Goal: Task Accomplishment & Management: Contribute content

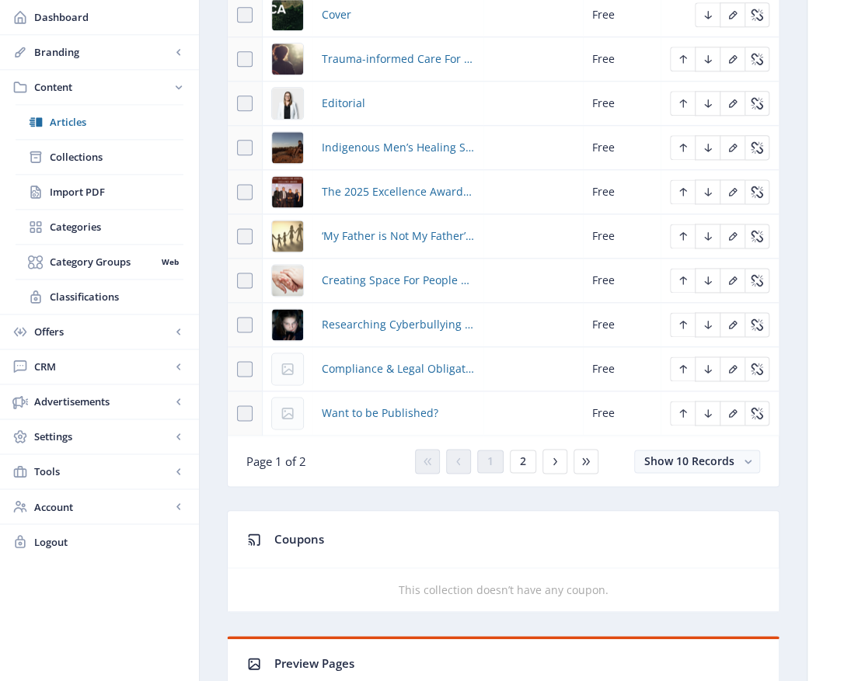
scroll to position [855, 0]
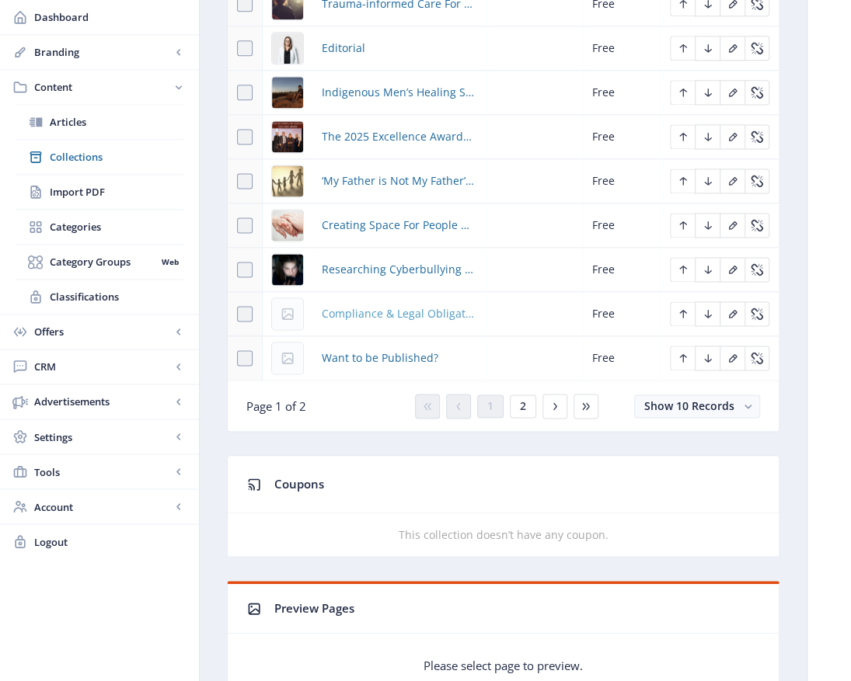
click at [370, 308] on span "Compliance & Legal Obligations of a Cyber Security Breach" at bounding box center [398, 314] width 152 height 19
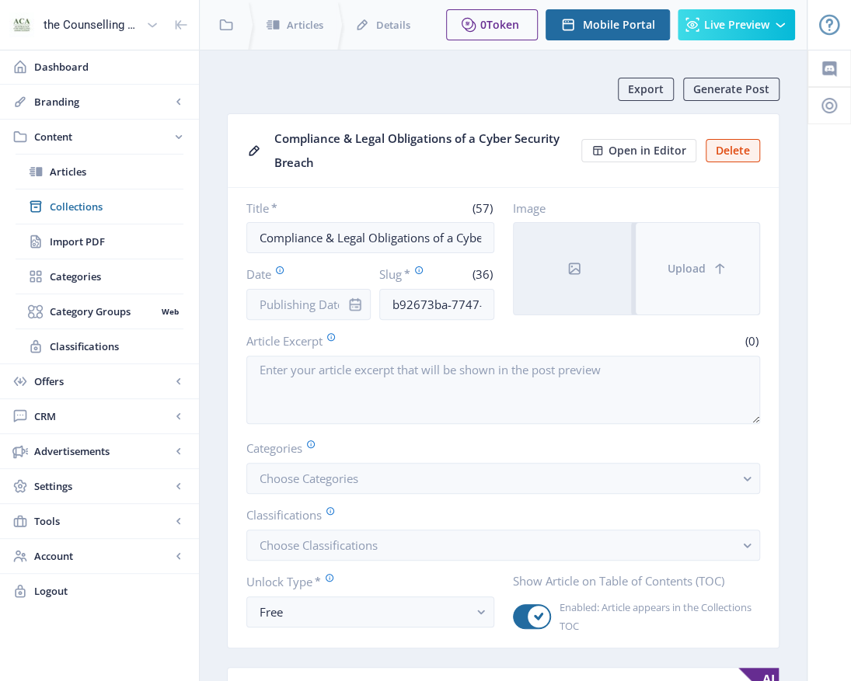
click at [712, 269] on icon at bounding box center [720, 269] width 16 height 16
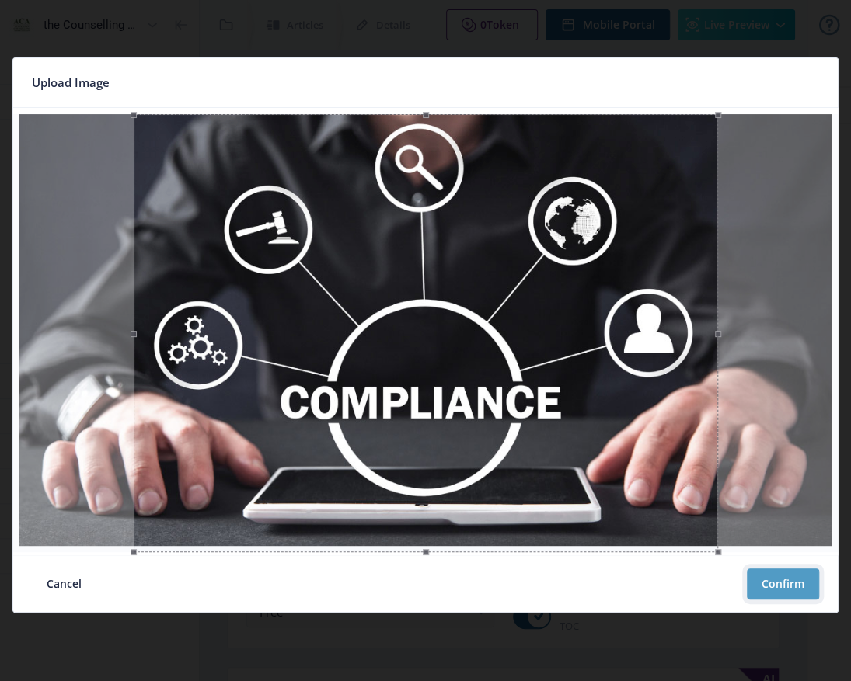
click at [789, 592] on button "Confirm" at bounding box center [783, 584] width 72 height 31
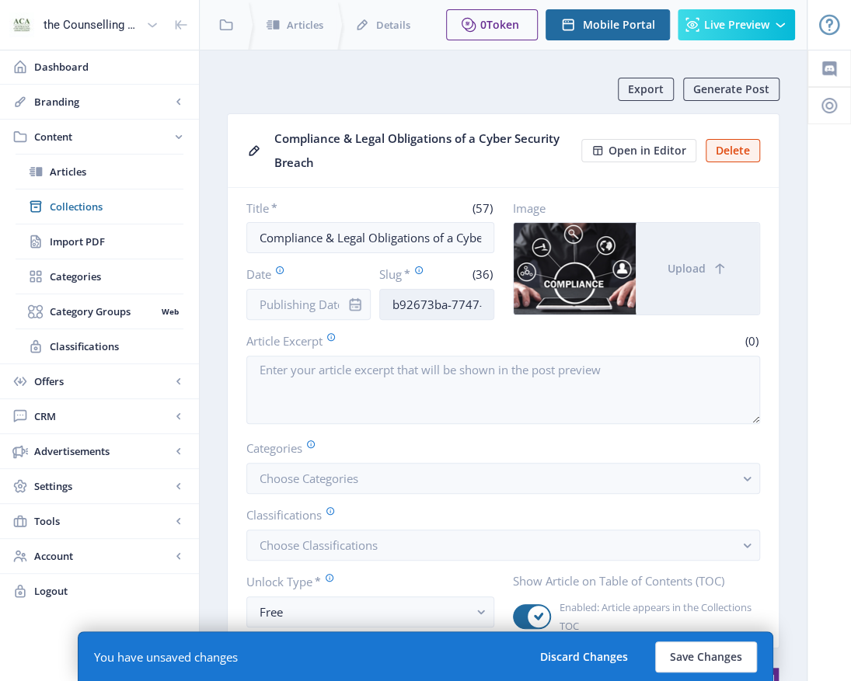
click at [390, 294] on input "b92673ba-7747-11f0-bd64-4201ac1fa005" at bounding box center [436, 304] width 114 height 31
drag, startPoint x: 390, startPoint y: 303, endPoint x: 601, endPoint y: 297, distance: 211.4
click at [584, 305] on div "Title * (57) Compliance & Legal Obligations of a Cyber Security Breach Date Slu…" at bounding box center [503, 260] width 514 height 120
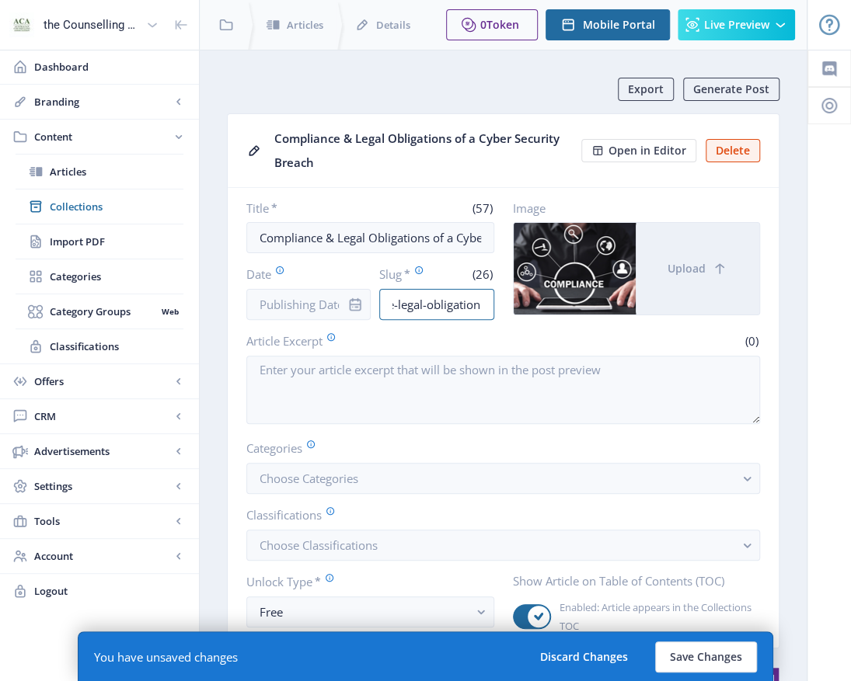
type input "compliance-legal-obligations"
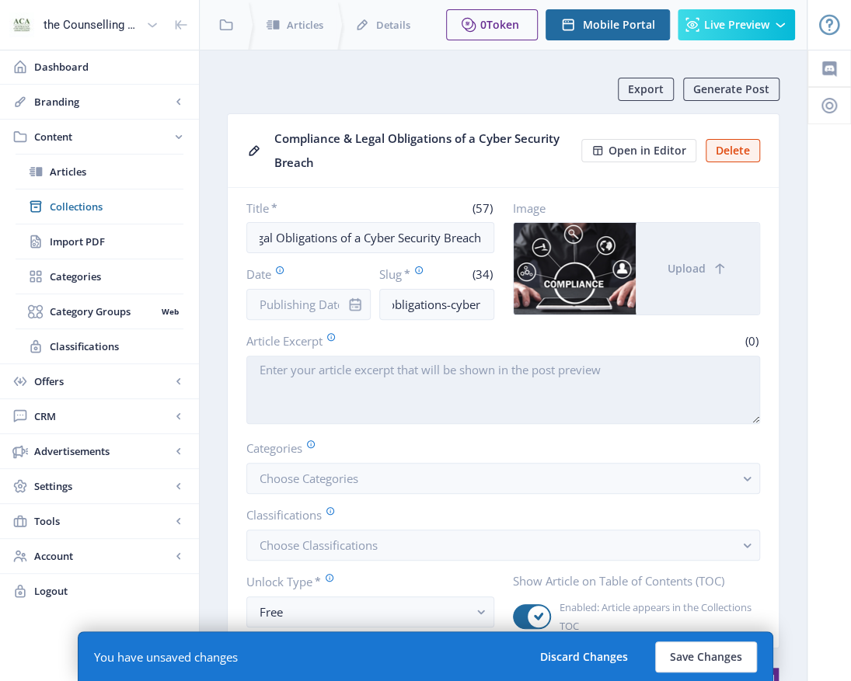
type input "compliance-legal-obligations-cyber"
click at [323, 370] on textarea "Article Excerpt" at bounding box center [503, 390] width 514 height 68
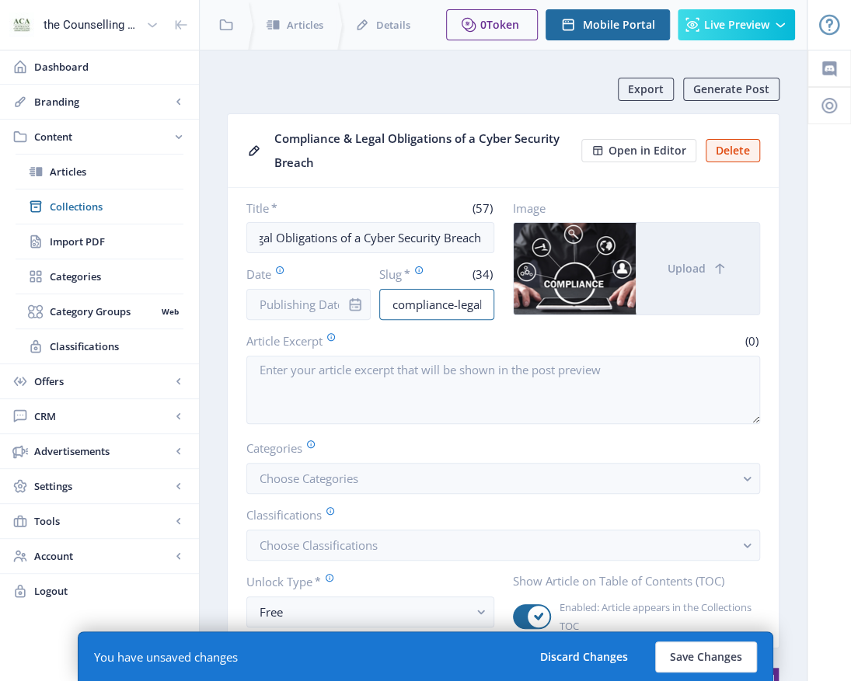
scroll to position [0, 99]
drag, startPoint x: 385, startPoint y: 303, endPoint x: 692, endPoint y: 319, distance: 307.3
click at [692, 319] on nb-card-body "Title * (57) Compliance & Legal Obligations of a Cyber Security Breach Date Slu…" at bounding box center [503, 418] width 551 height 460
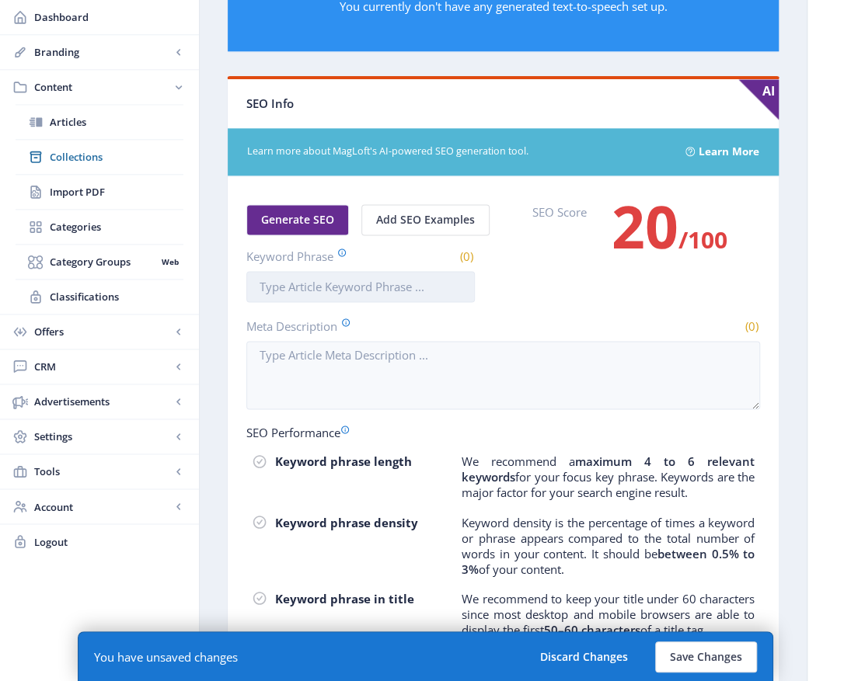
scroll to position [0, 0]
click at [337, 280] on input "Keyword Phrase" at bounding box center [360, 286] width 228 height 31
paste input "compliance-legal-obligations-cyber"
drag, startPoint x: 322, startPoint y: 280, endPoint x: 343, endPoint y: 277, distance: 22.0
click at [328, 280] on input "compliance-legal-obligations-cyber" at bounding box center [360, 286] width 228 height 31
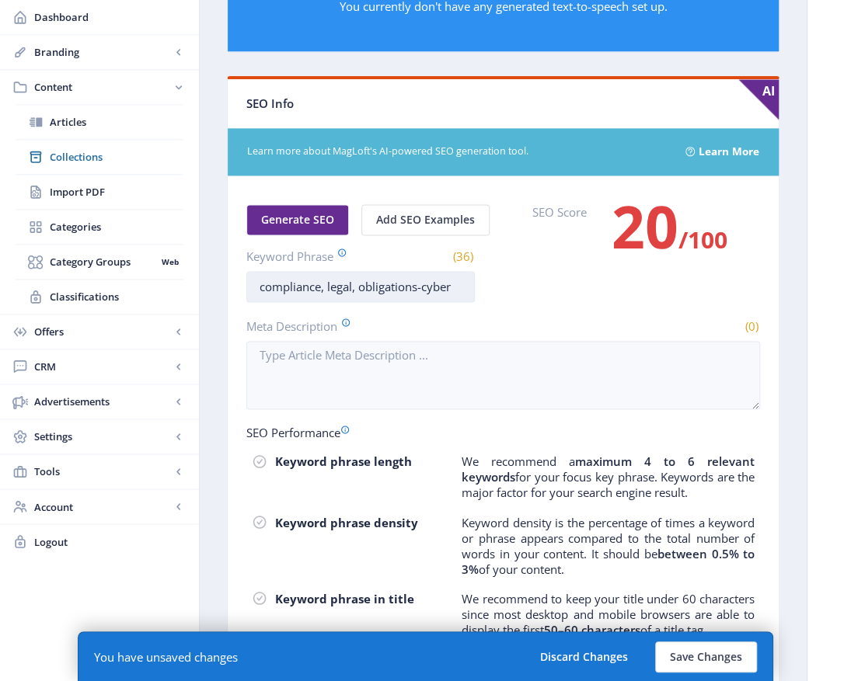
click at [423, 277] on input "compliance, legal, obligations-cyber" at bounding box center [360, 286] width 228 height 31
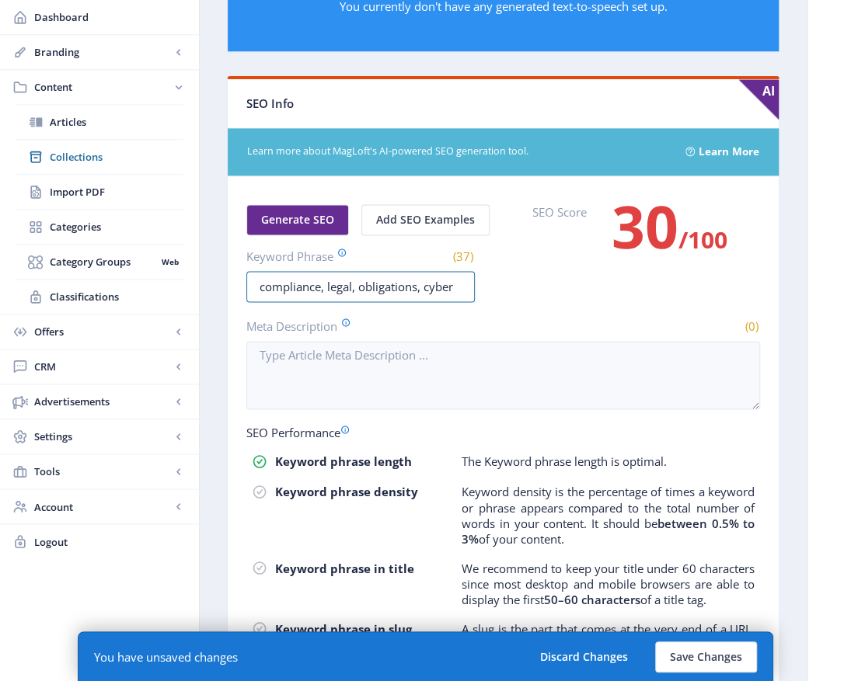
drag, startPoint x: 460, startPoint y: 277, endPoint x: 626, endPoint y: 282, distance: 166.4
click at [469, 281] on input "compliance, legal, obligations, cyber" at bounding box center [360, 286] width 228 height 31
drag, startPoint x: 469, startPoint y: 286, endPoint x: 242, endPoint y: 304, distance: 227.6
click at [132, 298] on div "the Counselling Australia Magazine Dashboard Branding App Appearance Brand Brie…" at bounding box center [425, 38] width 851 height 1630
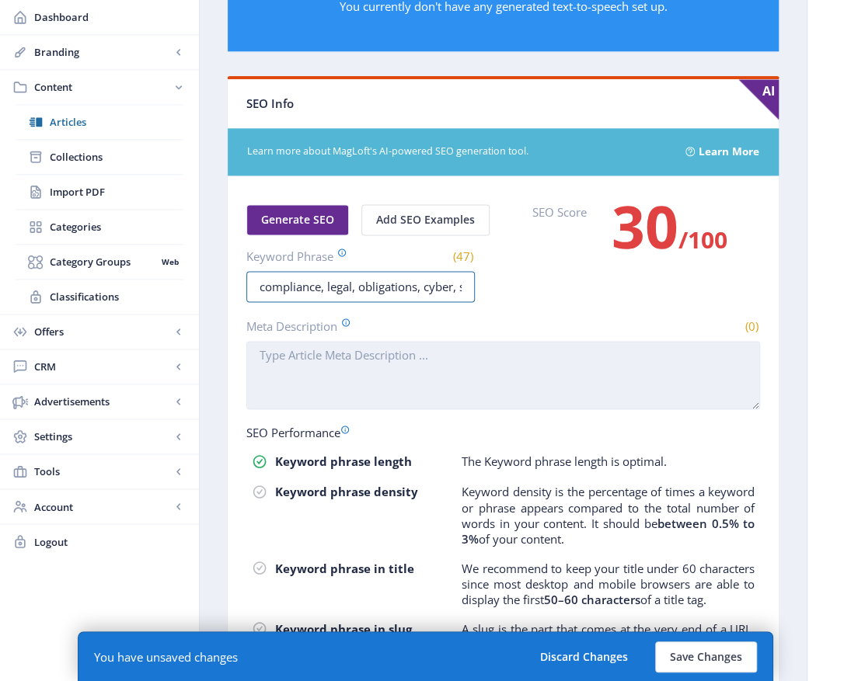
type input "compliance, legal, obligations, cyber, security"
click at [316, 346] on textarea "Meta Description" at bounding box center [503, 375] width 514 height 68
paste textarea "compliance, legal, obligations, cyber, security"
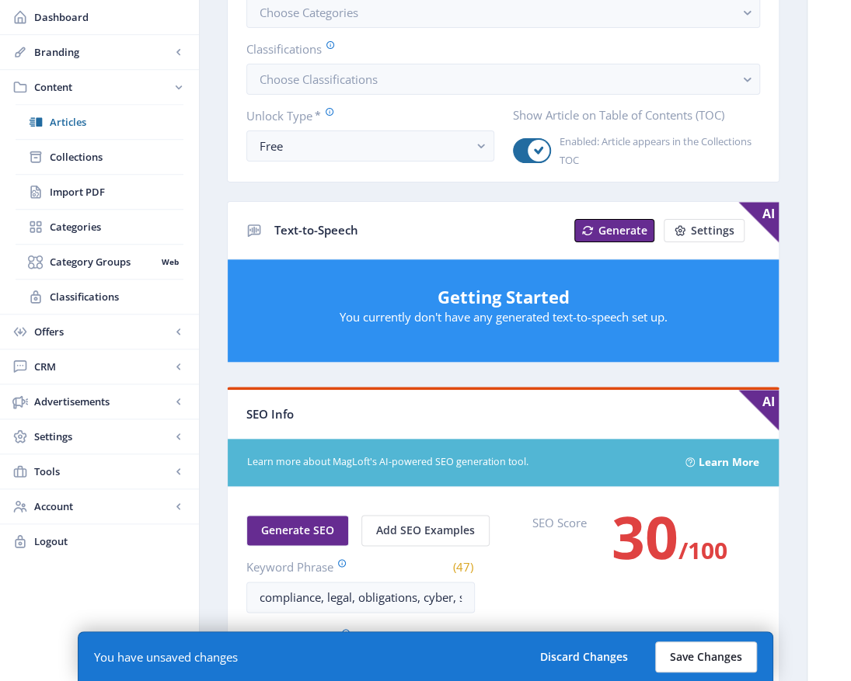
type textarea "compliance, legal, obligations, cyber, security"
click at [713, 665] on button "Save Changes" at bounding box center [706, 657] width 102 height 31
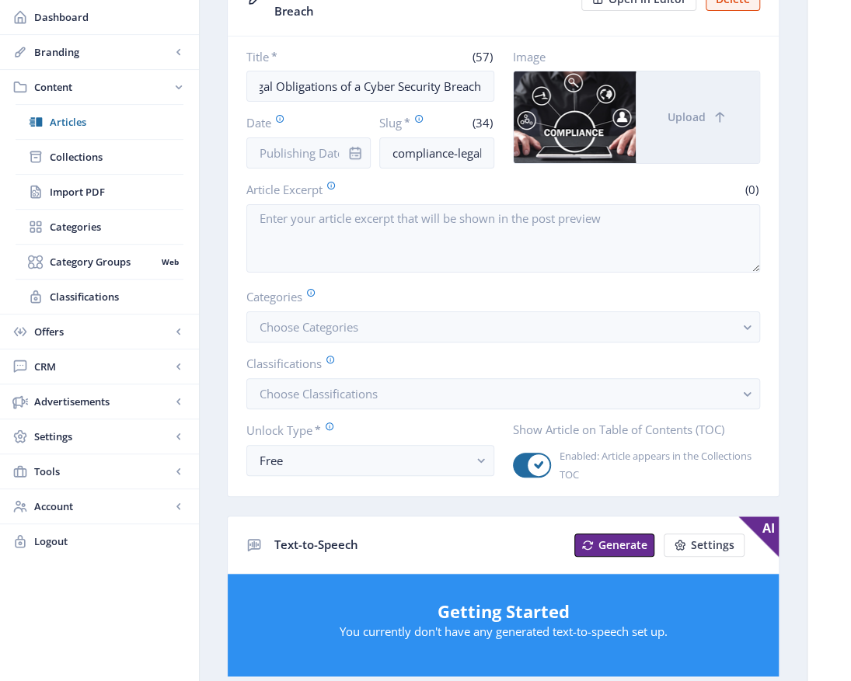
scroll to position [0, 0]
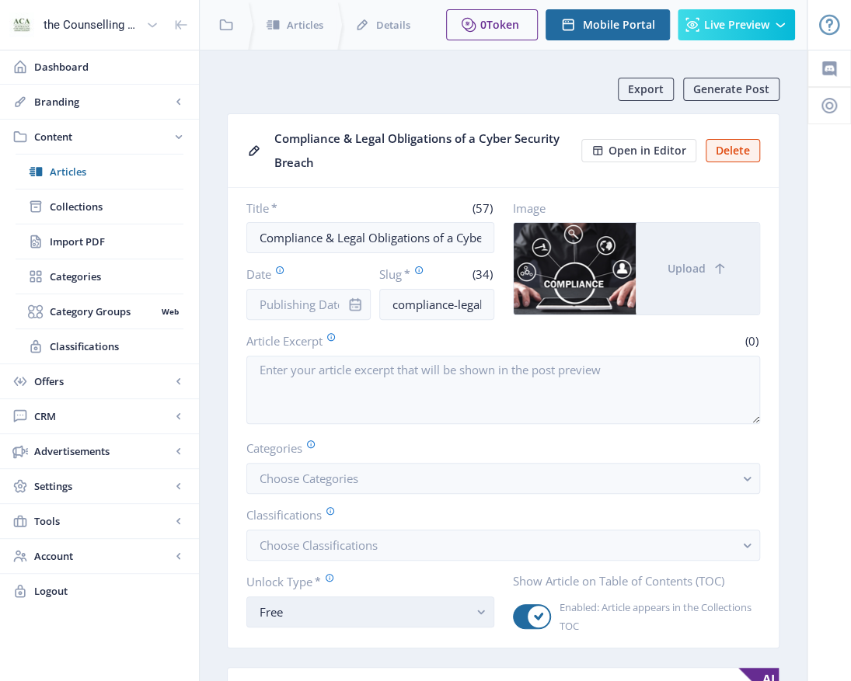
scroll to position [0, 95]
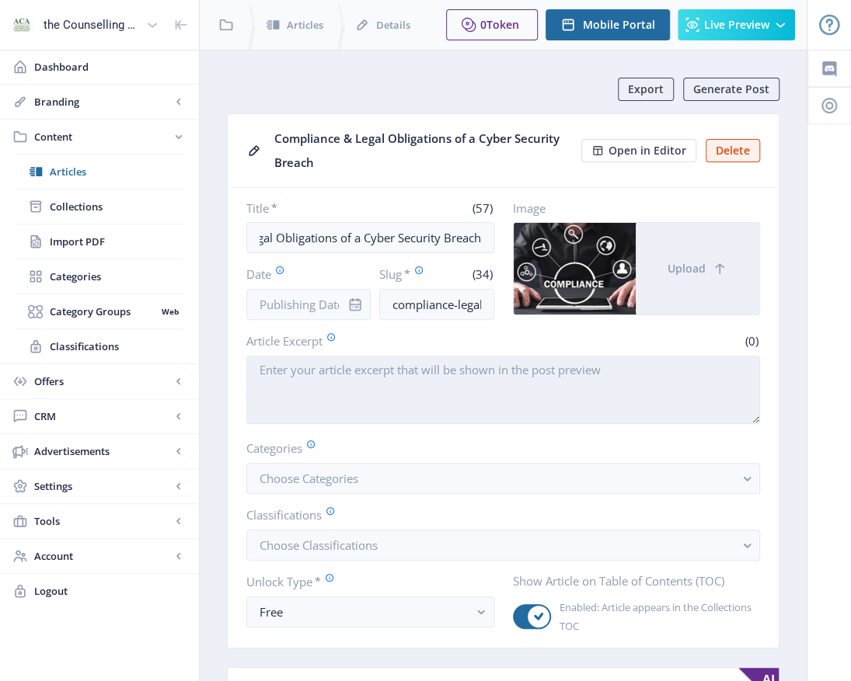
click at [255, 368] on textarea "Article Excerpt" at bounding box center [503, 390] width 514 height 68
paste textarea "Lor ipsumdol sitametcon adi elitsed doeius te incid utlabor, etdoloremagn aliqu…"
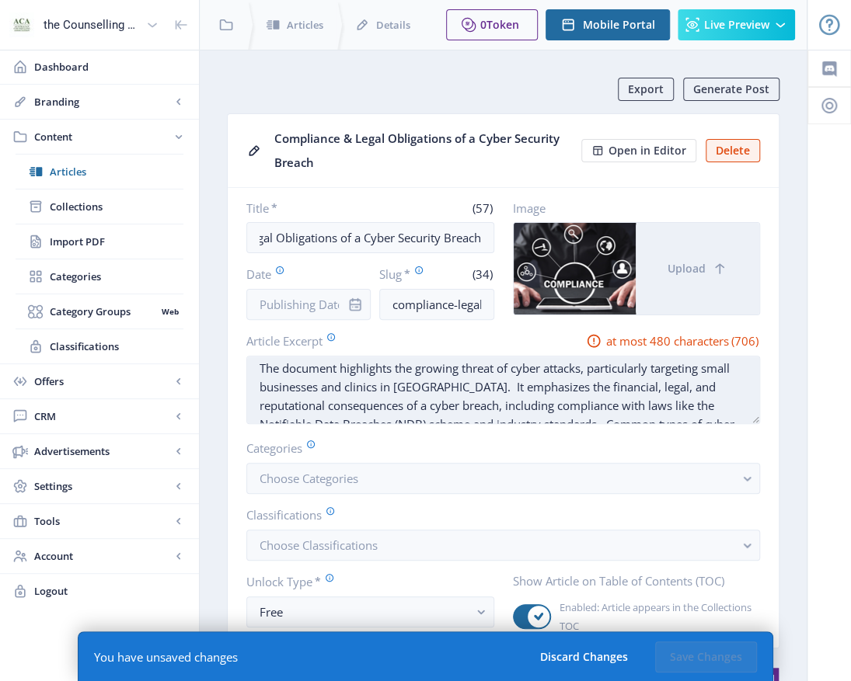
scroll to position [0, 0]
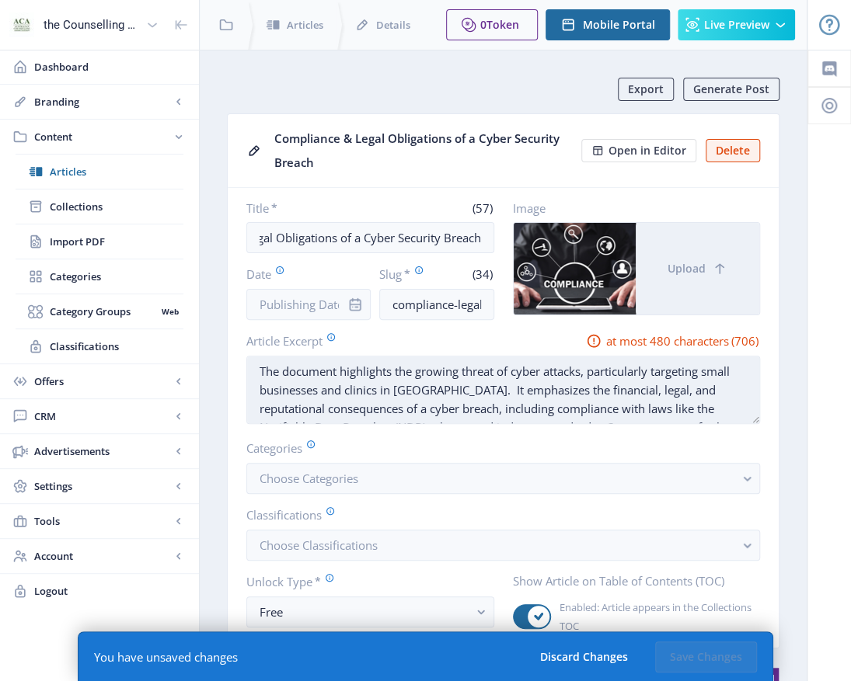
click at [336, 366] on textarea "The document highlights the growing threat of cyber attacks, particularly targe…" at bounding box center [503, 390] width 514 height 68
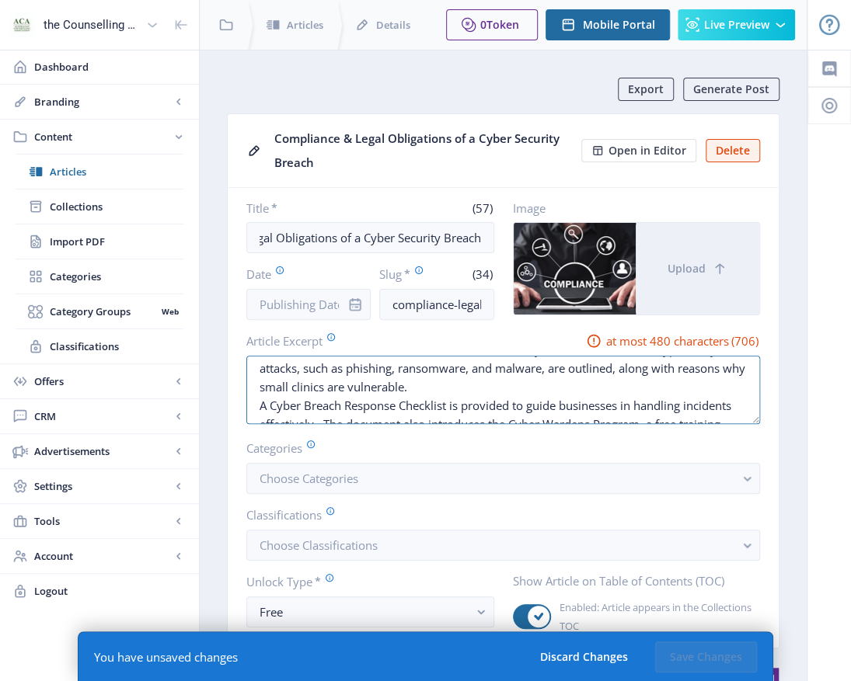
scroll to position [112, 0]
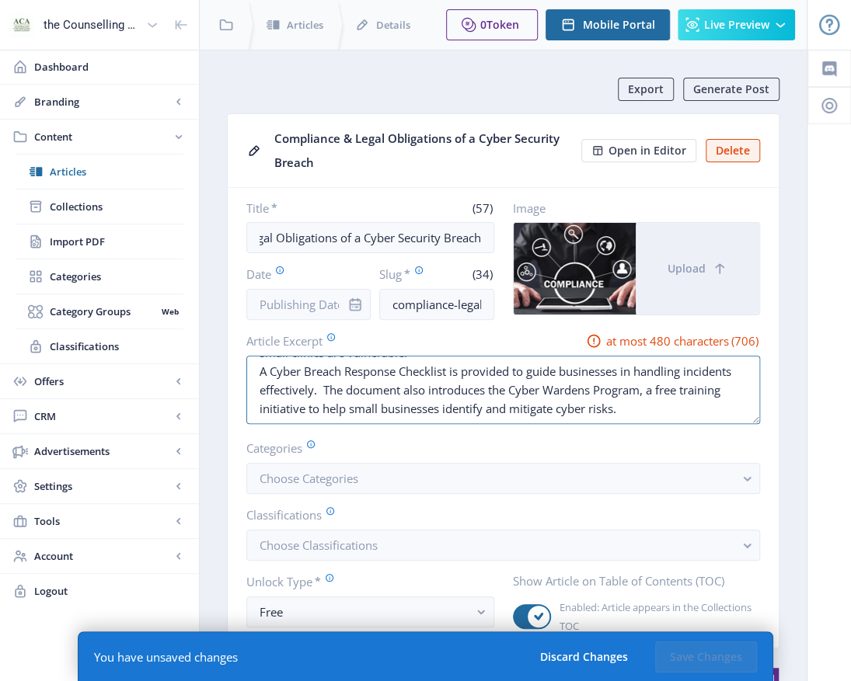
drag, startPoint x: 253, startPoint y: 409, endPoint x: 719, endPoint y: 458, distance: 468.0
click at [719, 458] on nb-card-body "Title * (57) Compliance & Legal Obligations of a Cyber Security Breach Date Slu…" at bounding box center [503, 418] width 551 height 460
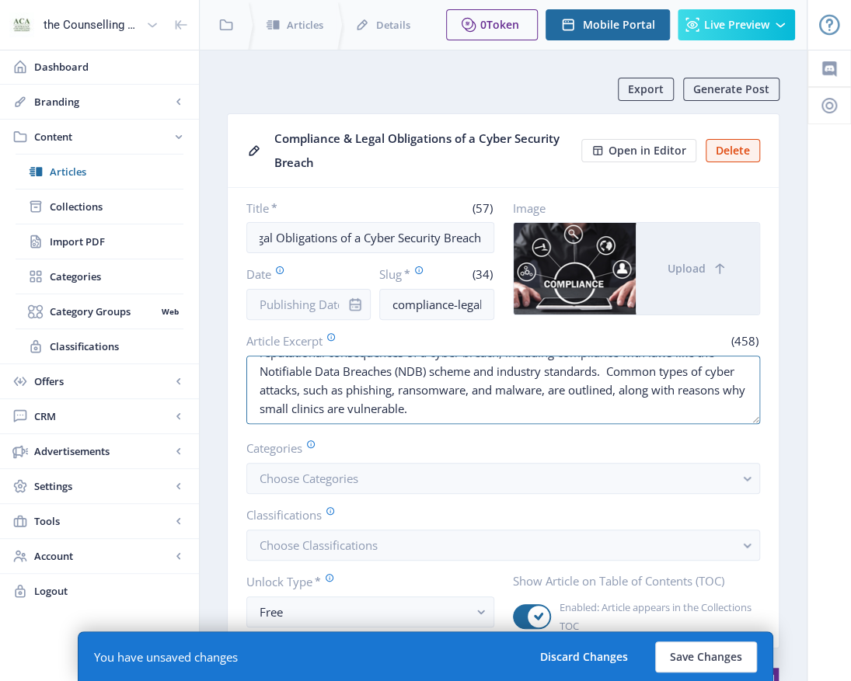
scroll to position [56, 0]
type textarea "This article highlights the growing threat of cyber attacks, particularly targe…"
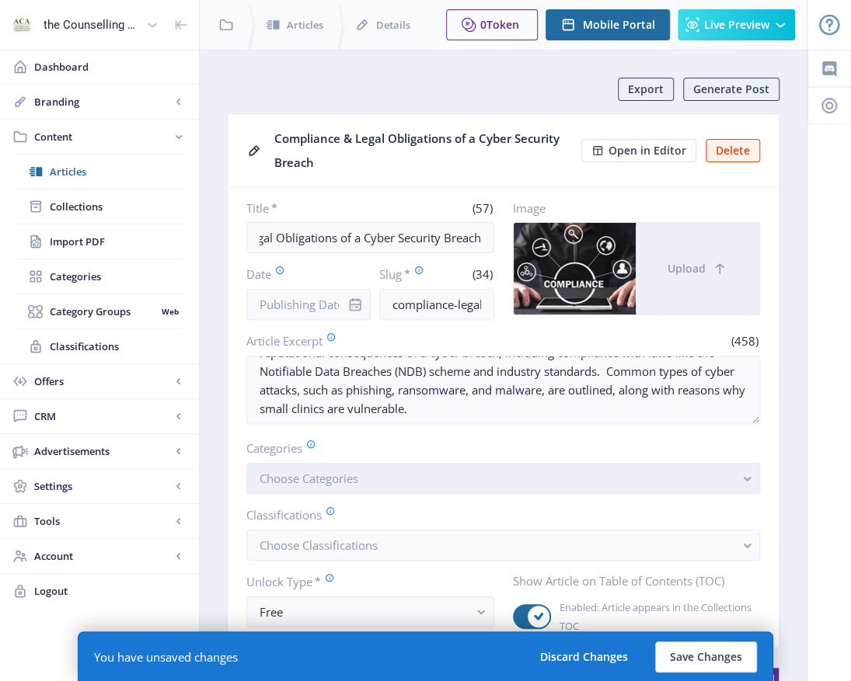
click at [752, 482] on rect "button" at bounding box center [747, 479] width 18 height 18
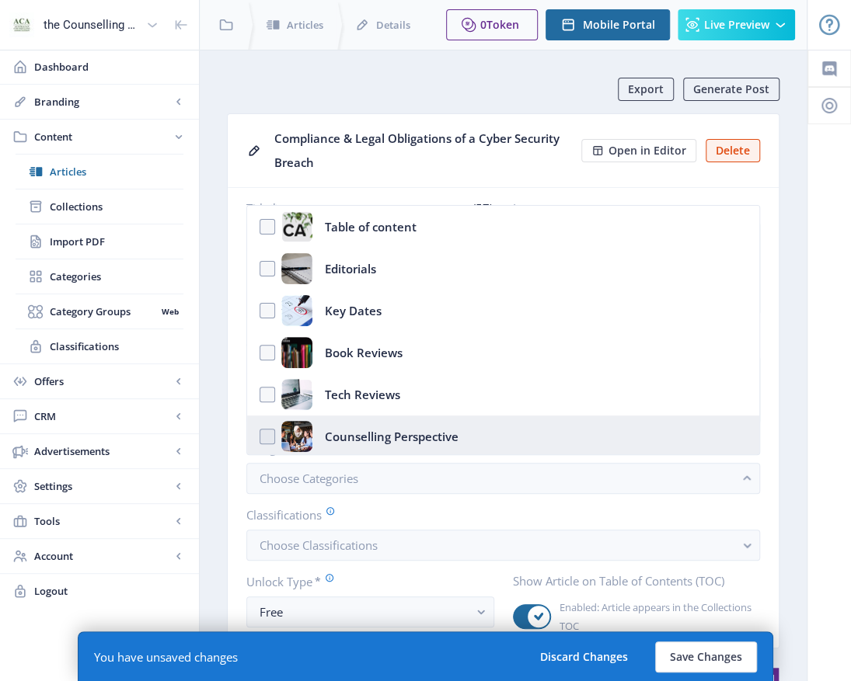
scroll to position [56, 0]
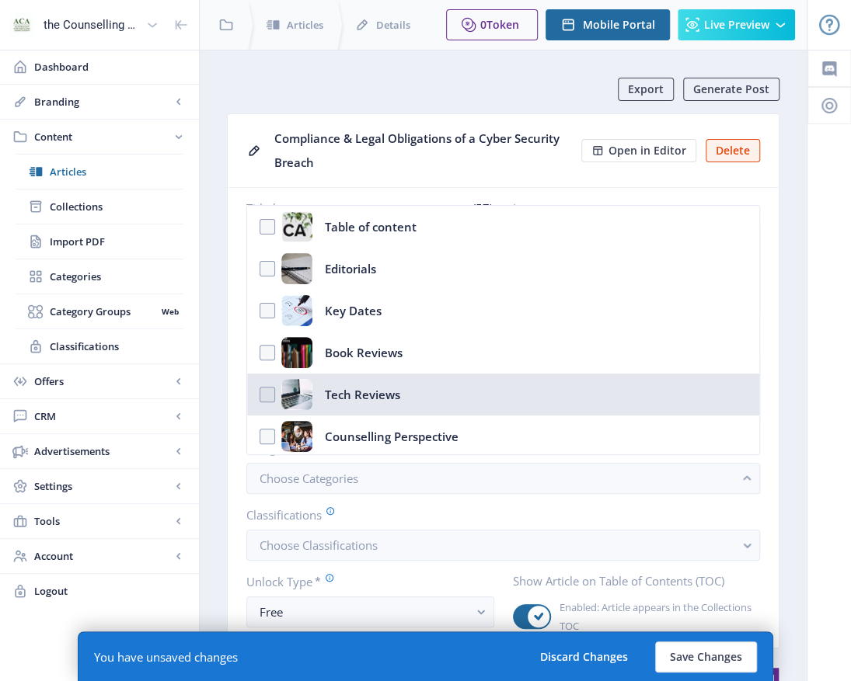
click at [363, 396] on div "Tech Reviews" at bounding box center [362, 394] width 75 height 31
checkbox input "true"
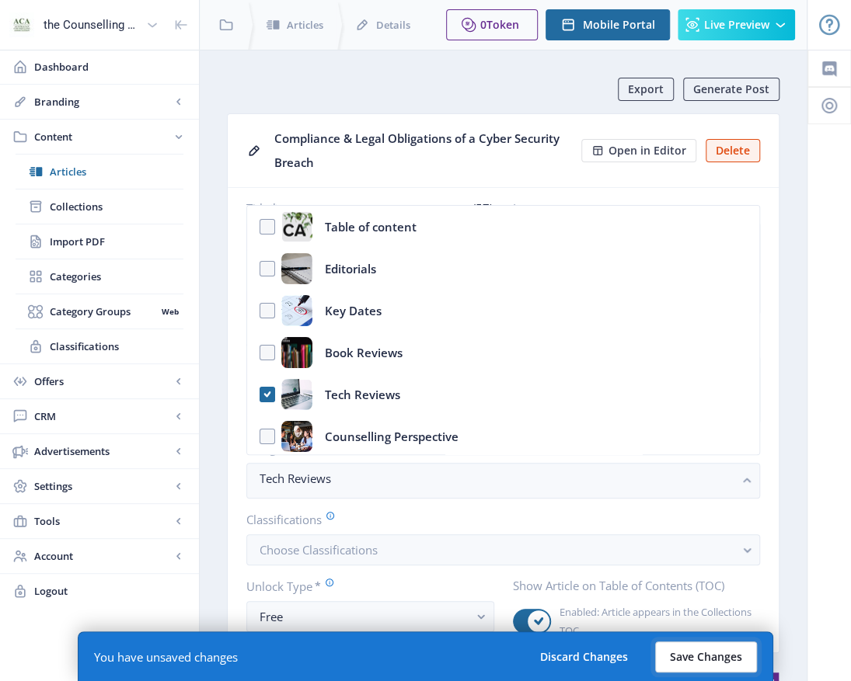
click at [702, 656] on button "Save Changes" at bounding box center [706, 657] width 102 height 31
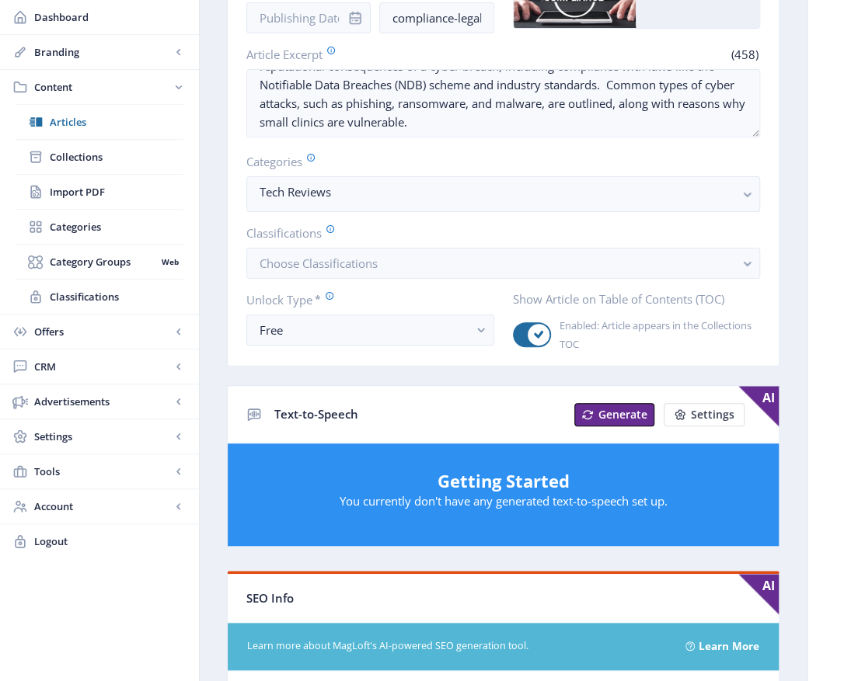
scroll to position [0, 0]
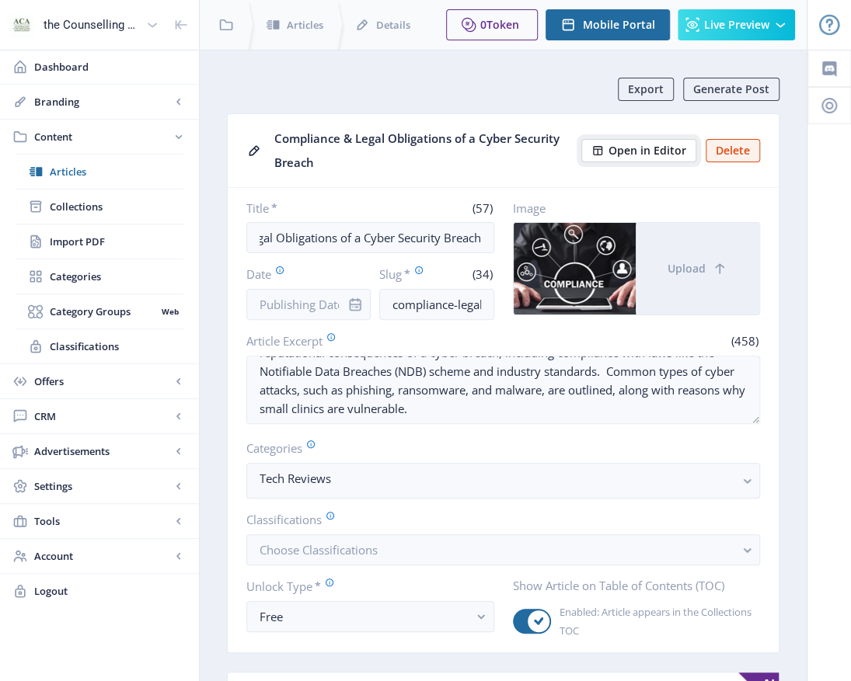
click at [655, 152] on span "Open in Editor" at bounding box center [647, 151] width 78 height 12
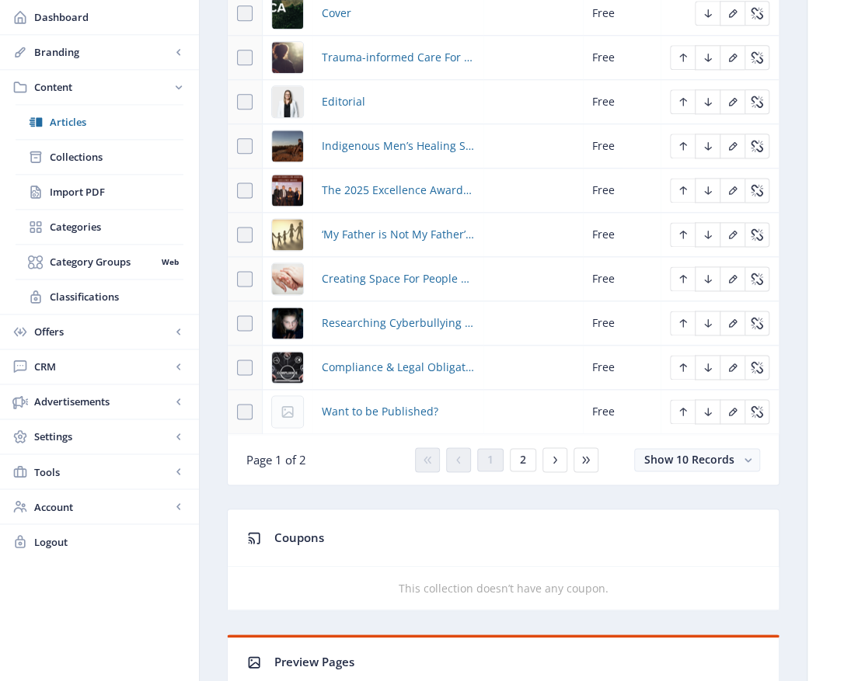
scroll to position [932, 0]
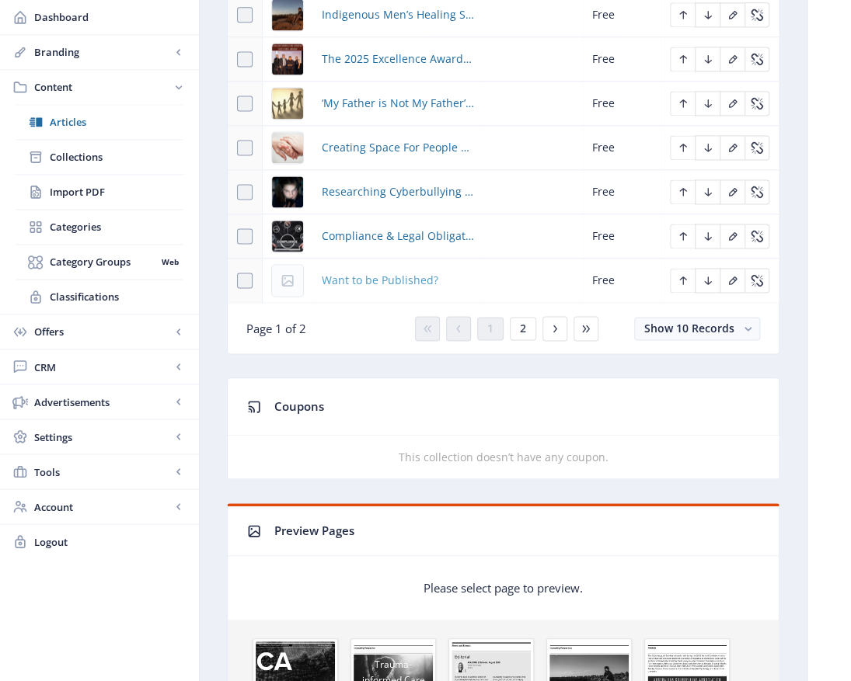
click at [386, 276] on span "Want to be Published?" at bounding box center [380, 280] width 117 height 19
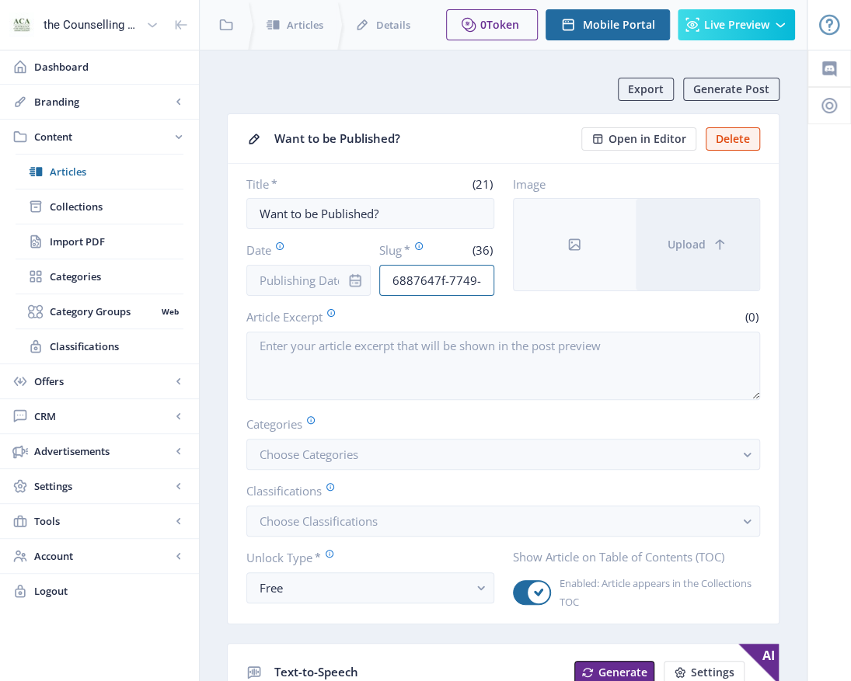
scroll to position [0, 131]
drag, startPoint x: 392, startPoint y: 277, endPoint x: 621, endPoint y: 305, distance: 230.9
click at [613, 308] on nb-card-body "Title * (21) Want to be Published? Date Slug * (36) 6887647f-7749-11f0-bd64-420…" at bounding box center [503, 394] width 551 height 460
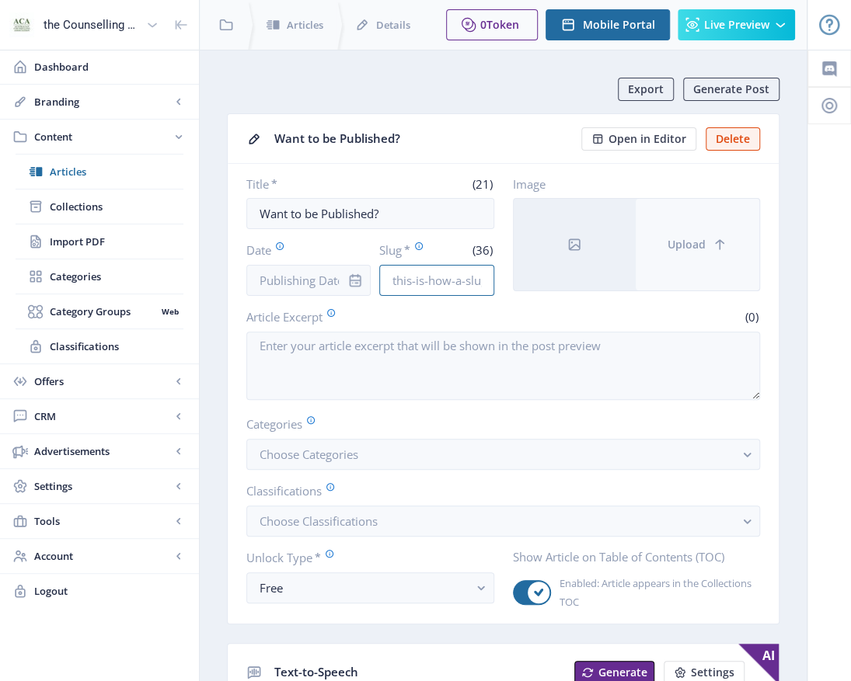
scroll to position [0, 0]
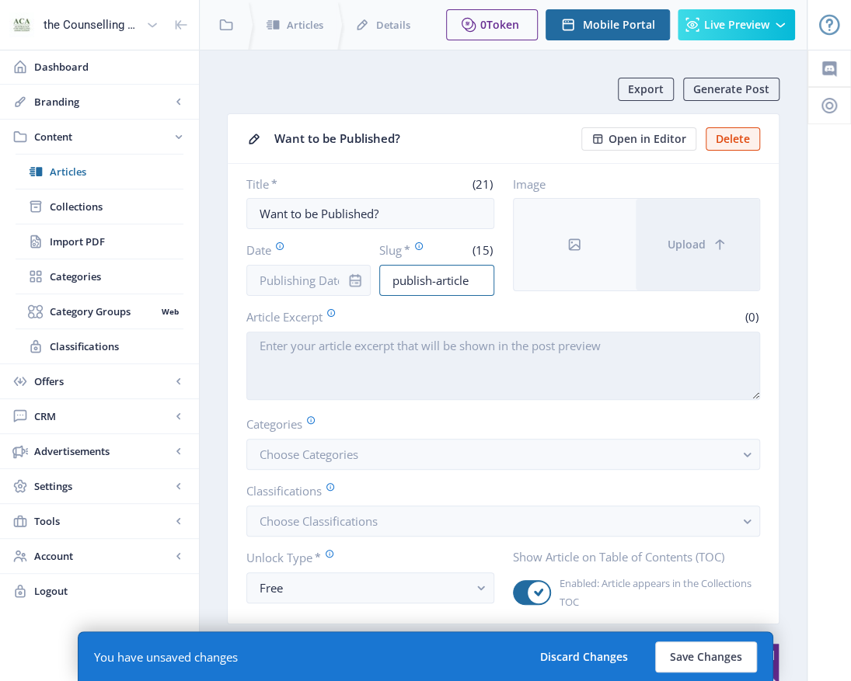
type input "publish-article"
click at [323, 350] on textarea "Article Excerpt" at bounding box center [503, 366] width 514 height 68
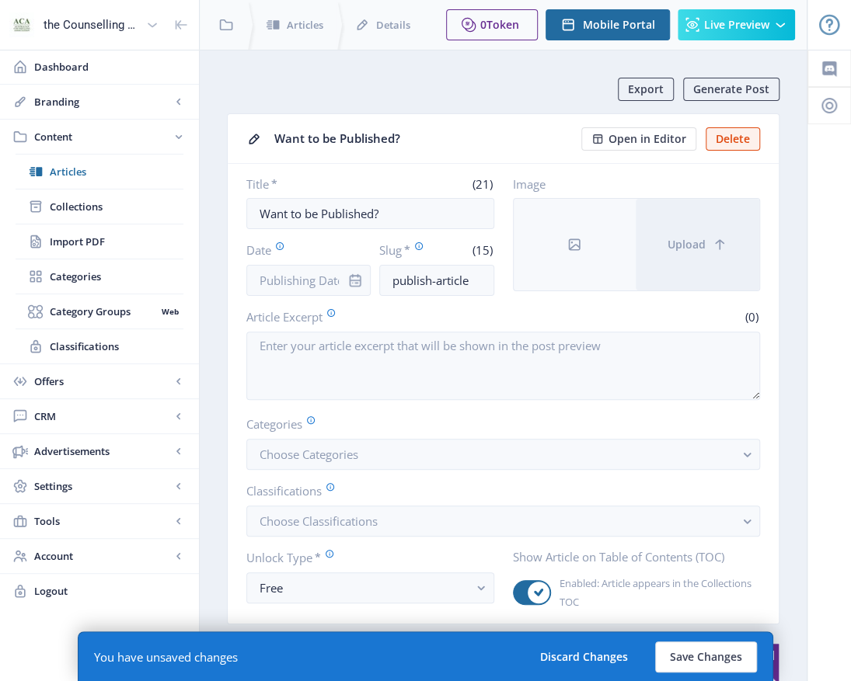
click at [422, 314] on label "Article Excerpt" at bounding box center [371, 316] width 251 height 17
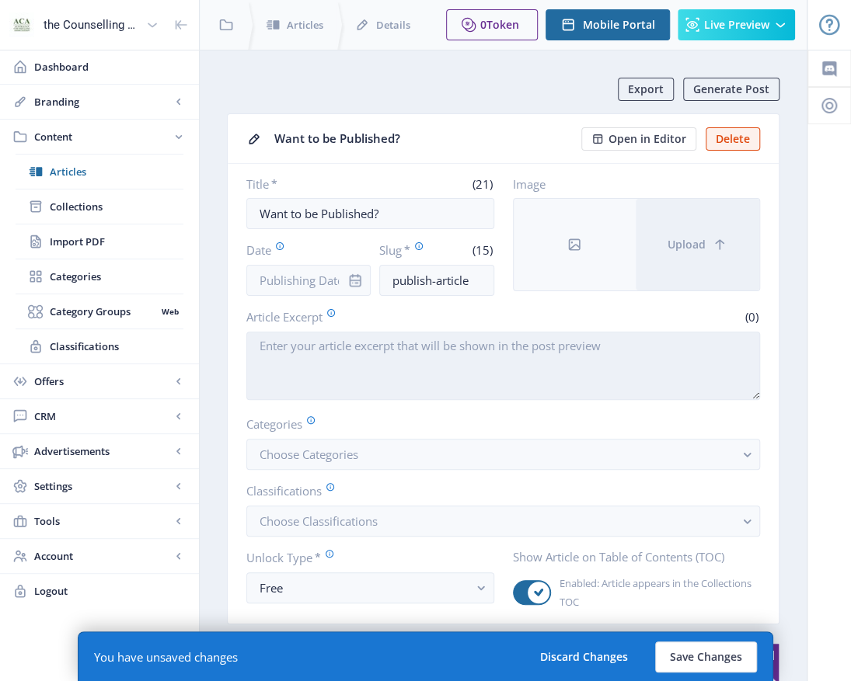
drag, startPoint x: 309, startPoint y: 349, endPoint x: 366, endPoint y: 337, distance: 57.9
click at [317, 348] on textarea "Article Excerpt" at bounding box center [503, 366] width 514 height 68
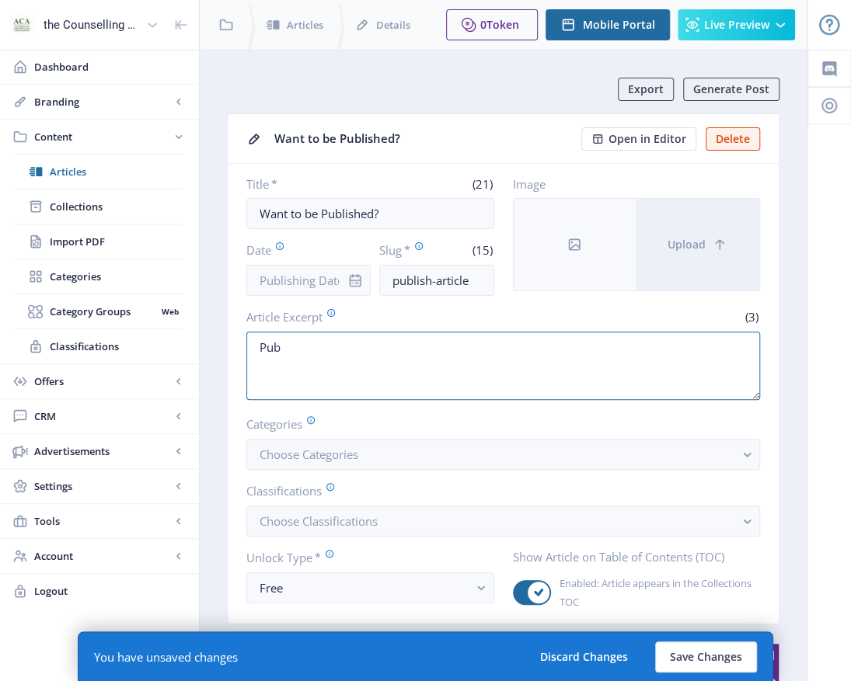
type textarea "Publ"
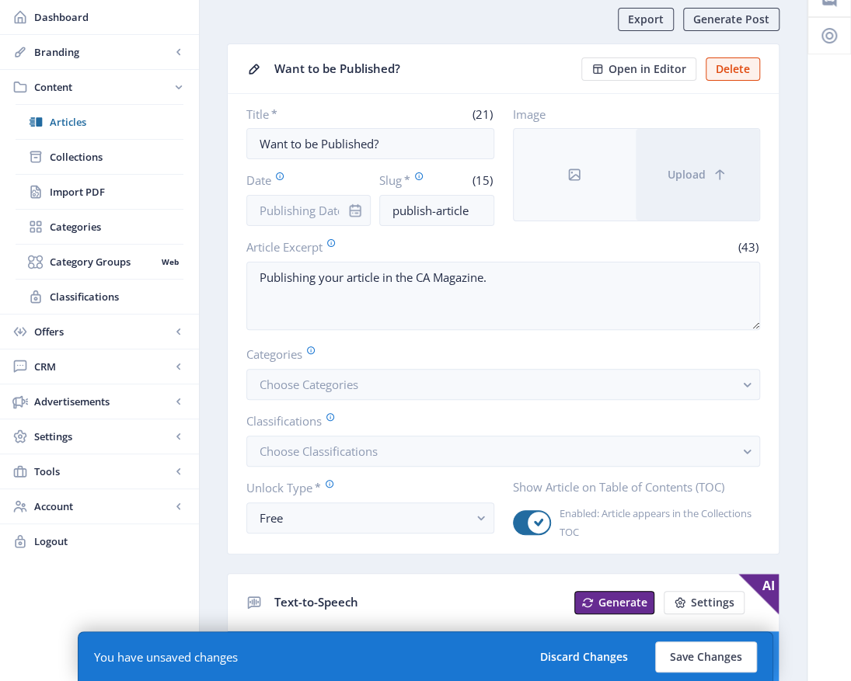
scroll to position [155, 0]
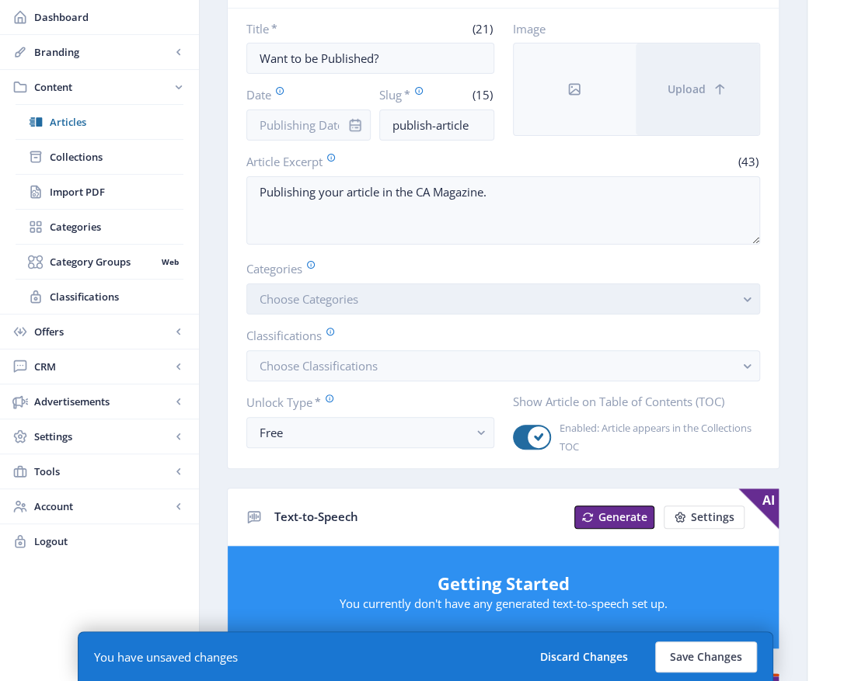
type textarea "Publishing your article in the CA Magazine."
click at [754, 299] on rect "button" at bounding box center [747, 300] width 18 height 18
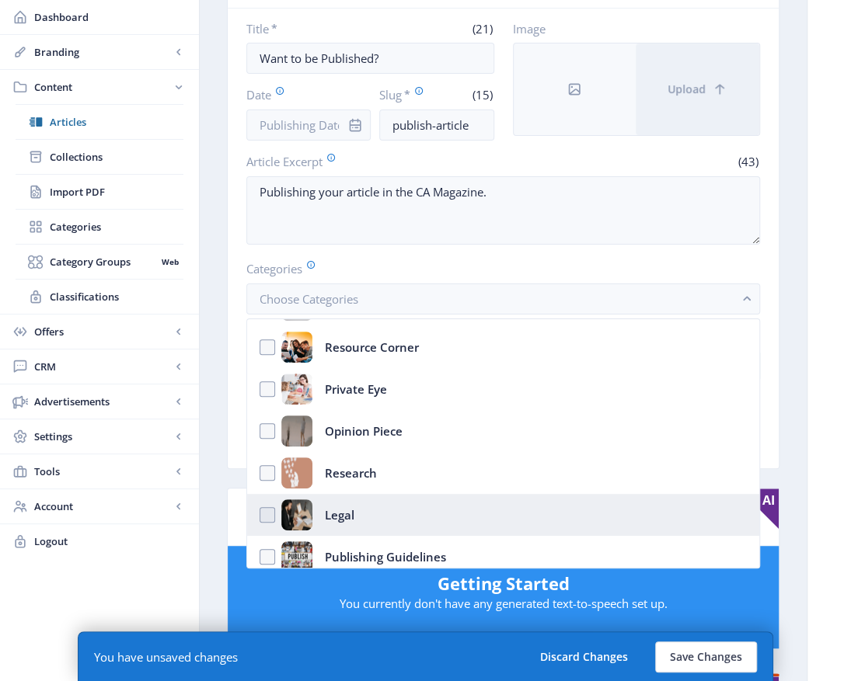
scroll to position [339, 0]
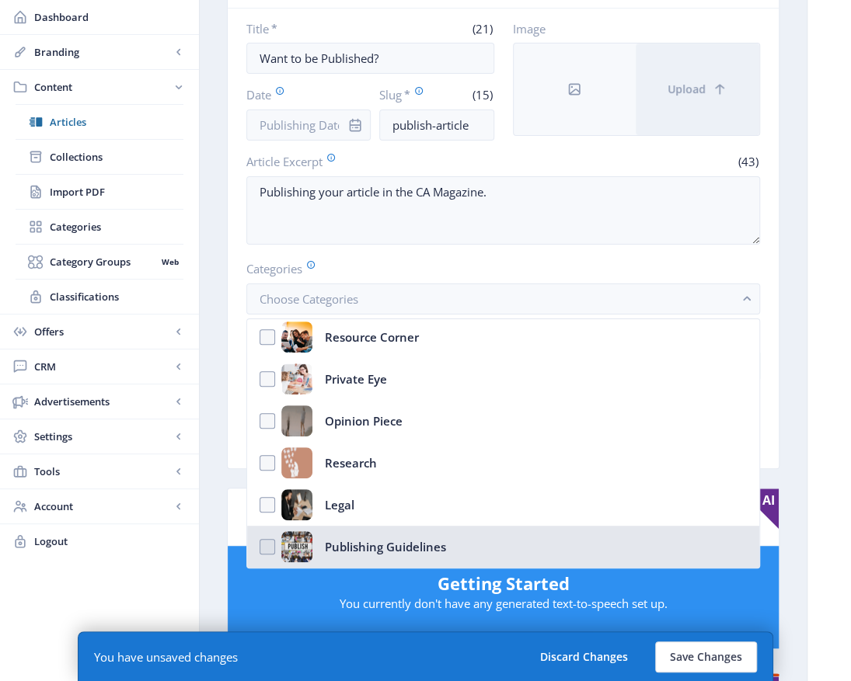
click at [345, 541] on div "Publishing Guidelines" at bounding box center [385, 546] width 121 height 31
checkbox input "true"
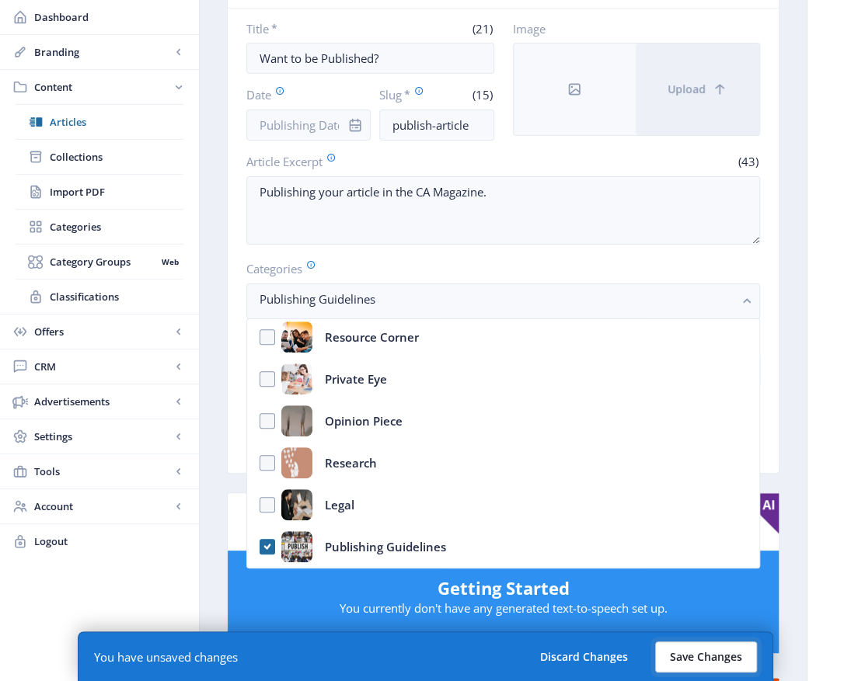
click at [707, 659] on button "Save Changes" at bounding box center [706, 657] width 102 height 31
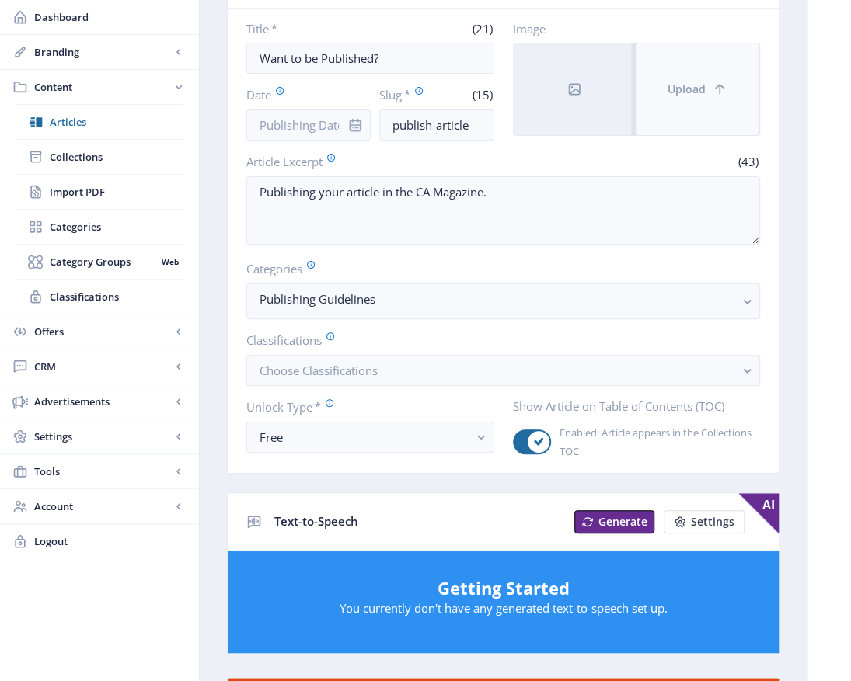
click at [701, 95] on button "Upload" at bounding box center [698, 90] width 124 height 92
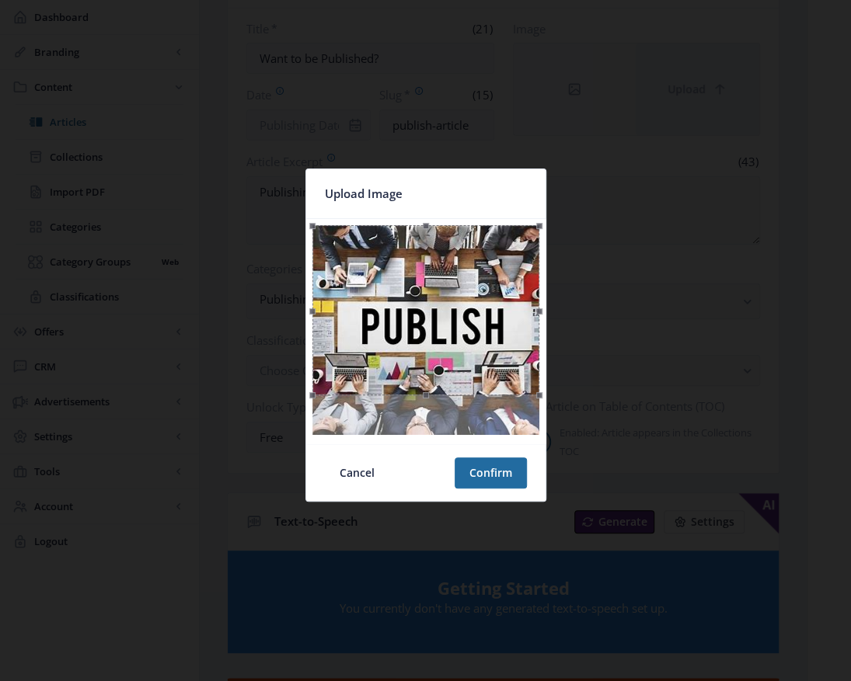
scroll to position [0, 0]
click at [500, 475] on button "Confirm" at bounding box center [491, 473] width 72 height 31
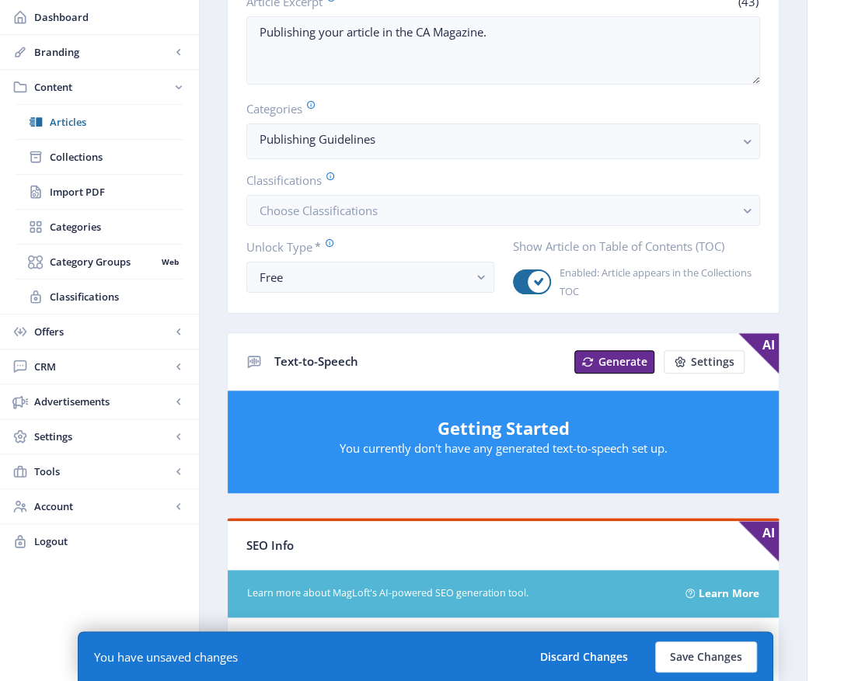
scroll to position [622, 0]
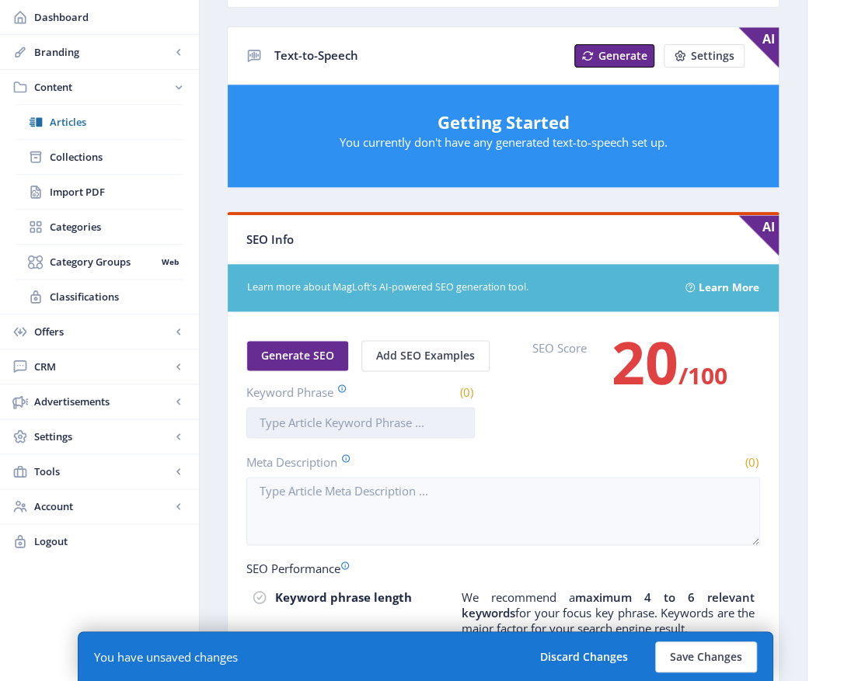
click at [282, 415] on input "Keyword Phrase" at bounding box center [360, 422] width 228 height 31
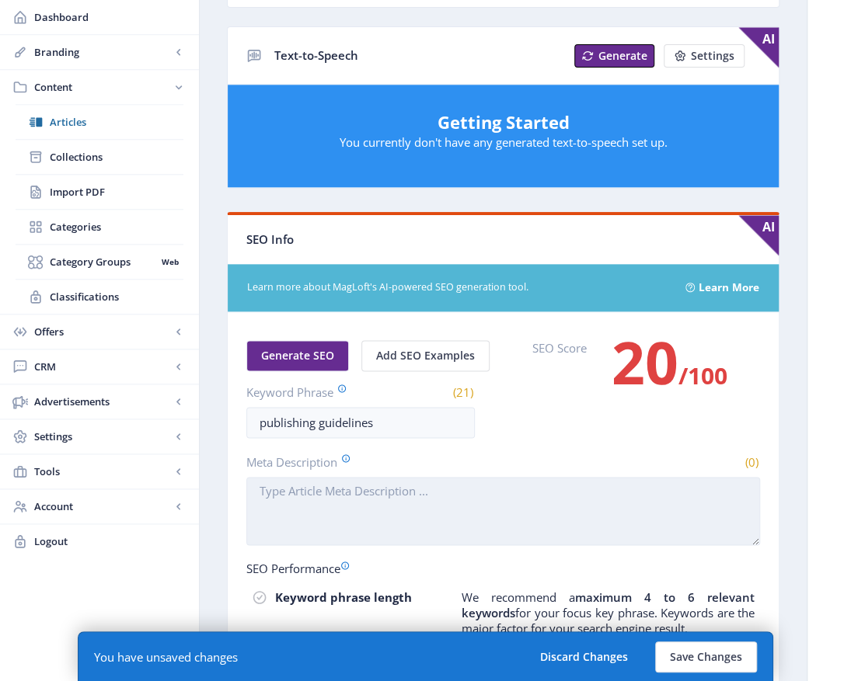
drag, startPoint x: 322, startPoint y: 485, endPoint x: 522, endPoint y: 482, distance: 200.5
click at [322, 486] on textarea "Meta Description" at bounding box center [503, 511] width 514 height 68
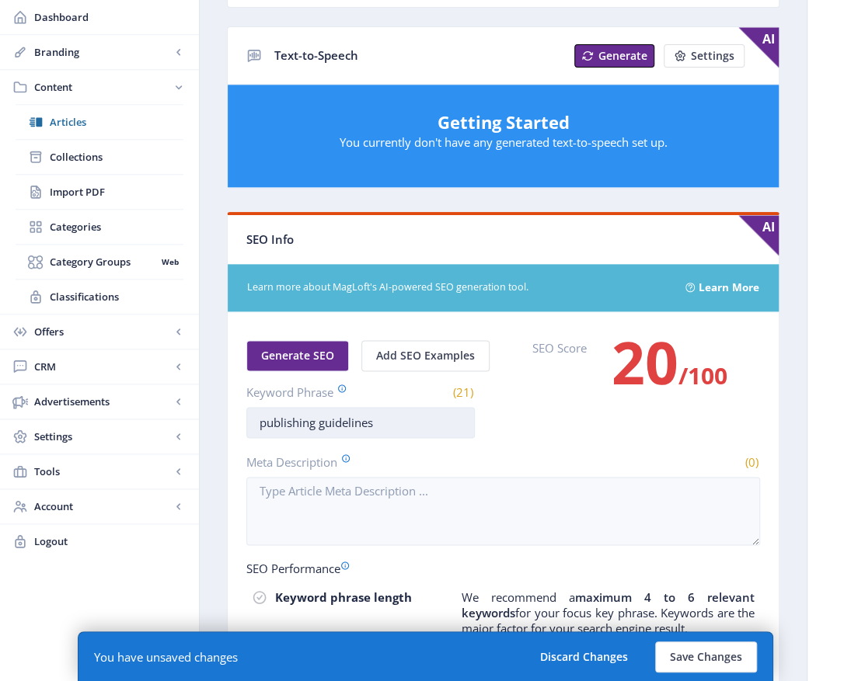
click at [263, 416] on input "publishing guidelines" at bounding box center [360, 422] width 228 height 31
type input "article, publishing guidelines"
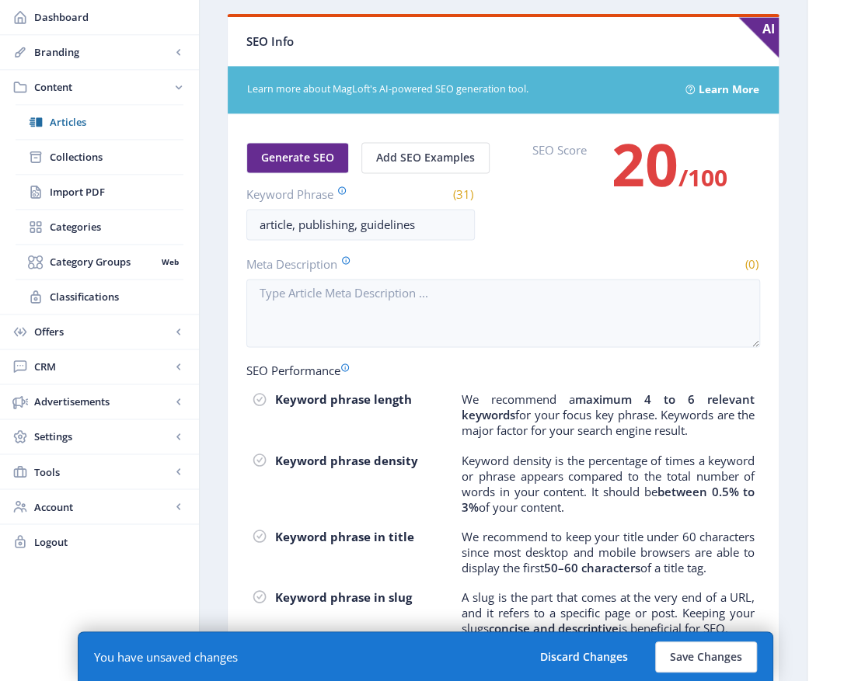
scroll to position [855, 0]
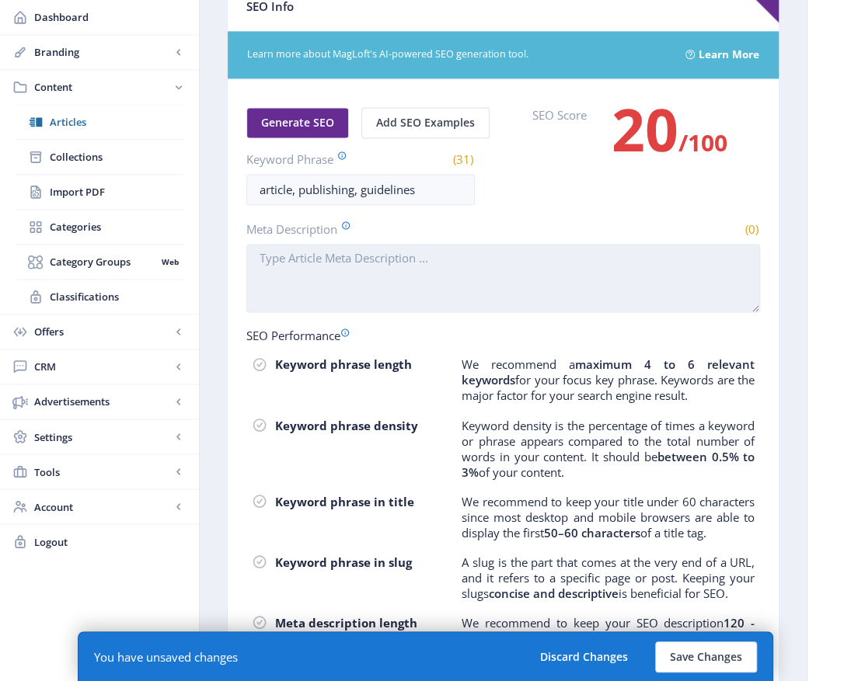
type input "article, publishing, guidelines"
click at [357, 256] on textarea "Meta Description" at bounding box center [503, 278] width 514 height 68
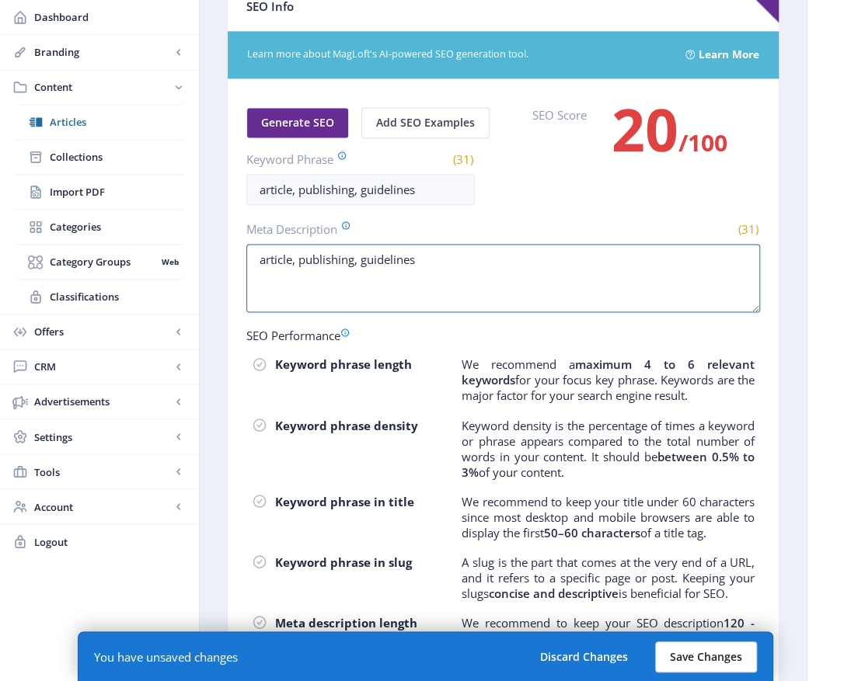
type textarea "article, publishing, guidelines"
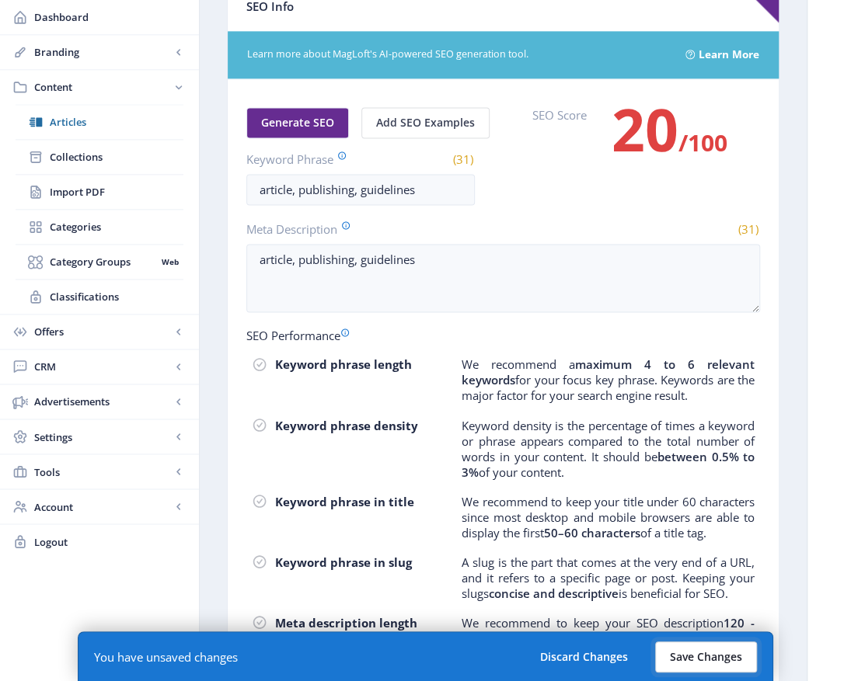
click at [697, 663] on button "Save Changes" at bounding box center [706, 657] width 102 height 31
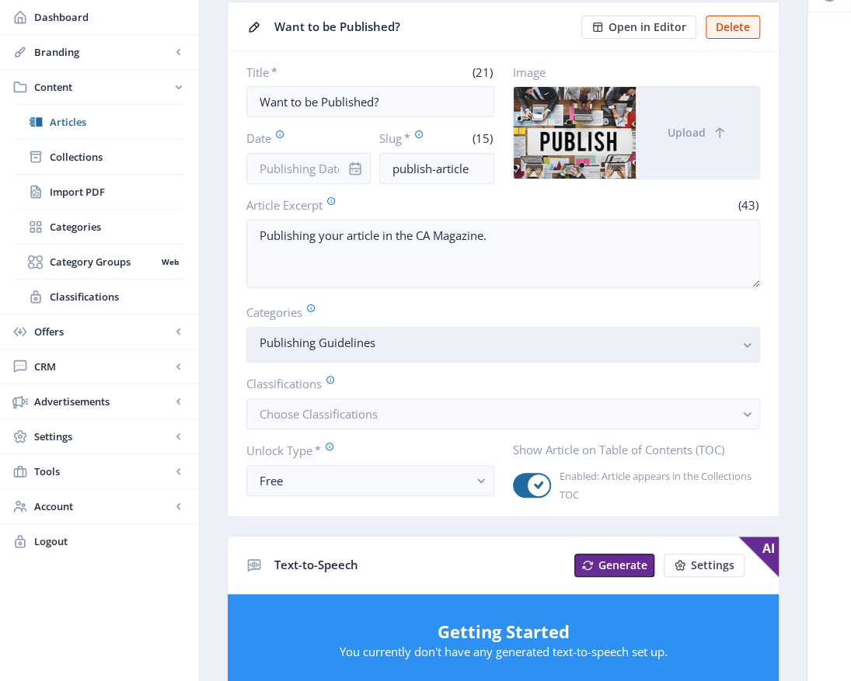
scroll to position [0, 0]
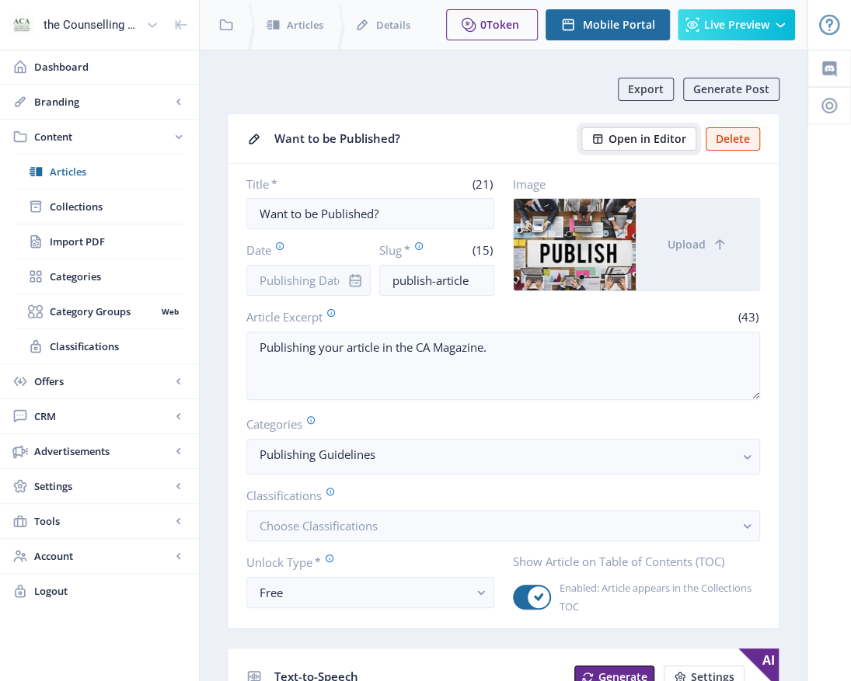
click at [634, 137] on span "Open in Editor" at bounding box center [647, 139] width 78 height 12
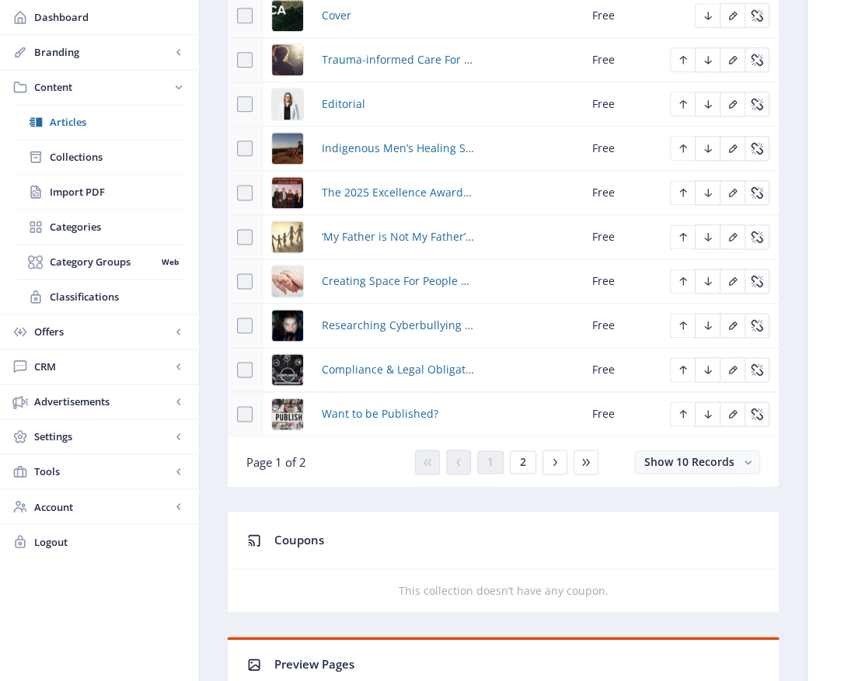
scroll to position [1088, 0]
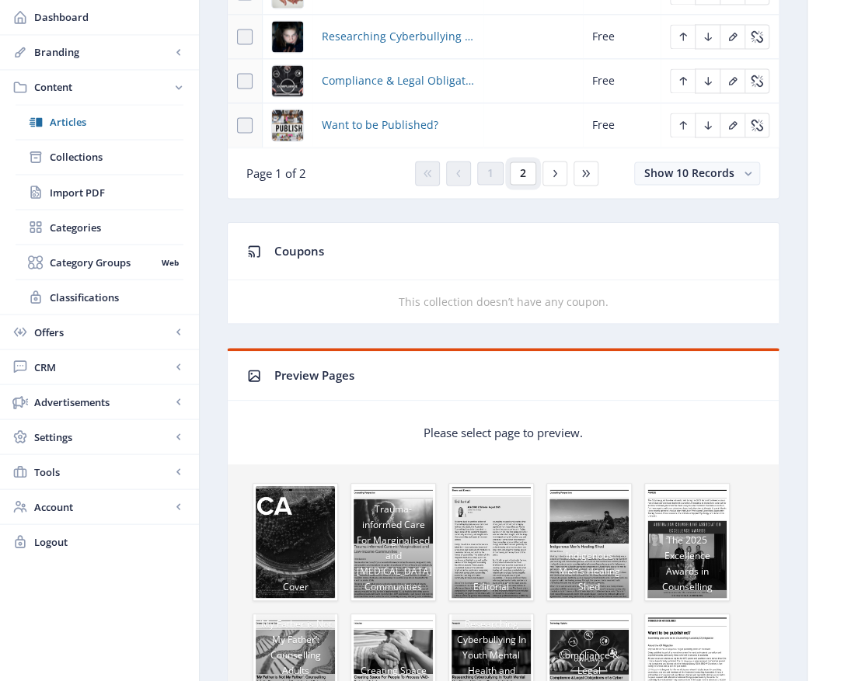
click at [528, 172] on button "2" at bounding box center [523, 173] width 26 height 23
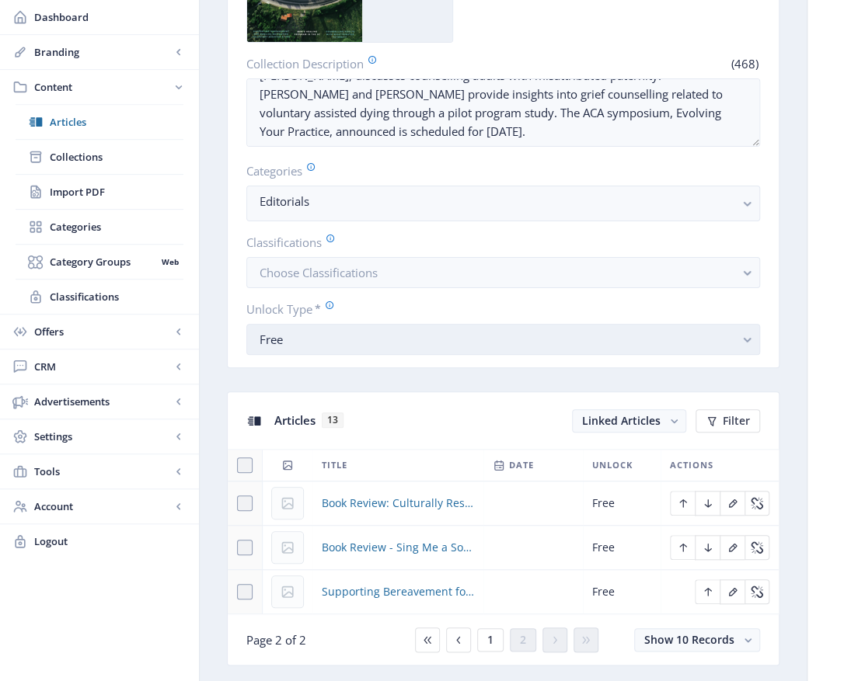
scroll to position [622, 0]
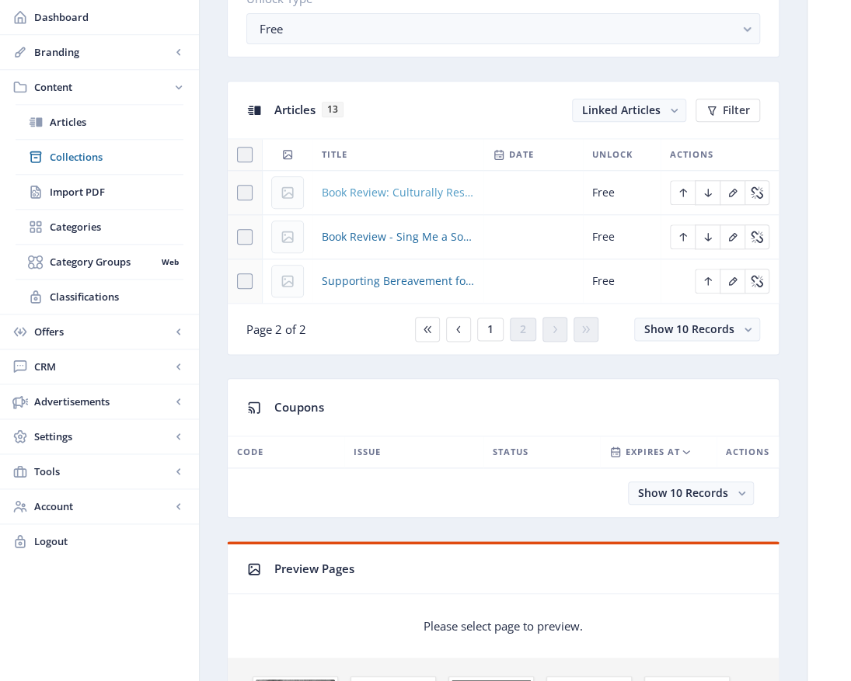
scroll to position [75, 0]
click at [368, 192] on span "Book Review: Culturally Responsive Psychotherapy, Counselling and Psychology Pr…" at bounding box center [398, 192] width 152 height 19
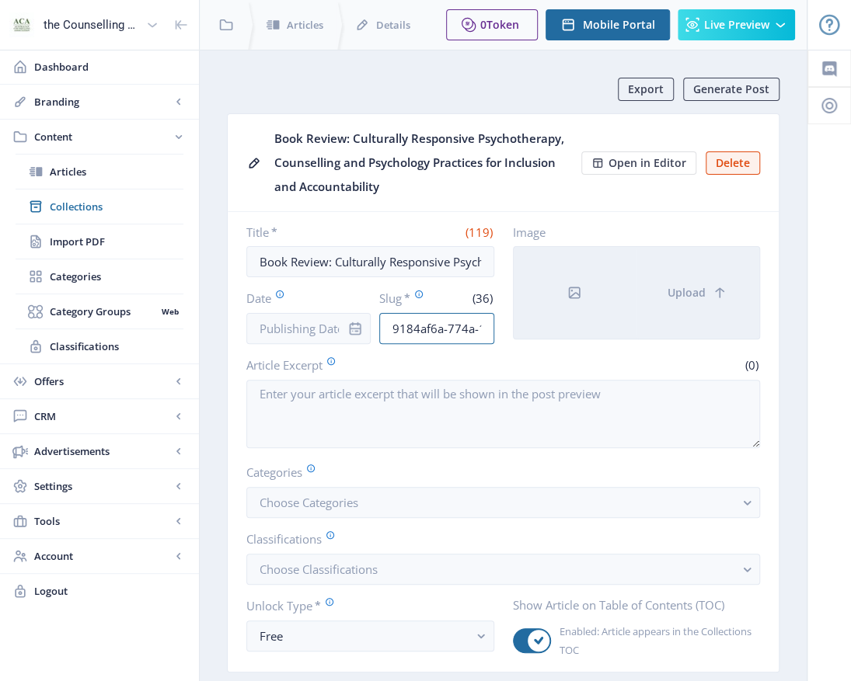
scroll to position [0, 131]
drag, startPoint x: 395, startPoint y: 327, endPoint x: 626, endPoint y: 332, distance: 230.8
click at [627, 332] on div "Title * (119) Book Review: Culturally Responsive Psychotherapy, Counselling and…" at bounding box center [503, 285] width 514 height 120
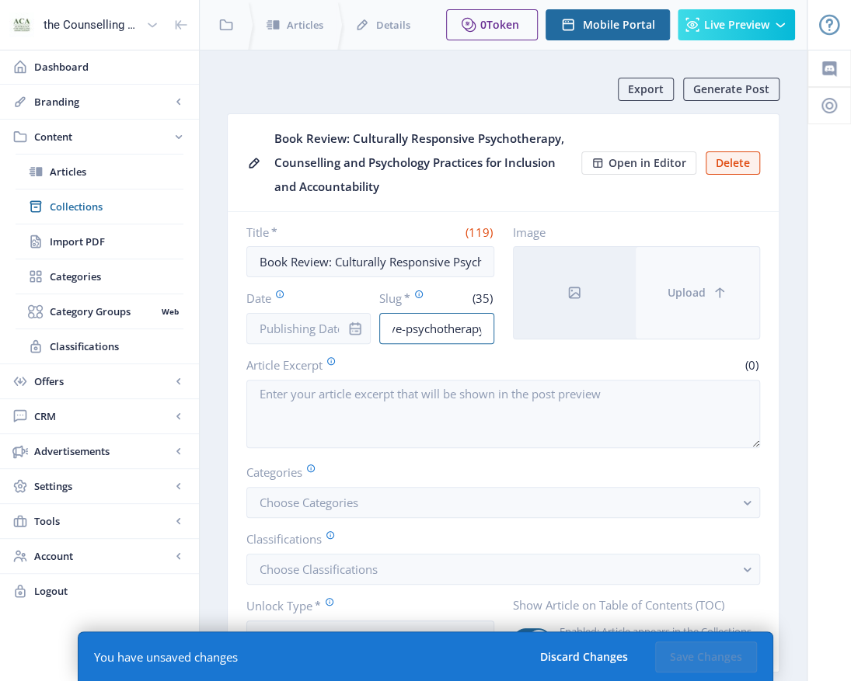
scroll to position [0, 108]
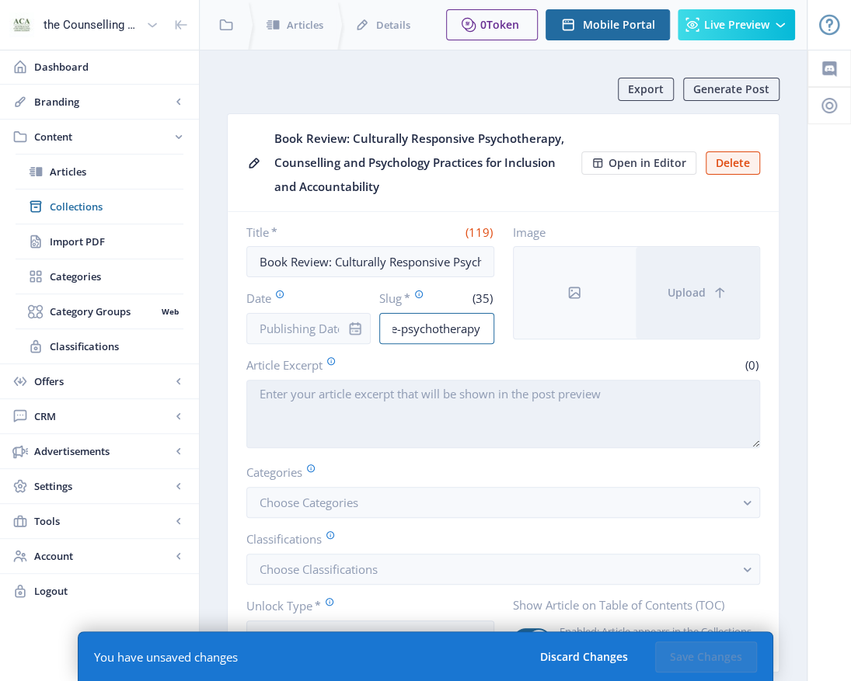
type input "culturally-responsive-psychotherapy"
click at [328, 399] on textarea "Article Excerpt" at bounding box center [503, 414] width 514 height 68
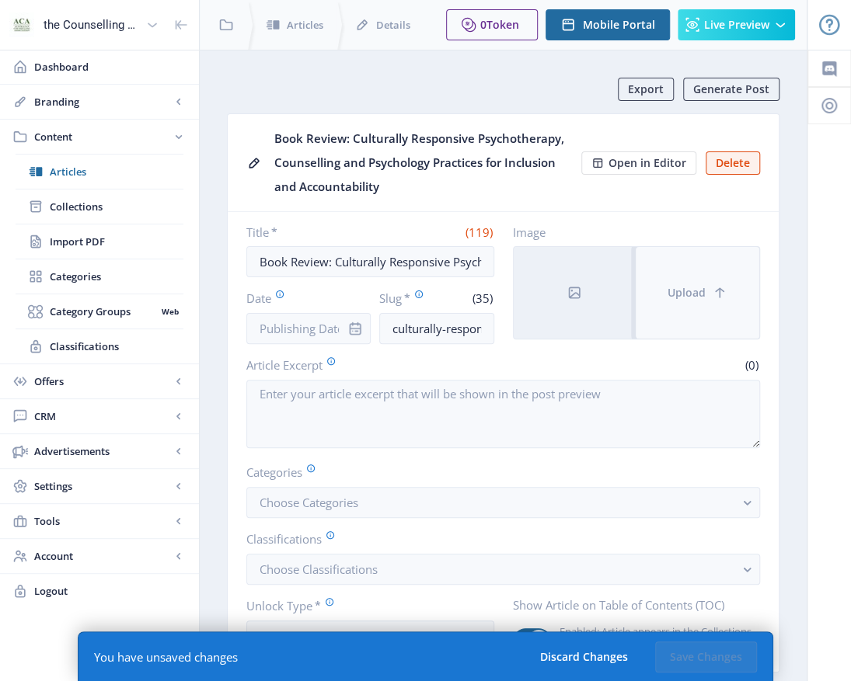
click at [732, 303] on button "Upload" at bounding box center [698, 293] width 124 height 92
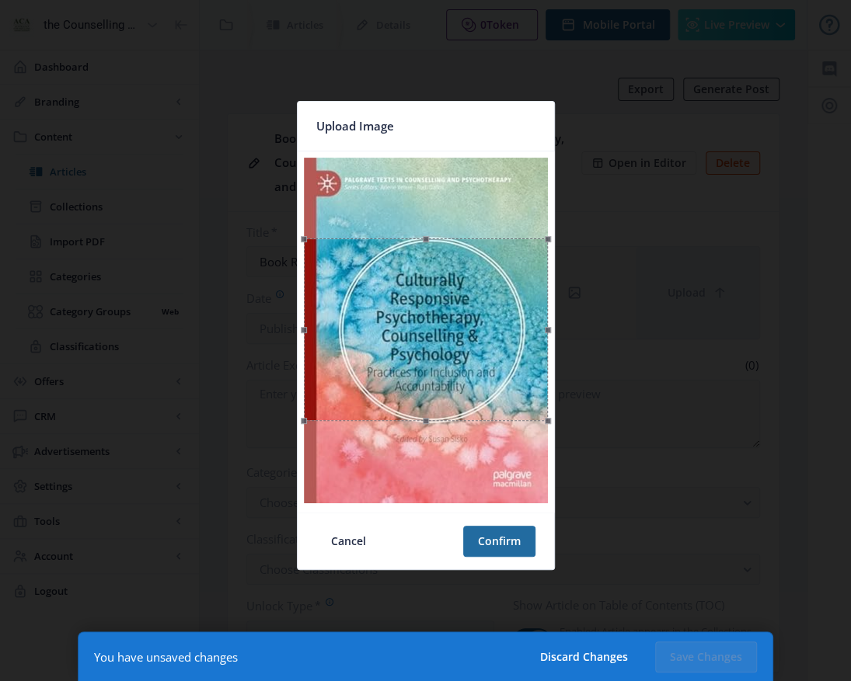
drag, startPoint x: 475, startPoint y: 232, endPoint x: 499, endPoint y: 312, distance: 84.1
click at [499, 312] on div at bounding box center [426, 330] width 244 height 183
click at [521, 542] on button "Confirm" at bounding box center [499, 541] width 72 height 31
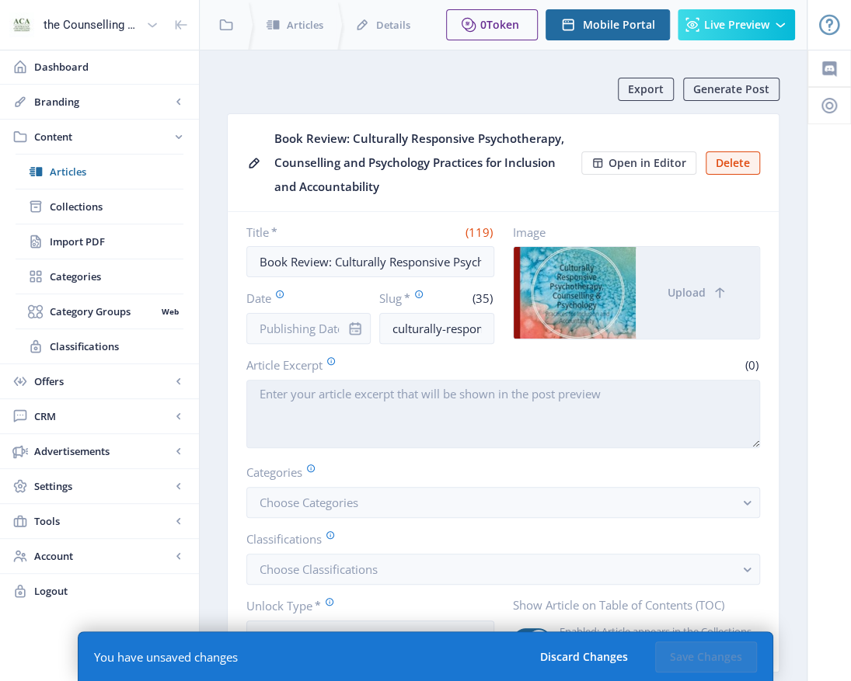
click at [266, 388] on textarea "Article Excerpt" at bounding box center [503, 414] width 514 height 68
paste textarea "the authors present a timely and essential exploration of how mental health pro…"
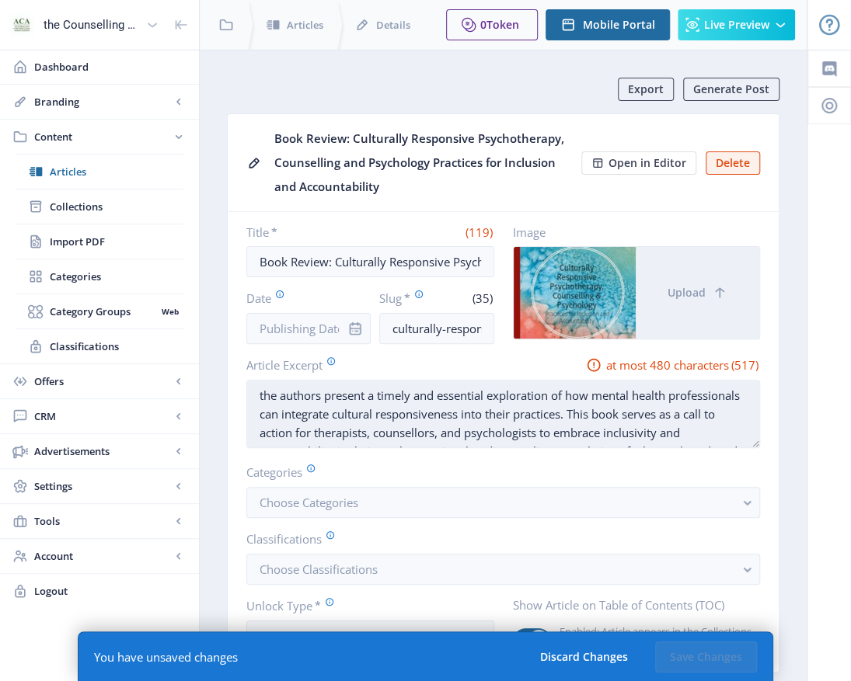
click at [263, 390] on textarea "the authors present a timely and essential exploration of how mental health pro…" at bounding box center [503, 414] width 514 height 68
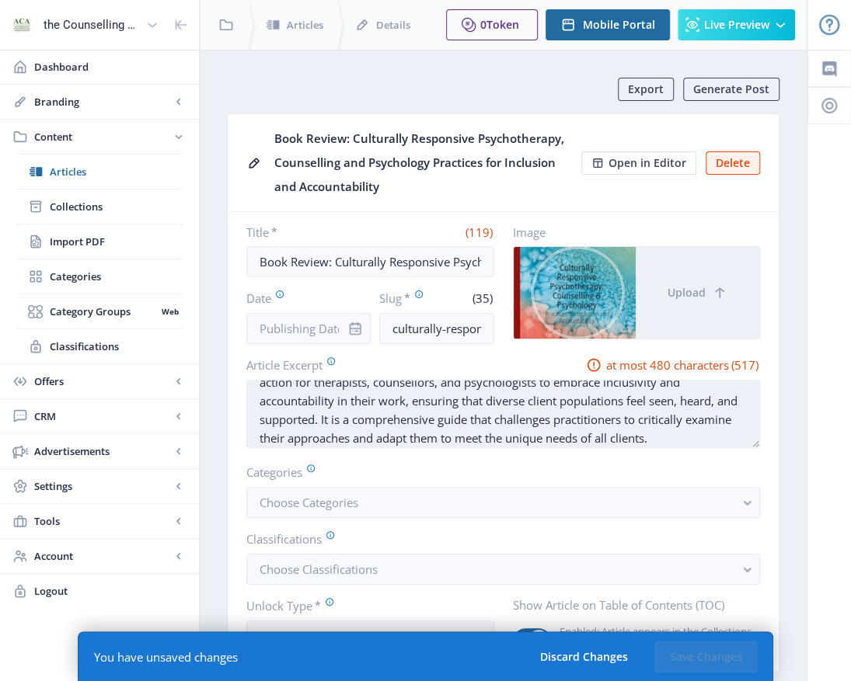
scroll to position [75, 0]
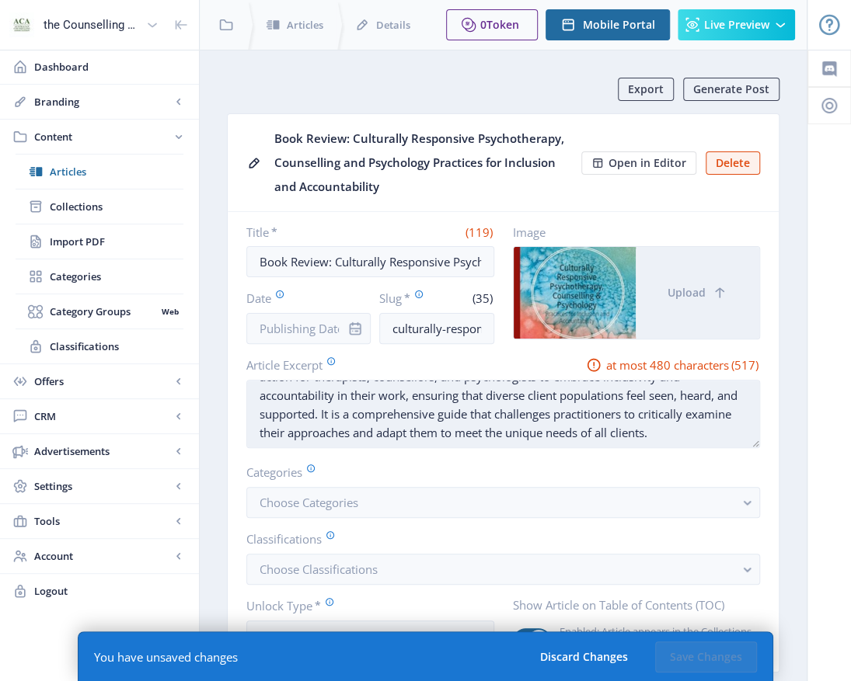
drag, startPoint x: 412, startPoint y: 388, endPoint x: 449, endPoint y: 429, distance: 55.0
click at [449, 430] on textarea "The authors present a timely and essential exploration of how mental health pro…" at bounding box center [503, 414] width 514 height 68
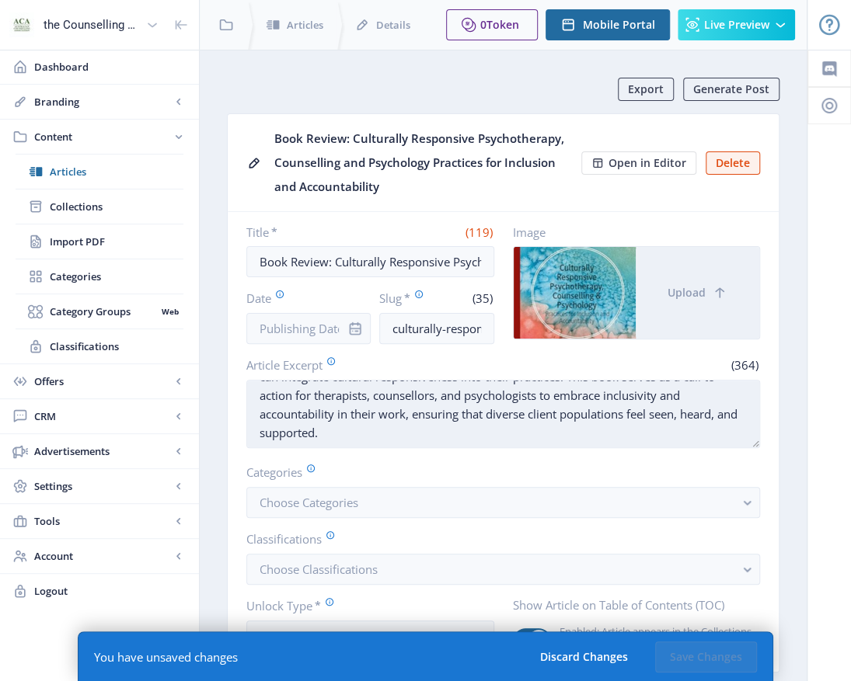
scroll to position [37, 0]
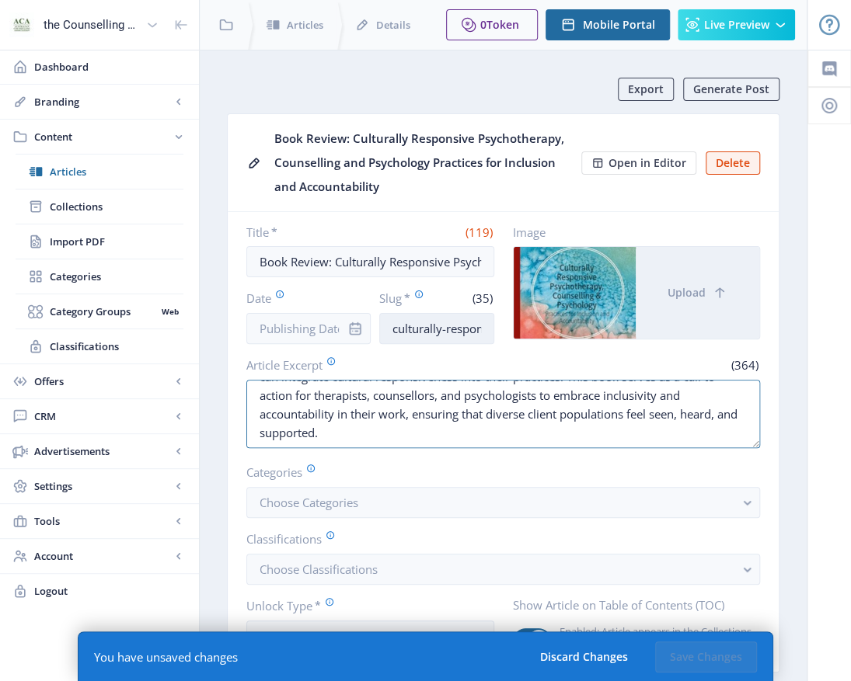
type textarea "The authors present a timely and essential exploration of how mental health pro…"
drag, startPoint x: 387, startPoint y: 322, endPoint x: 655, endPoint y: 337, distance: 268.5
click at [656, 337] on div "Title * (119) Book Review: Culturally Responsive Psychotherapy, Counselling and…" at bounding box center [503, 285] width 514 height 120
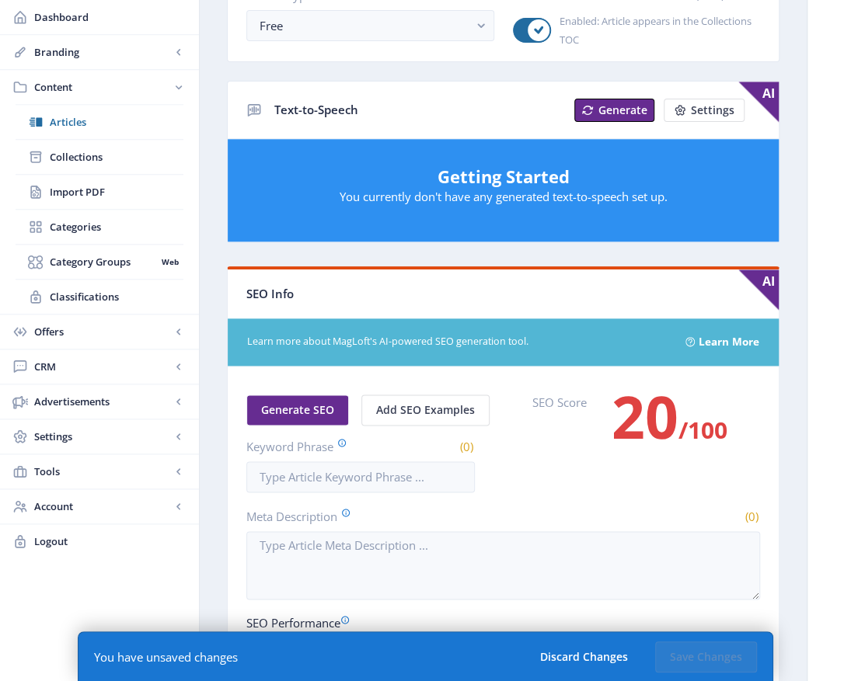
scroll to position [622, 0]
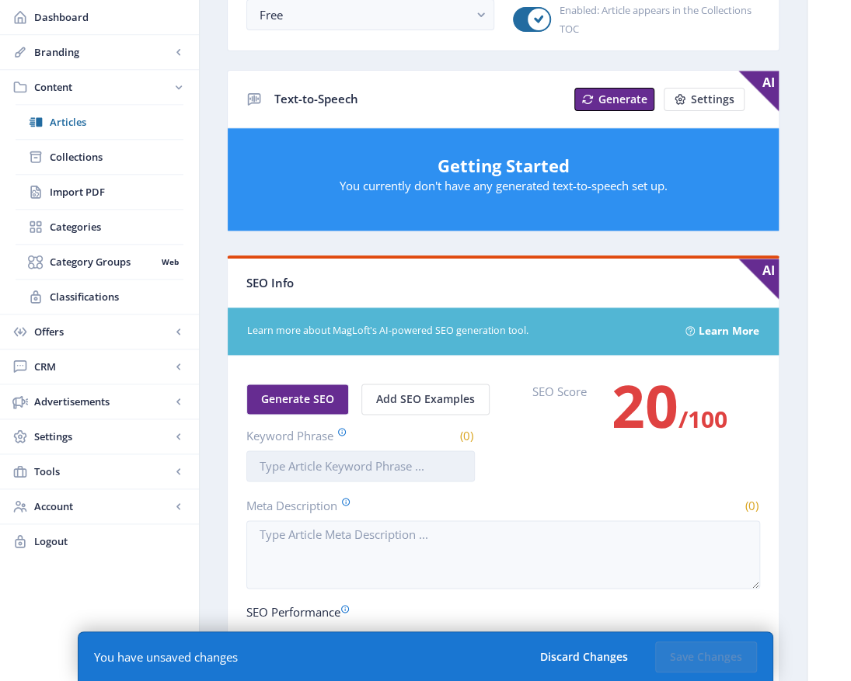
click at [285, 463] on input "Keyword Phrase" at bounding box center [360, 466] width 228 height 31
paste input "culturally-responsive-psychotherapy"
drag, startPoint x: 315, startPoint y: 461, endPoint x: 377, endPoint y: 419, distance: 74.3
click at [318, 457] on input "culturally-responsive-psychotherapy" at bounding box center [360, 466] width 228 height 31
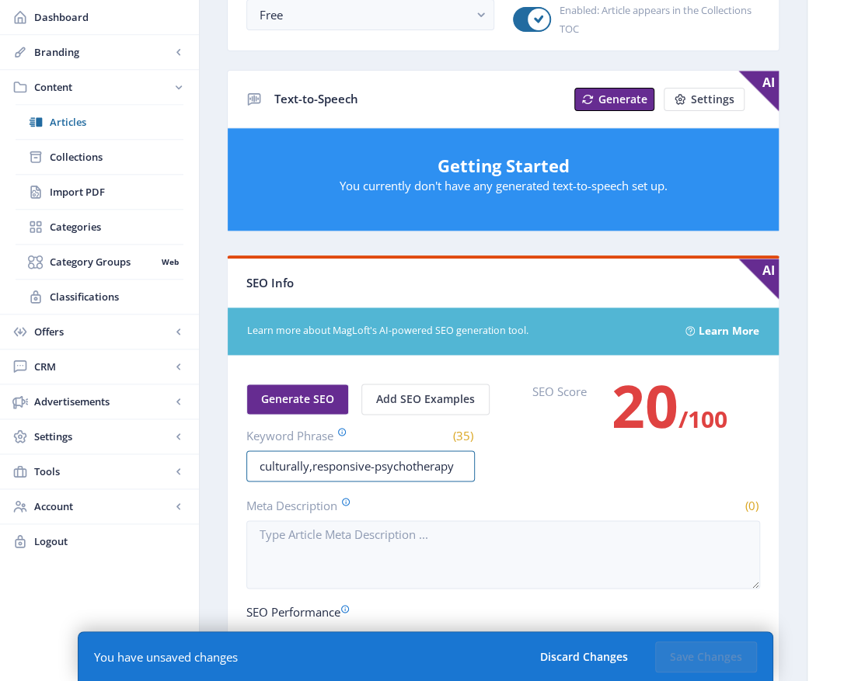
type input "culturally, responsive-psychotherapy"
drag, startPoint x: 455, startPoint y: 462, endPoint x: 466, endPoint y: 462, distance: 10.9
click at [462, 462] on input "culturally, responsive, psychotherapy" at bounding box center [360, 466] width 228 height 31
click at [462, 462] on input "culturally, responysive, psychotherap" at bounding box center [360, 466] width 228 height 31
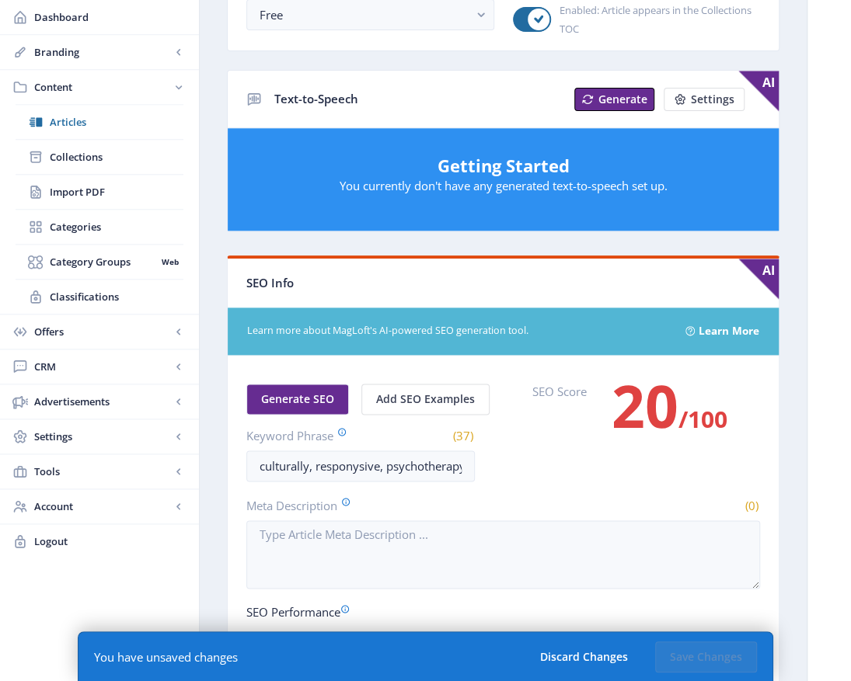
scroll to position [0, 5]
drag, startPoint x: 351, startPoint y: 457, endPoint x: 415, endPoint y: 453, distance: 63.8
click at [358, 454] on input "culturally, responysive, psychotherapy" at bounding box center [360, 466] width 228 height 31
drag, startPoint x: 254, startPoint y: 465, endPoint x: 659, endPoint y: 511, distance: 407.5
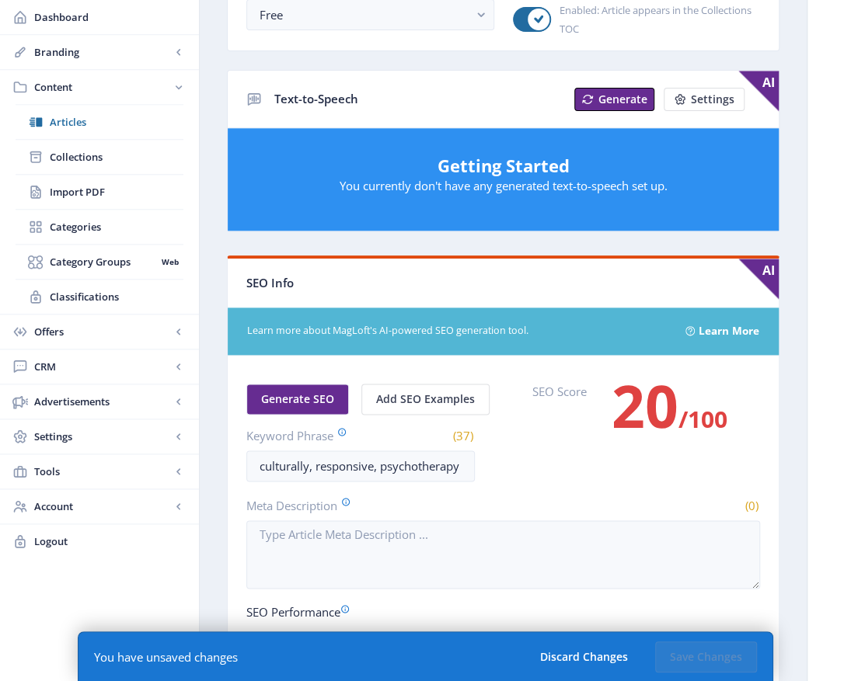
click at [668, 510] on nb-card-body "Generate SEO Add SEO Examples Keyword Phrase (37) culturally, responsive, psych…" at bounding box center [503, 682] width 551 height 652
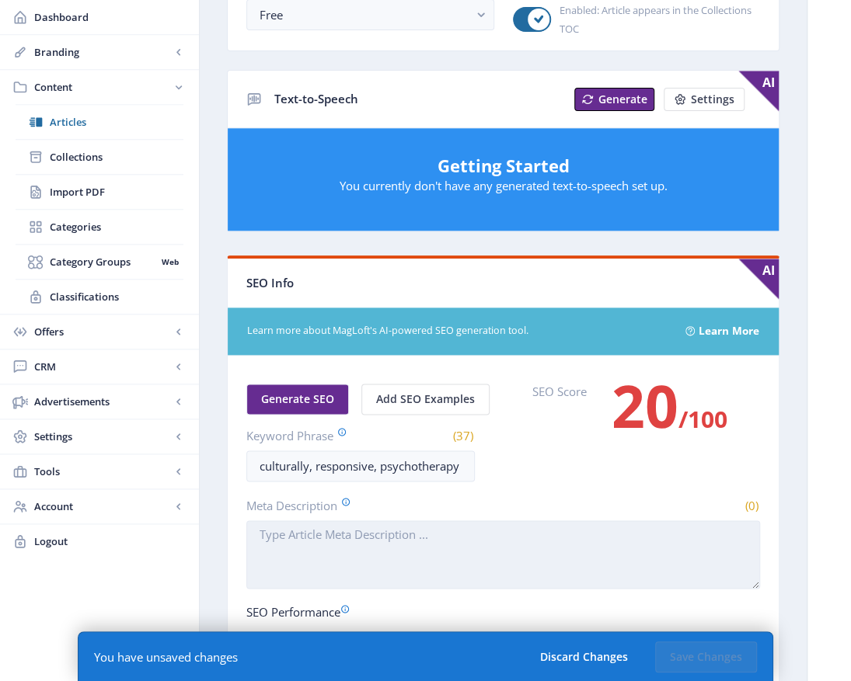
type input "culturally, responsive, psychotherapy"
click at [268, 525] on textarea "Meta Description" at bounding box center [503, 555] width 514 height 68
paste textarea "culturally, responsive, psychotherapy"
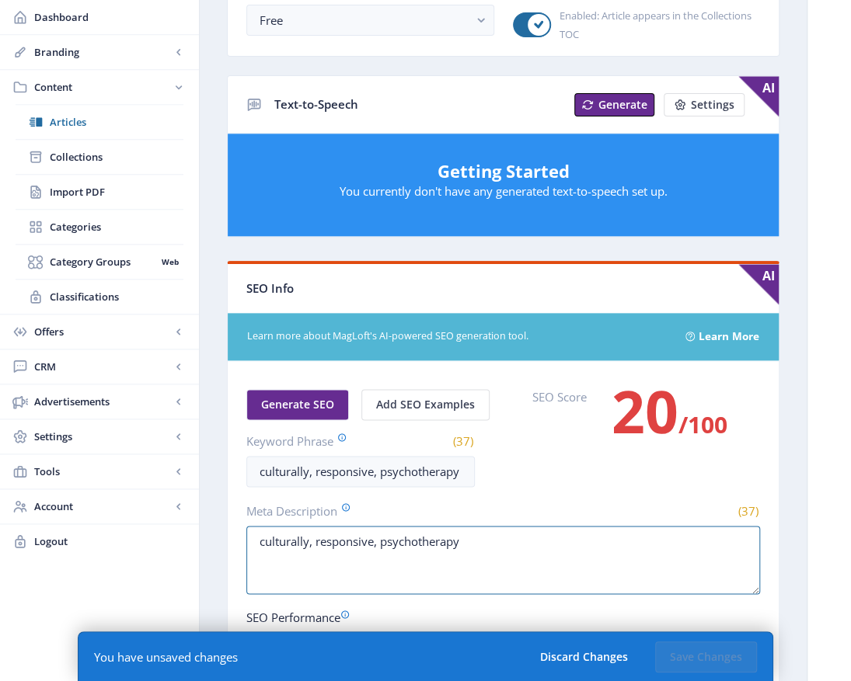
scroll to position [699, 0]
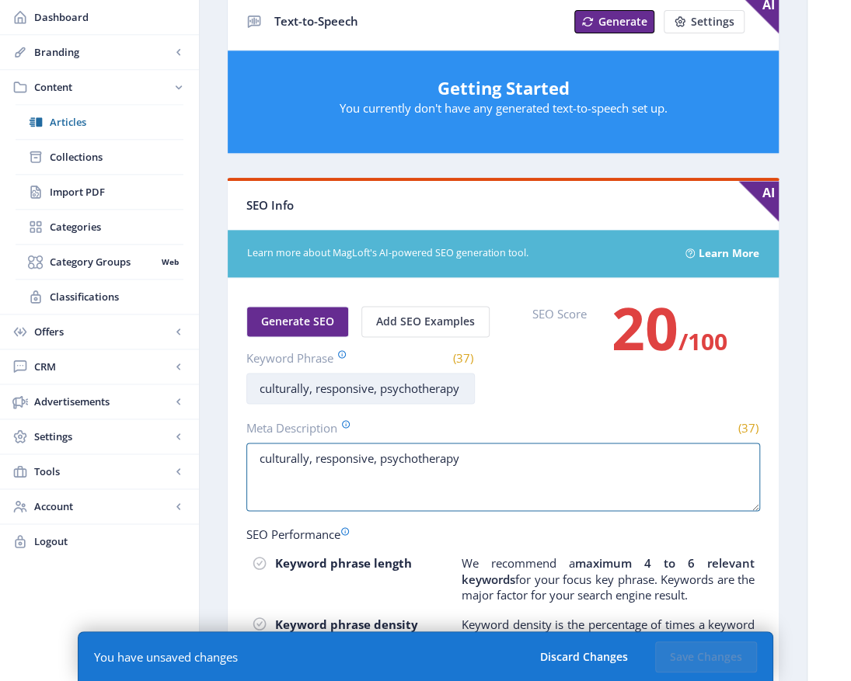
type textarea "culturally, responsive, psychotherapy"
click at [465, 385] on input "culturally, responsive, psychotherapy" at bounding box center [360, 388] width 228 height 31
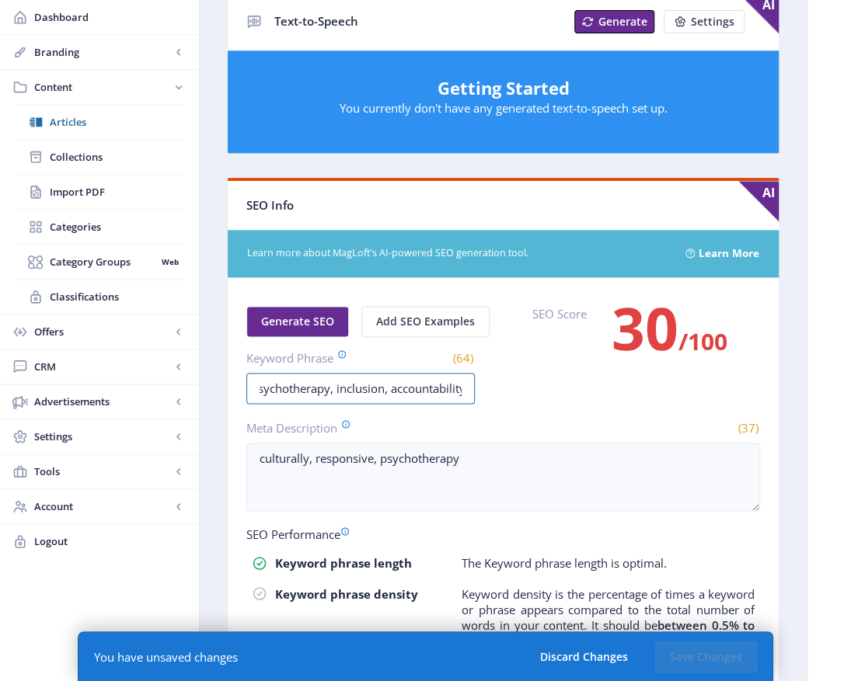
scroll to position [0, 134]
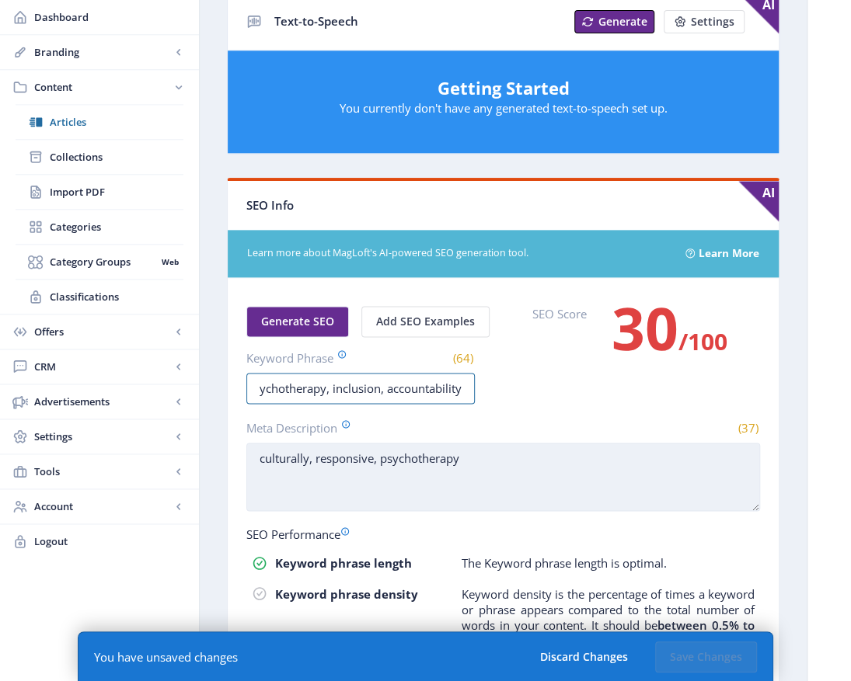
type input "culturally, responsive, psychotherapy, inclusion, accountability"
click at [471, 451] on textarea "culturally, responsive, psychotherapy" at bounding box center [503, 477] width 514 height 68
type textarea "culturally, responsive, psychotherapy, inclusion, accountability"
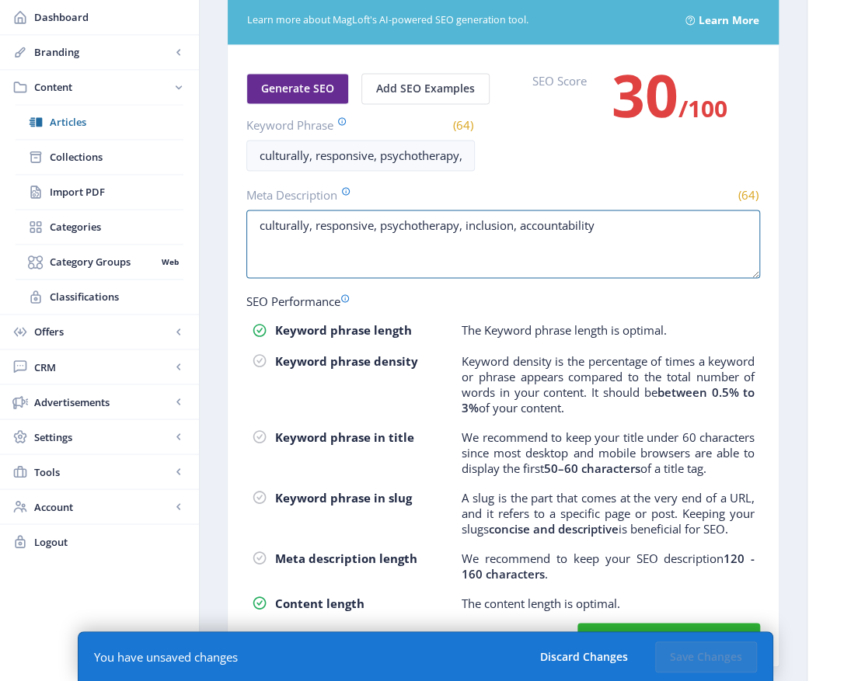
scroll to position [985, 0]
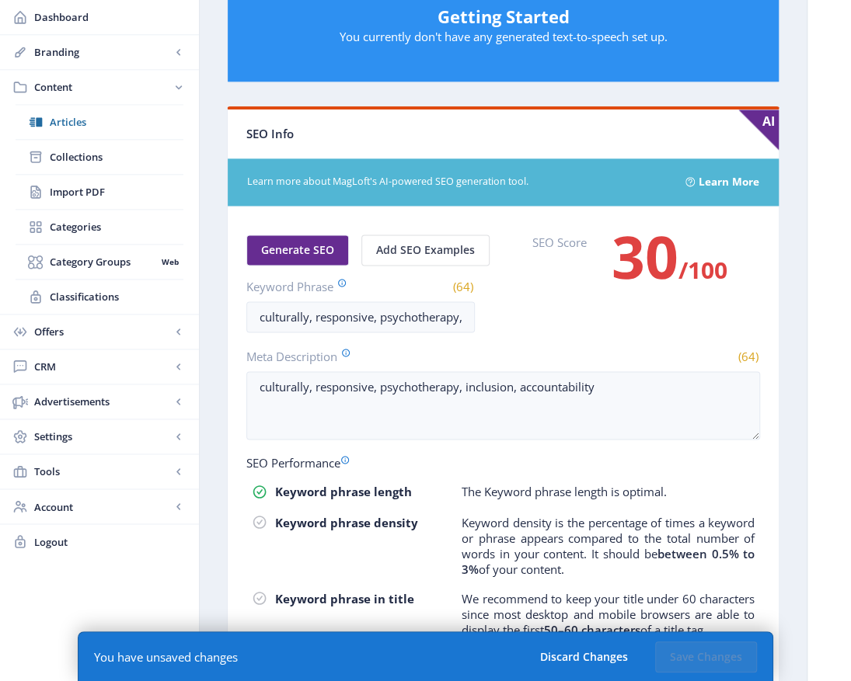
scroll to position [597, 0]
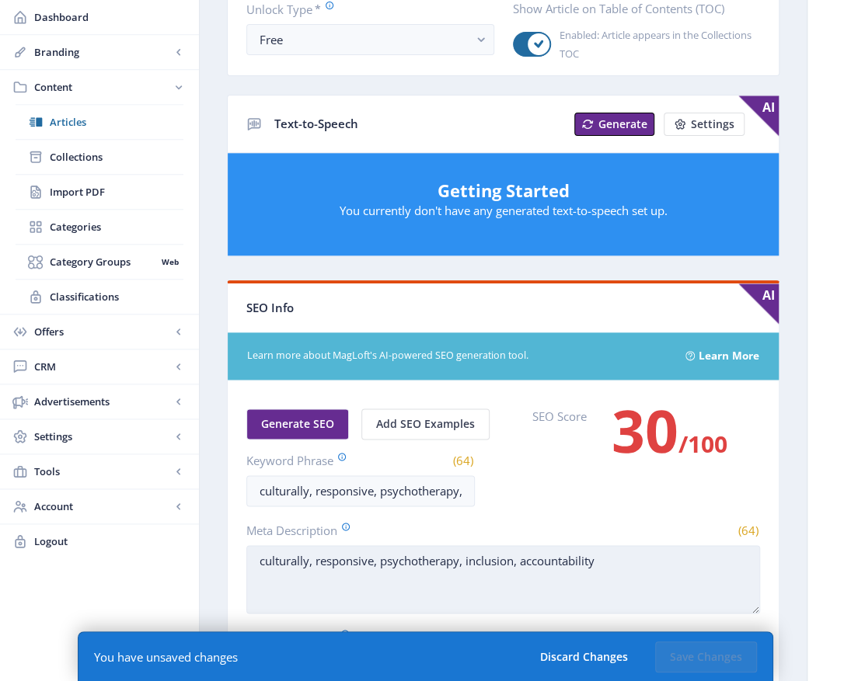
drag, startPoint x: 630, startPoint y: 553, endPoint x: 715, endPoint y: 555, distance: 84.7
click at [631, 553] on textarea "culturally, responsive, psychotherapy, inclusion, accountability" at bounding box center [503, 579] width 514 height 68
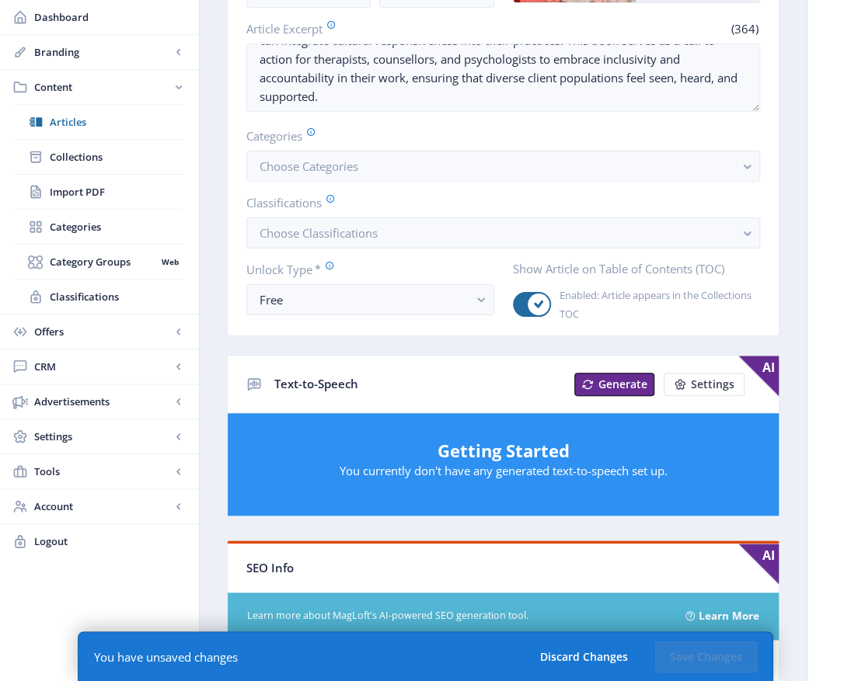
scroll to position [131, 0]
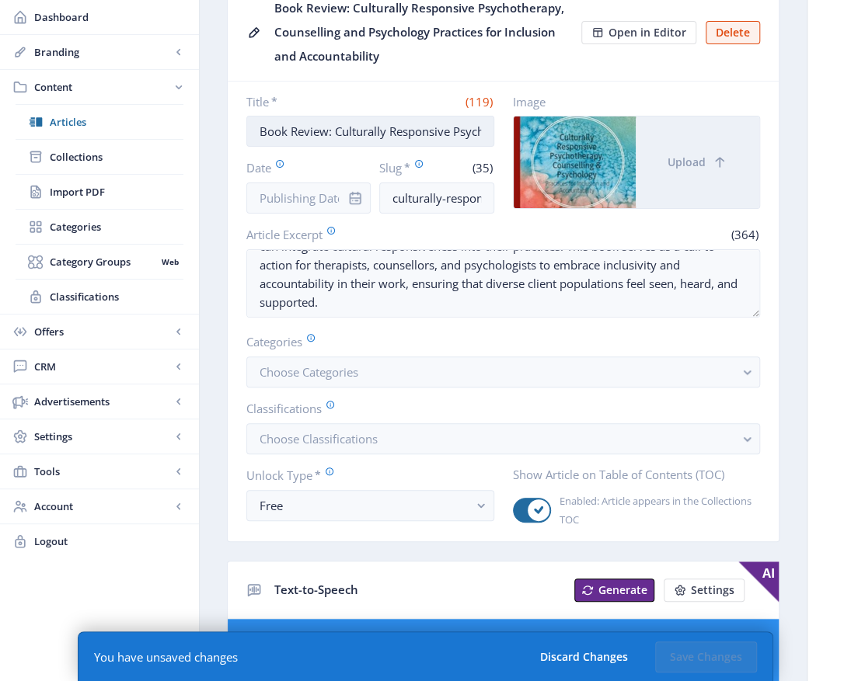
type textarea "culturally, responsive, psychotherapy, inclusion, accountability"
click at [448, 124] on input "Book Review: Culturally Responsive Psychotherapy, Counselling and Psychology Pr…" at bounding box center [370, 131] width 248 height 31
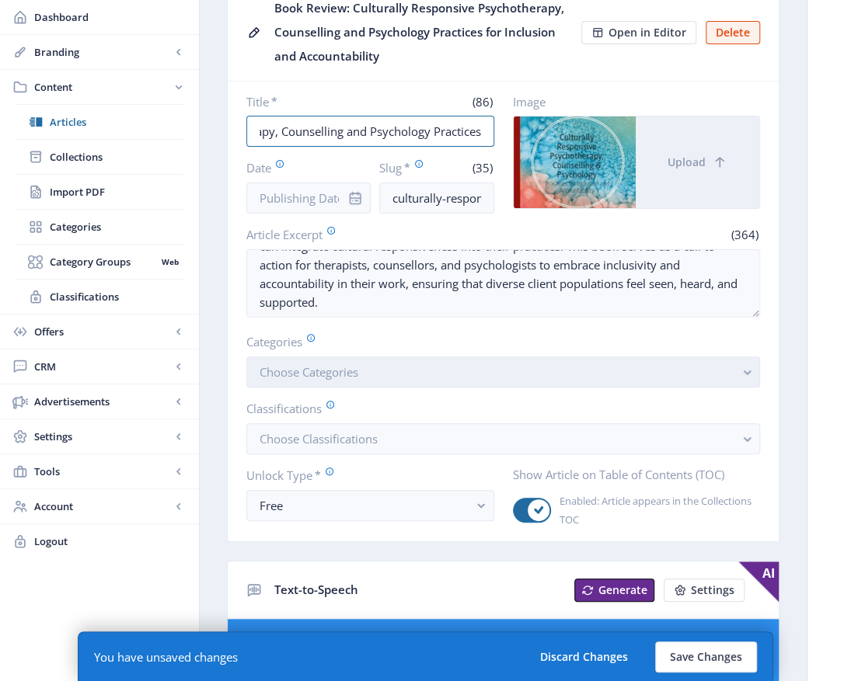
type input "Book Review: Culturally Responsive Psychotherapy, Counselling and Psychology Pr…"
click at [749, 364] on rect "button" at bounding box center [747, 373] width 18 height 18
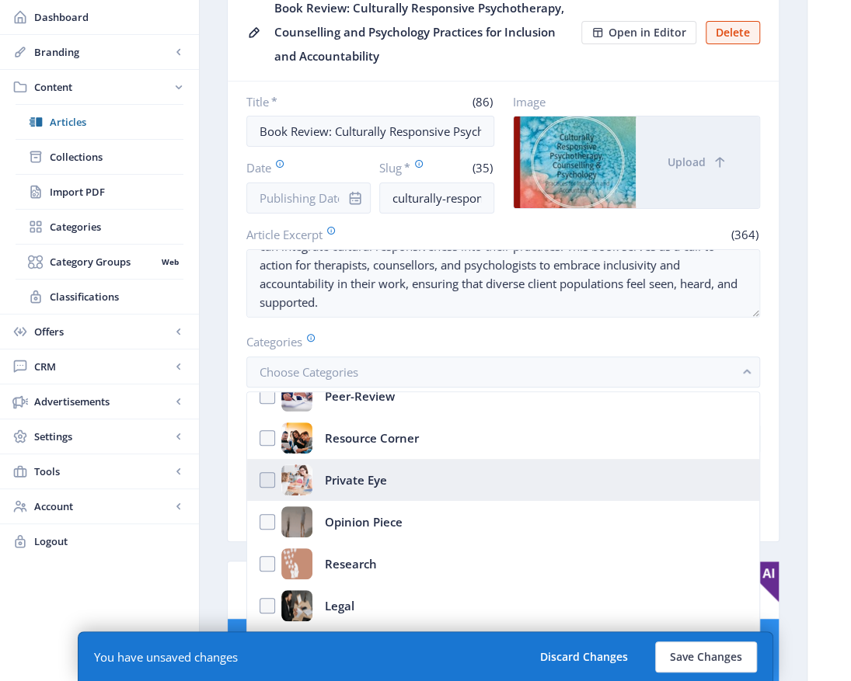
scroll to position [0, 0]
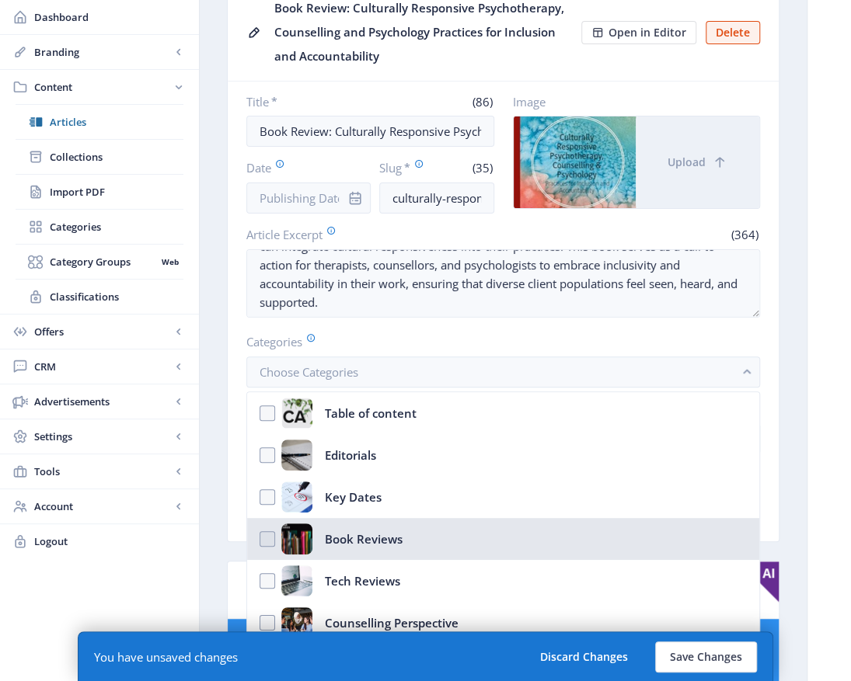
click at [374, 530] on div "Book Reviews" at bounding box center [364, 539] width 78 height 31
checkbox input "true"
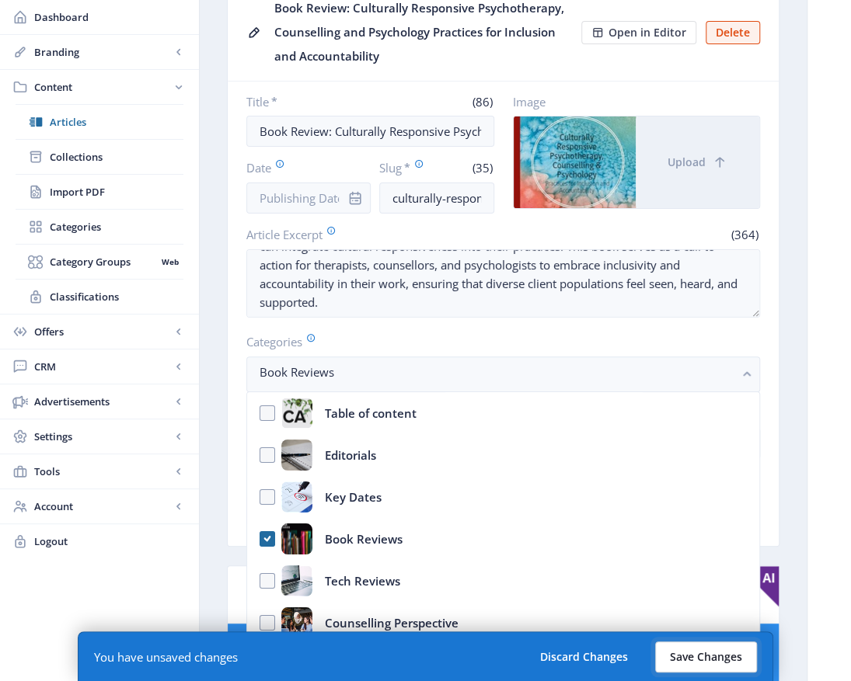
click at [705, 662] on button "Save Changes" at bounding box center [706, 657] width 102 height 31
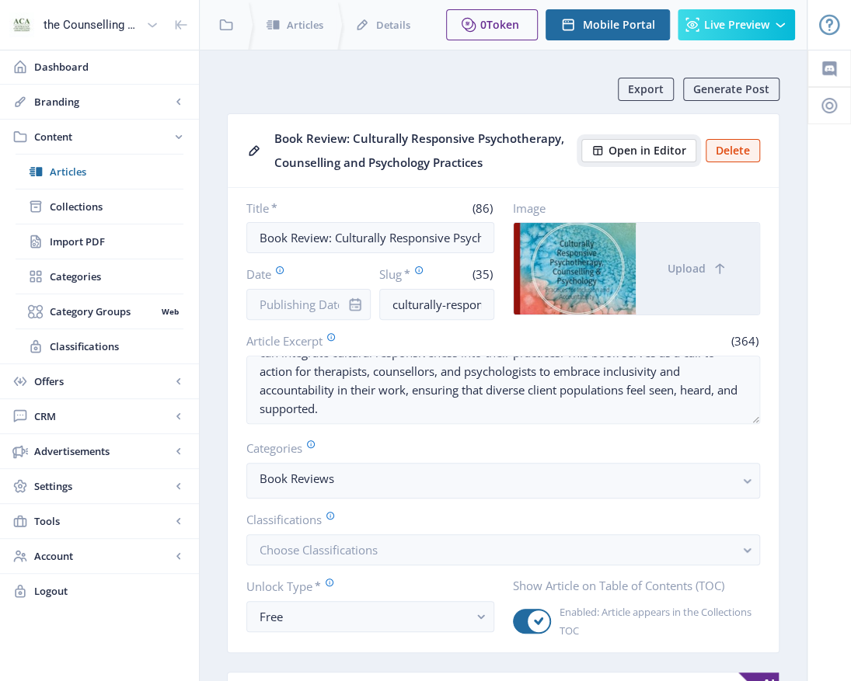
click at [639, 147] on span "Open in Editor" at bounding box center [647, 151] width 78 height 12
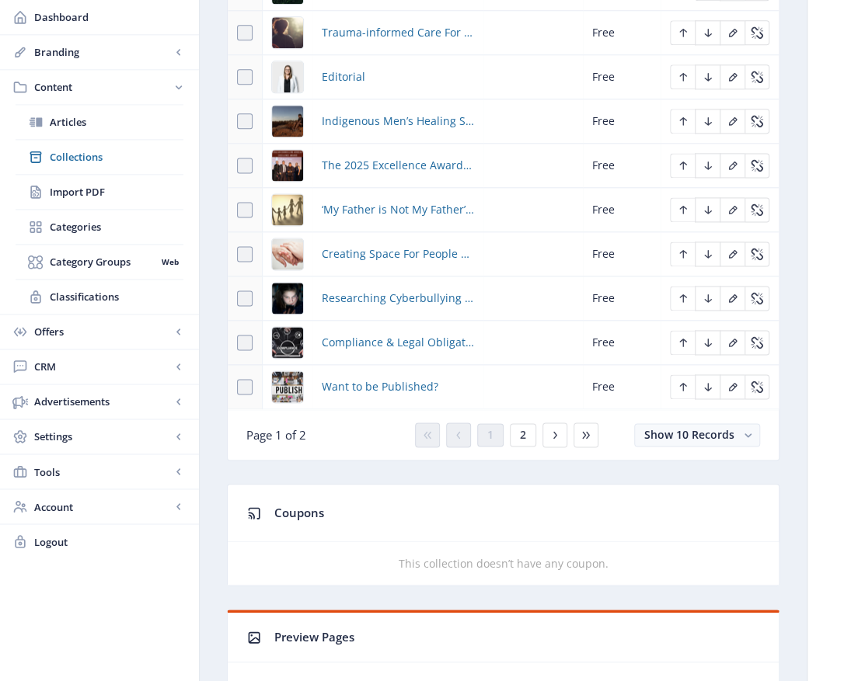
scroll to position [932, 0]
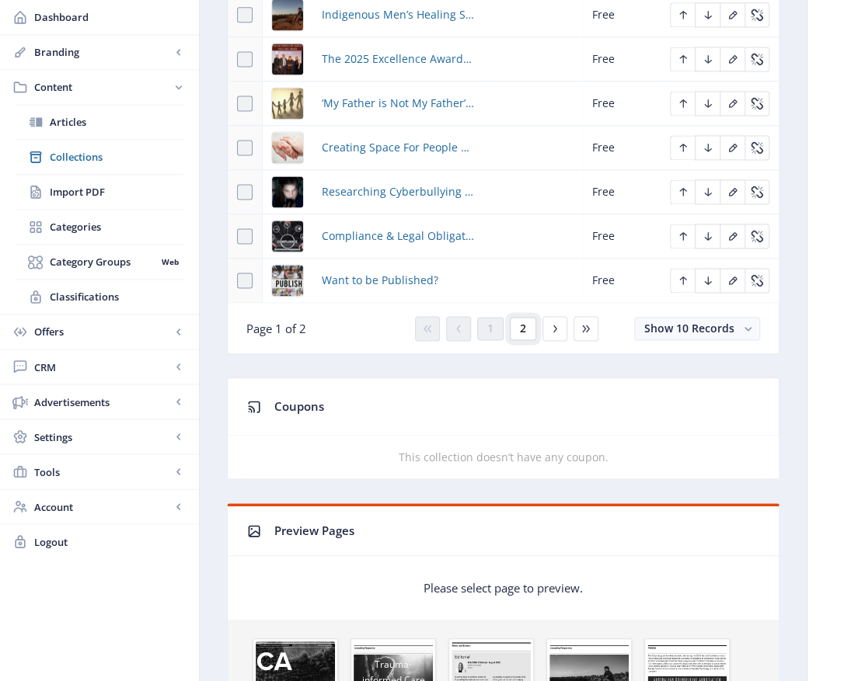
click at [528, 326] on button "2" at bounding box center [523, 328] width 26 height 23
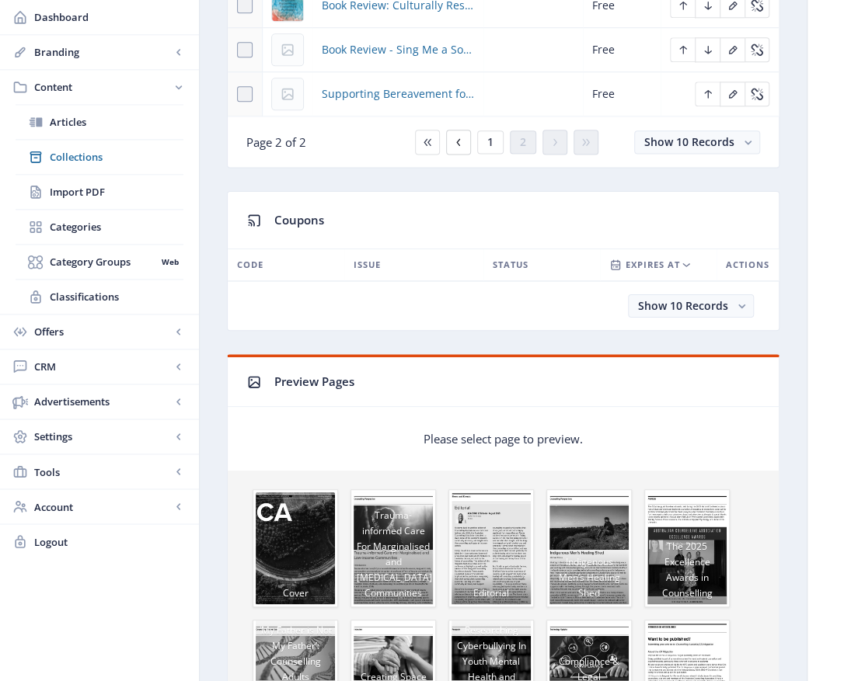
scroll to position [699, 0]
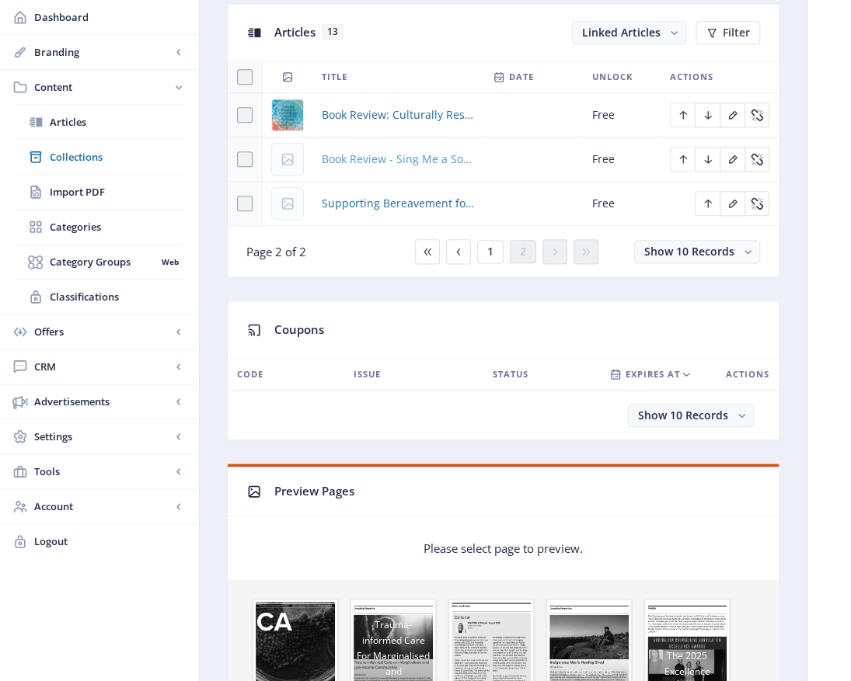
click at [396, 163] on span "Book Review - Sing Me a Song to SOAR: Finding Hope in Our Redemptive Stories by…" at bounding box center [398, 159] width 152 height 19
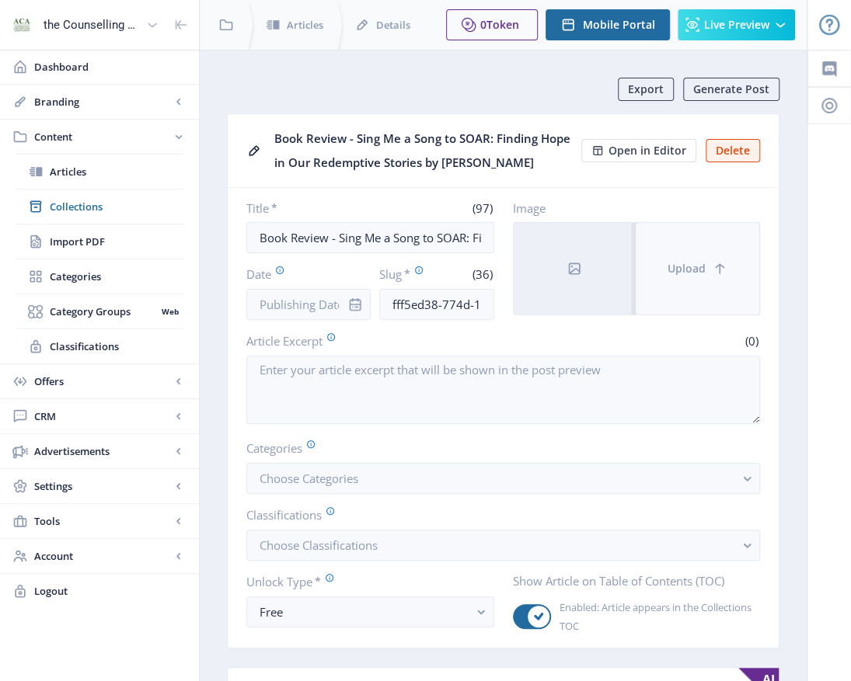
click at [698, 270] on span "Upload" at bounding box center [686, 269] width 38 height 12
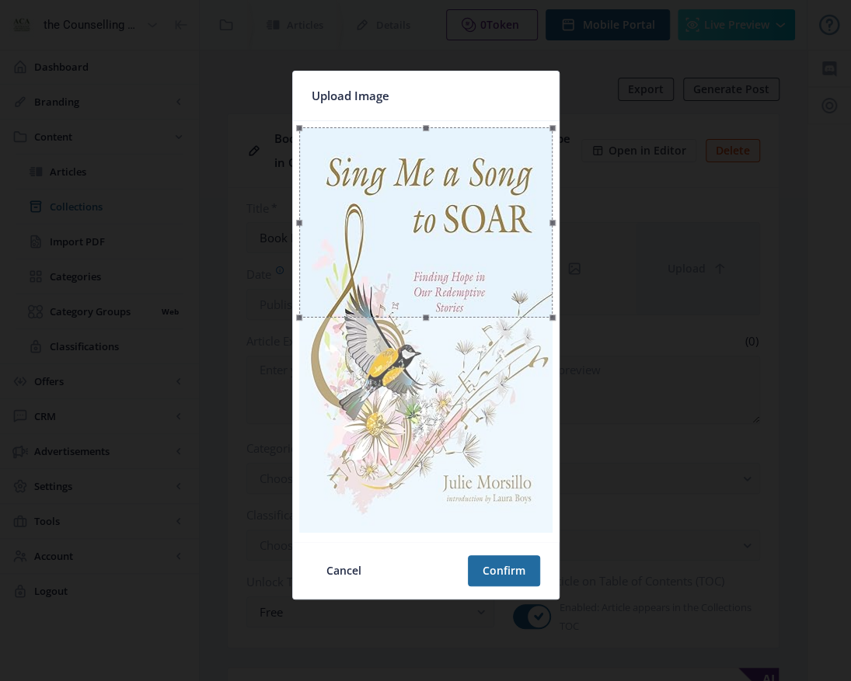
click at [449, 235] on div at bounding box center [425, 222] width 253 height 190
click at [500, 573] on button "Confirm" at bounding box center [504, 571] width 72 height 31
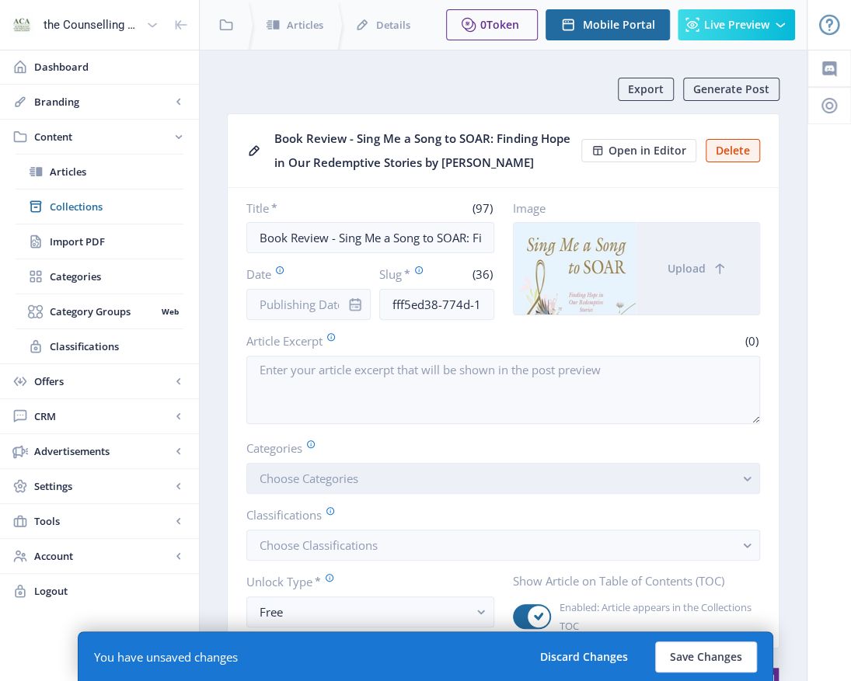
click at [750, 479] on rect "button" at bounding box center [747, 479] width 18 height 18
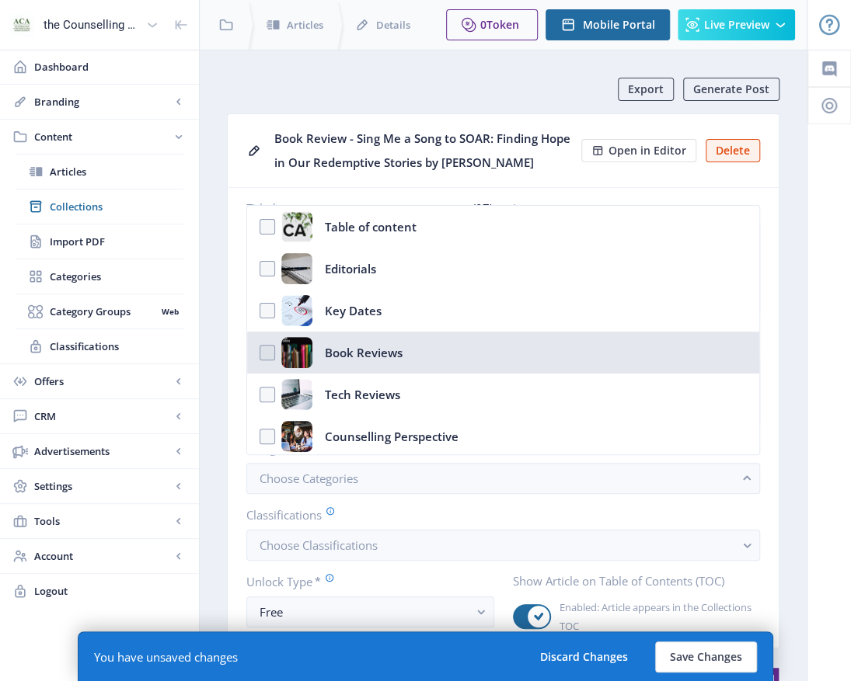
click at [392, 358] on div "Book Reviews" at bounding box center [364, 352] width 78 height 31
checkbox input "true"
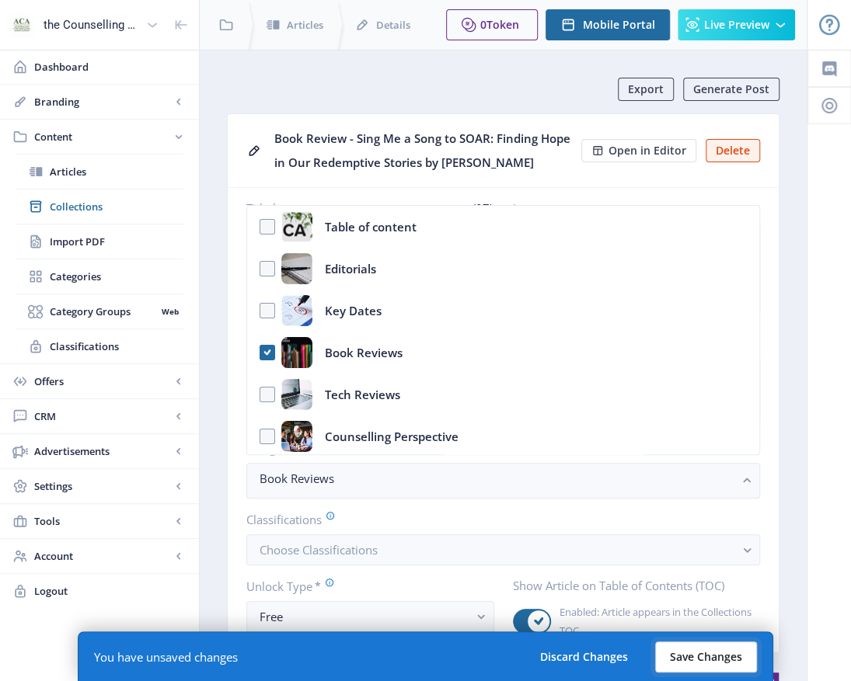
click at [678, 652] on button "Save Changes" at bounding box center [706, 657] width 102 height 31
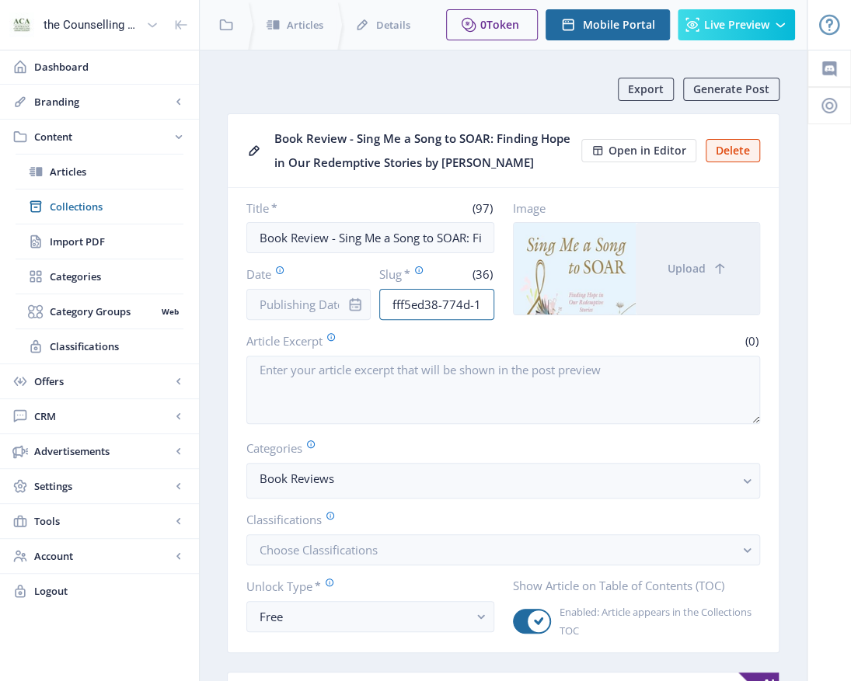
scroll to position [0, 126]
drag, startPoint x: 385, startPoint y: 301, endPoint x: 534, endPoint y: 319, distance: 150.2
click at [534, 319] on nb-card-body "Title * (97) Book Review - Sing Me a Song to SOAR: Finding Hope in Our Redempti…" at bounding box center [503, 420] width 551 height 465
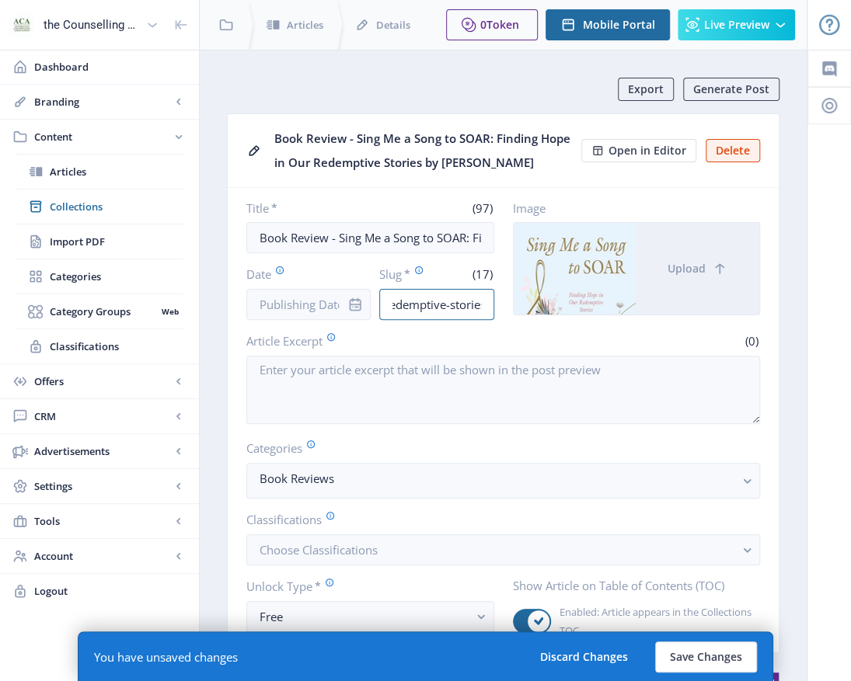
scroll to position [0, 14]
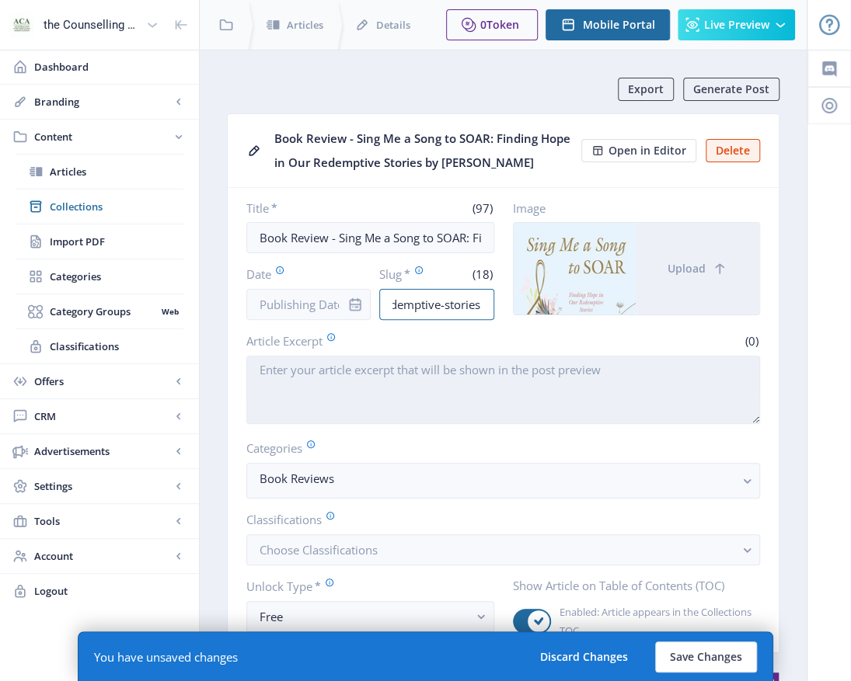
type input "redemptive-stories"
click at [468, 377] on textarea "Article Excerpt" at bounding box center [503, 390] width 514 height 68
paste textarea "[PERSON_NAME] presents a resource designed to support individuals navigating th…"
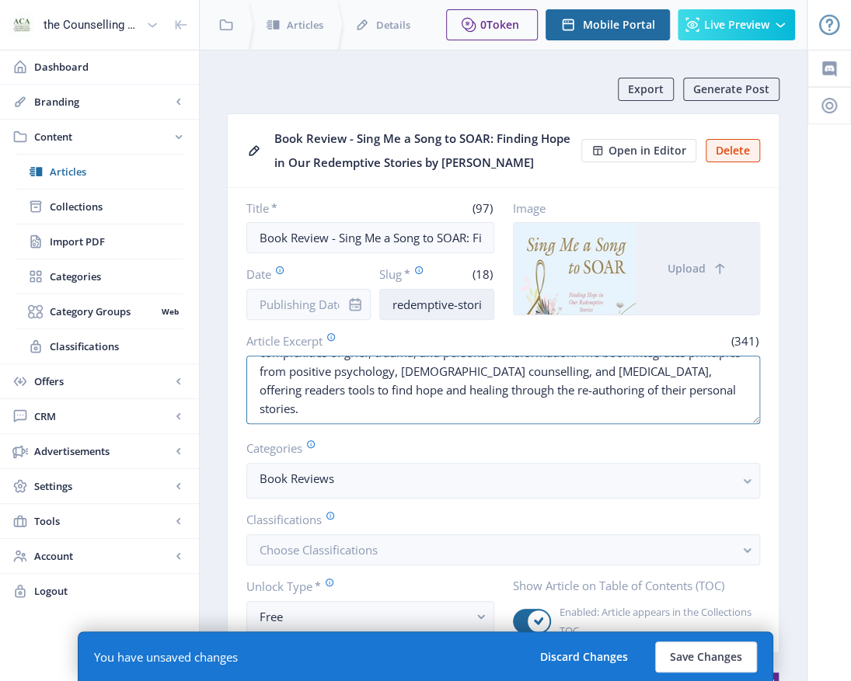
type textarea "[PERSON_NAME] presents a resource designed to support individuals navigating th…"
drag, startPoint x: 379, startPoint y: 301, endPoint x: 406, endPoint y: 295, distance: 27.0
click at [609, 319] on nb-card-body "Title * (97) Book Review - Sing Me a Song to SOAR: Finding Hope in Our Redempti…" at bounding box center [503, 420] width 551 height 465
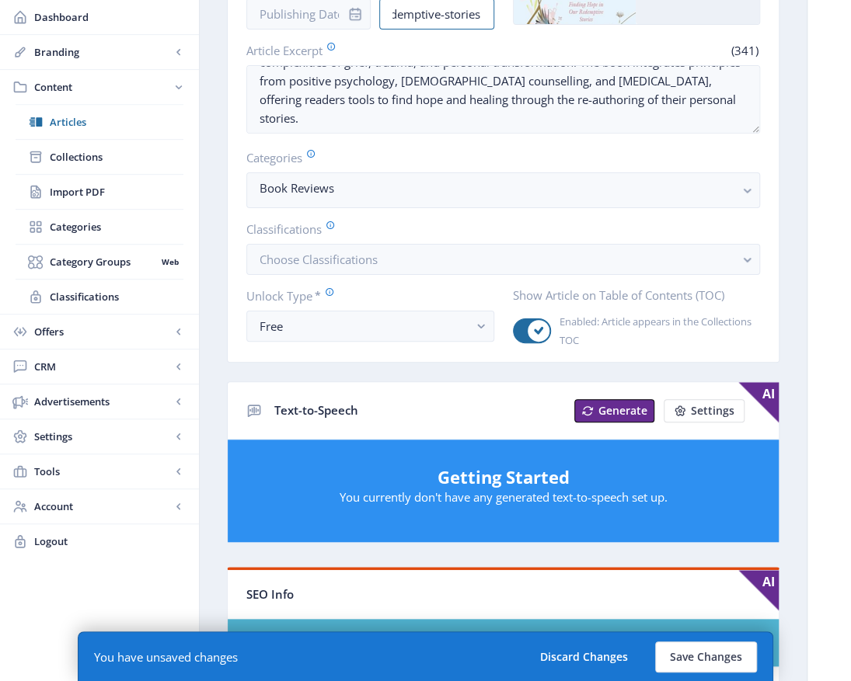
scroll to position [311, 0]
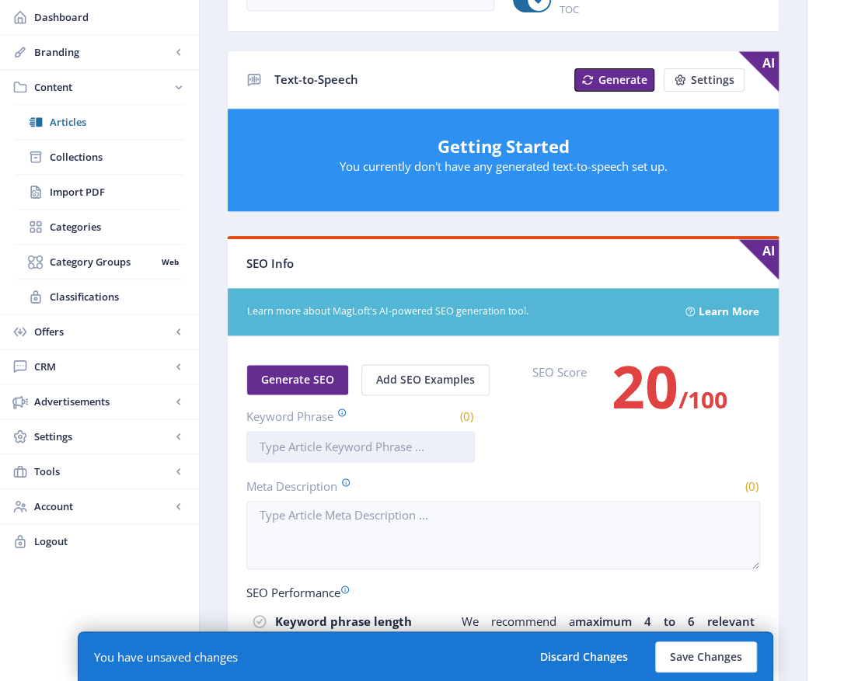
click at [262, 448] on input "Keyword Phrase" at bounding box center [360, 446] width 228 height 31
paste input "redemptive-stories"
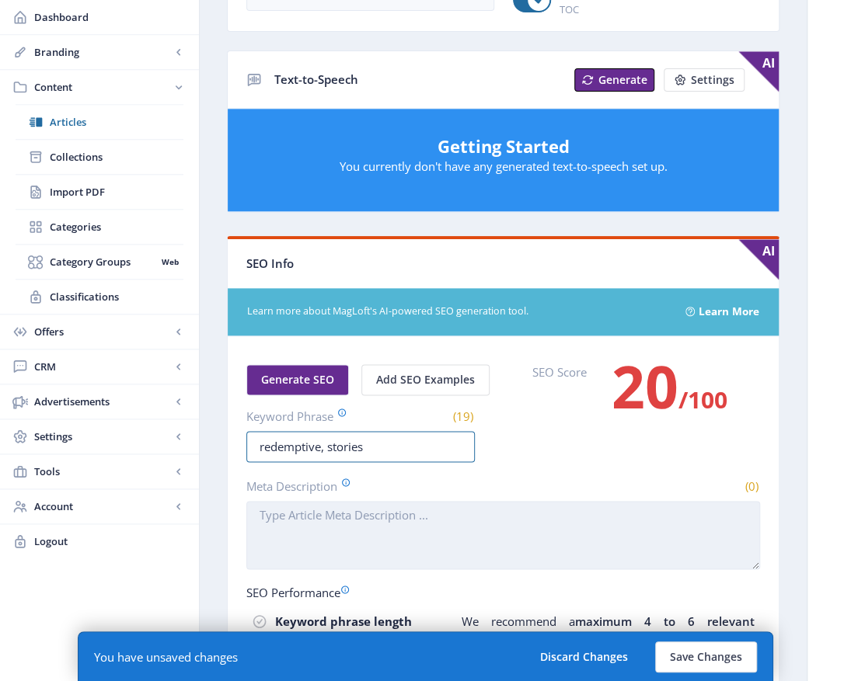
type input "redemptive, stories"
click at [324, 521] on textarea "Meta Description" at bounding box center [503, 535] width 514 height 68
paste textarea "redemptive-stories"
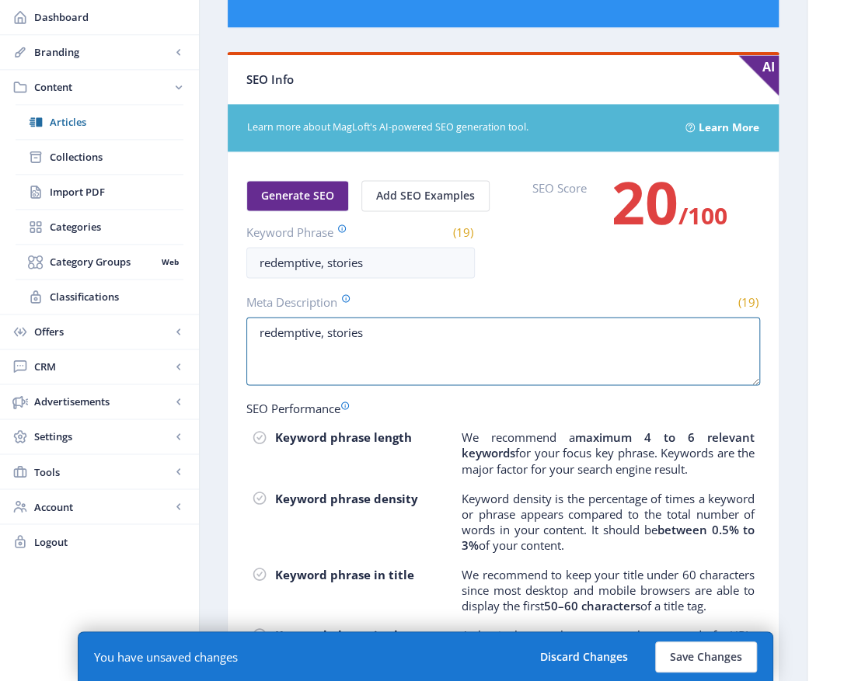
scroll to position [855, 0]
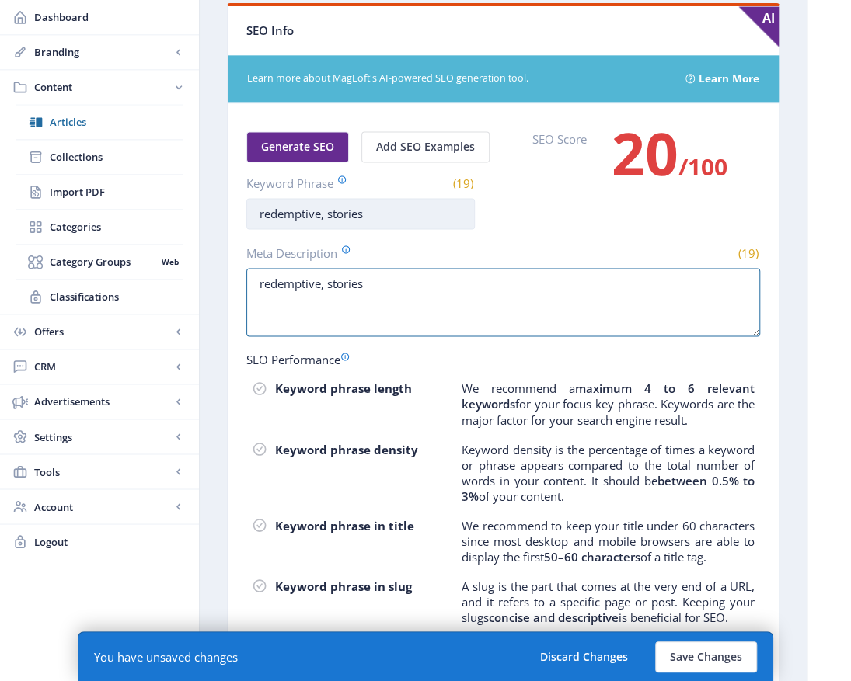
type textarea "redemptive, stories"
drag, startPoint x: 255, startPoint y: 207, endPoint x: 264, endPoint y: 214, distance: 11.7
click at [256, 207] on input "redemptive, stories" at bounding box center [360, 213] width 228 height 31
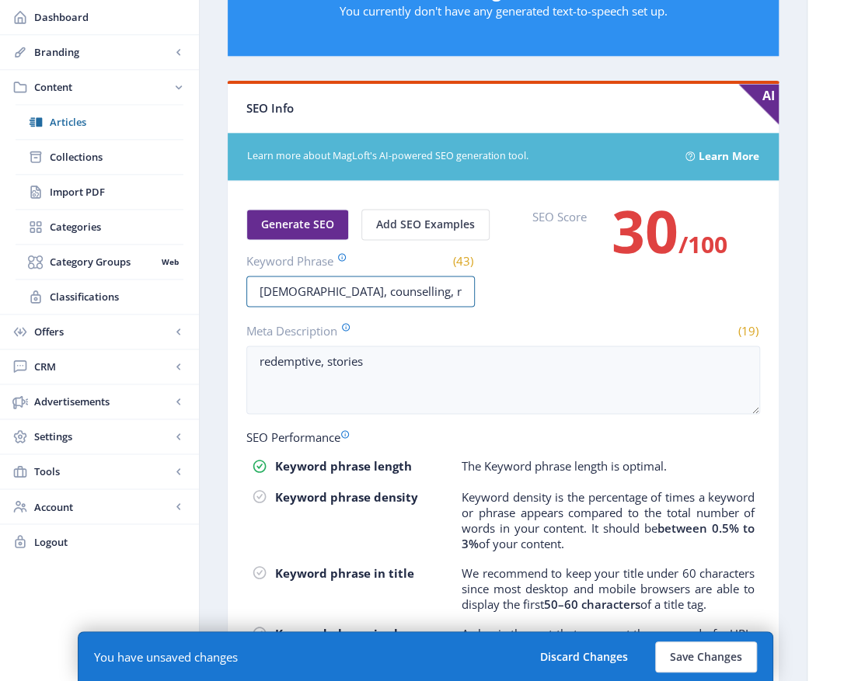
scroll to position [0, 24]
drag, startPoint x: 249, startPoint y: 287, endPoint x: 493, endPoint y: 298, distance: 243.4
click at [493, 298] on div "Generate SEO Add SEO Examples Keyword Phrase (43) Christian, counselling, redem…" at bounding box center [503, 258] width 514 height 98
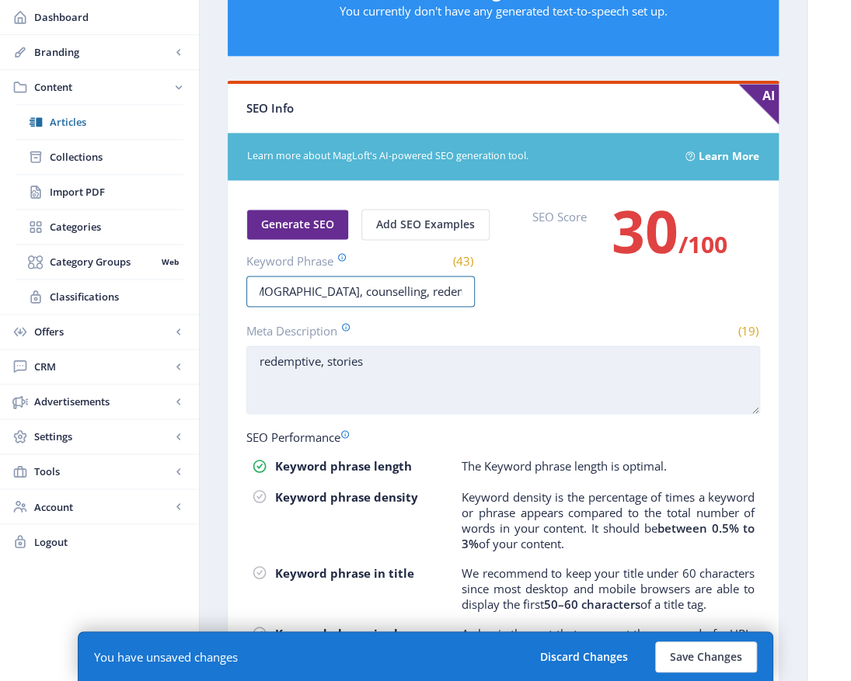
type input "Christian, counselling, redemptive, stories"
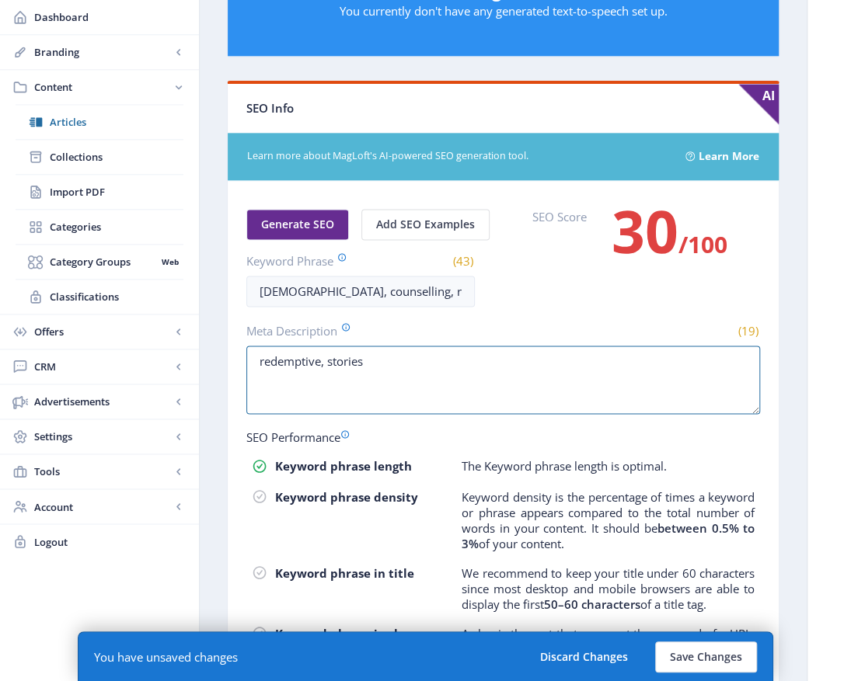
drag, startPoint x: 399, startPoint y: 359, endPoint x: 222, endPoint y: 342, distance: 177.2
click at [222, 342] on nb-layout-column "Export Generate Post Book Review - Sing Me a Song to SOAR: Finding Hope in Our …" at bounding box center [503, 65] width 608 height 1585
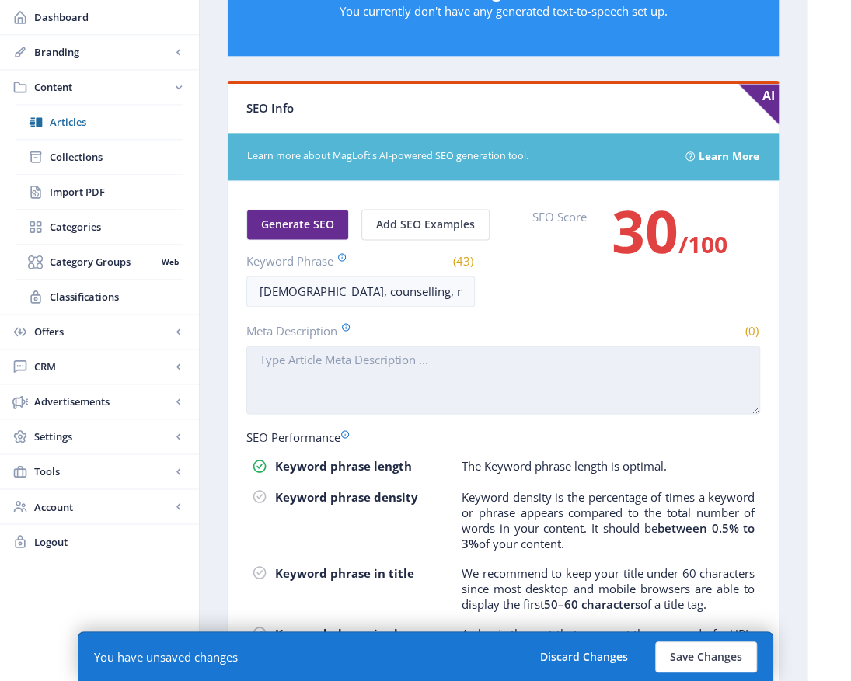
paste textarea "Christian, counselling, redemptive, stories"
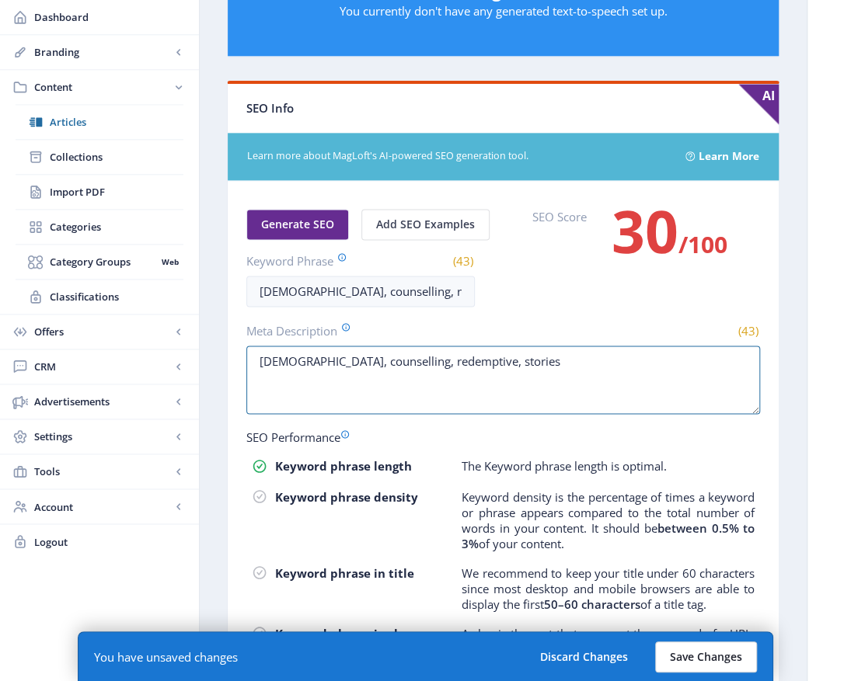
type textarea "Christian, counselling, redemptive, stories"
click at [712, 659] on button "Save Changes" at bounding box center [706, 657] width 102 height 31
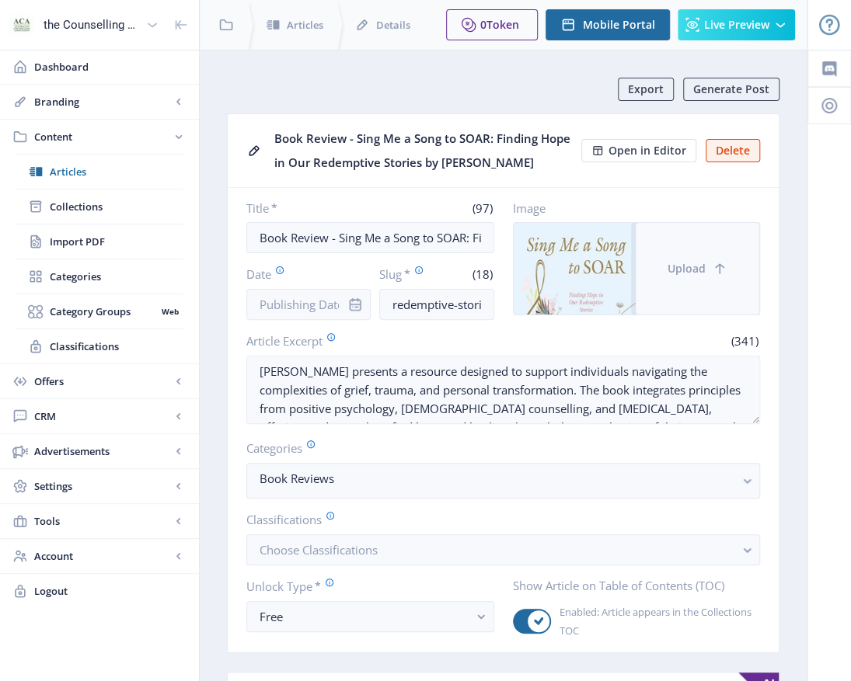
click at [718, 264] on icon at bounding box center [719, 268] width 9 height 10
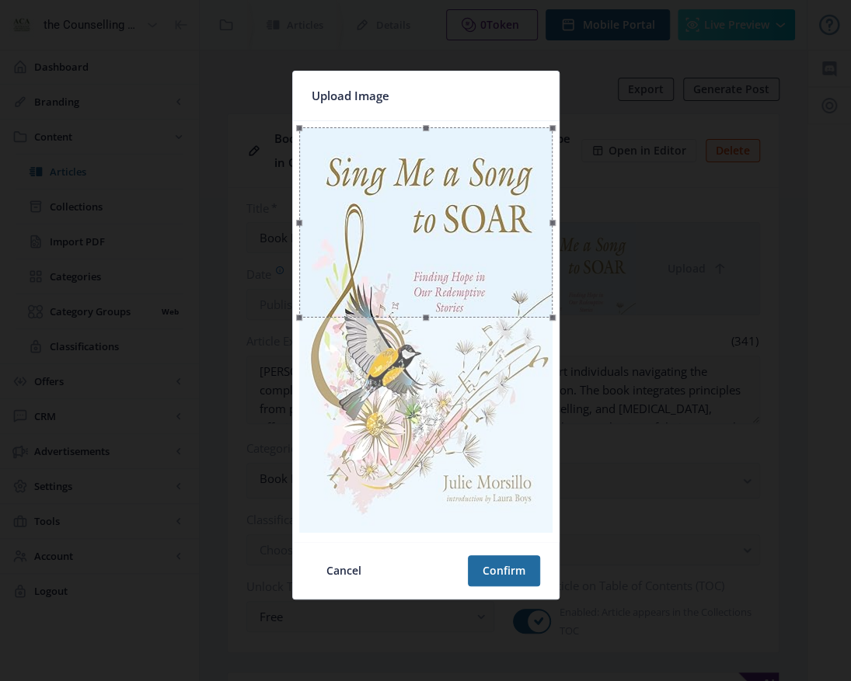
drag, startPoint x: 427, startPoint y: 315, endPoint x: 419, endPoint y: 354, distance: 39.8
click at [427, 402] on div at bounding box center [425, 331] width 253 height 409
drag, startPoint x: 425, startPoint y: 315, endPoint x: 427, endPoint y: 394, distance: 78.5
click at [423, 413] on div at bounding box center [425, 331] width 253 height 409
click at [350, 581] on button "Cancel" at bounding box center [344, 571] width 64 height 31
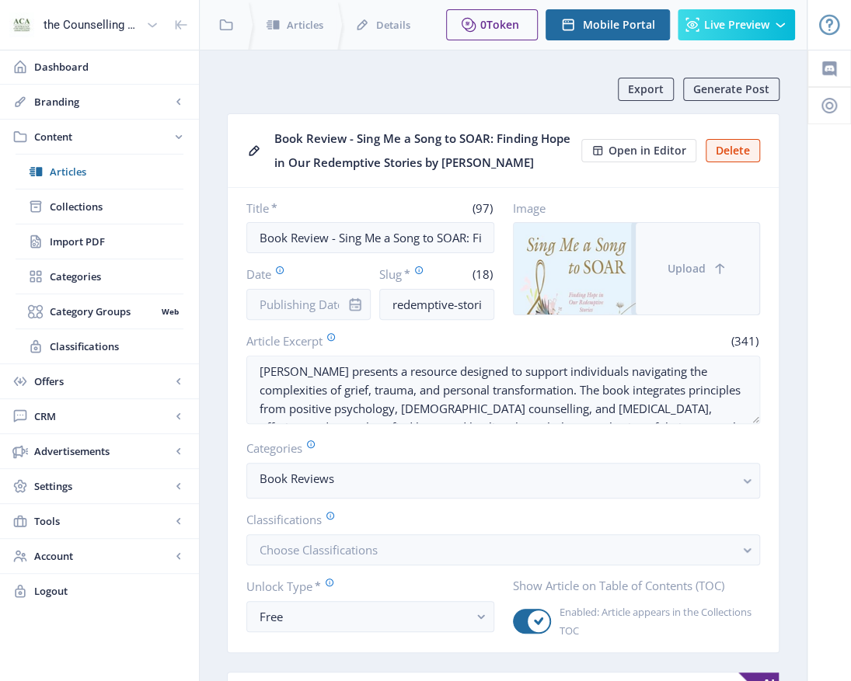
click at [713, 267] on icon at bounding box center [720, 269] width 16 height 16
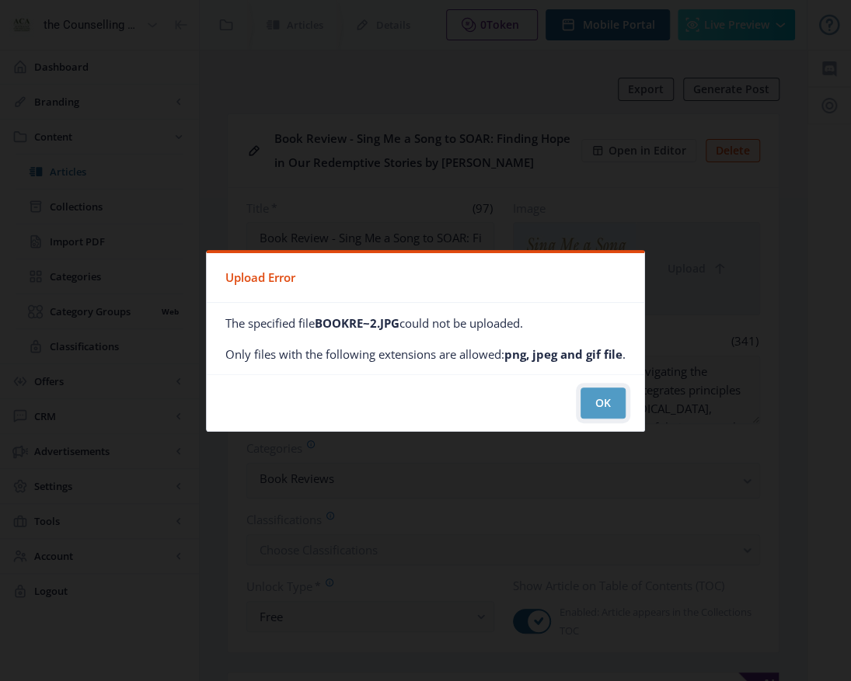
click at [610, 398] on button "OK" at bounding box center [602, 403] width 45 height 31
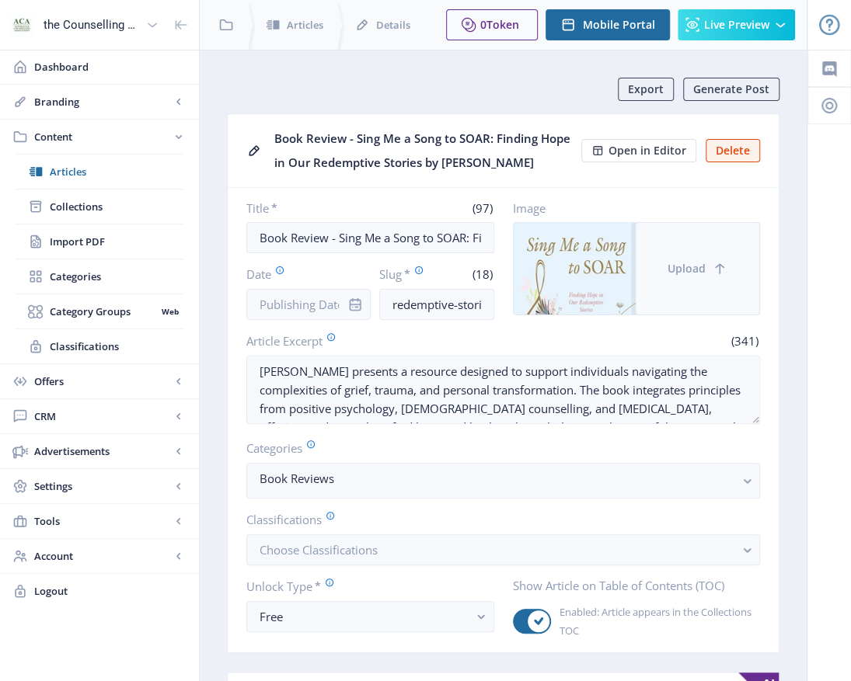
click at [703, 269] on span "Upload" at bounding box center [686, 269] width 38 height 12
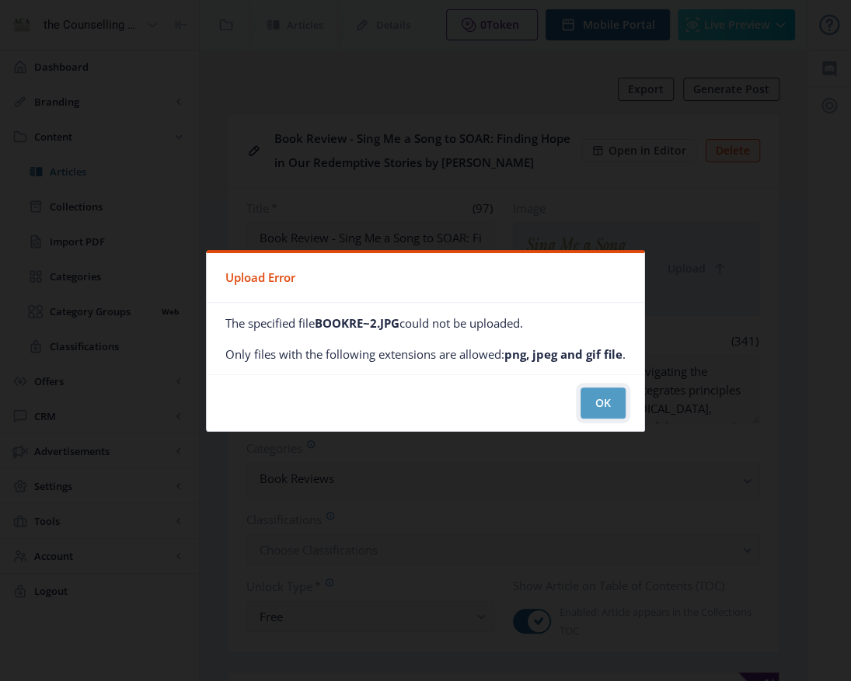
click at [611, 406] on button "OK" at bounding box center [602, 403] width 45 height 31
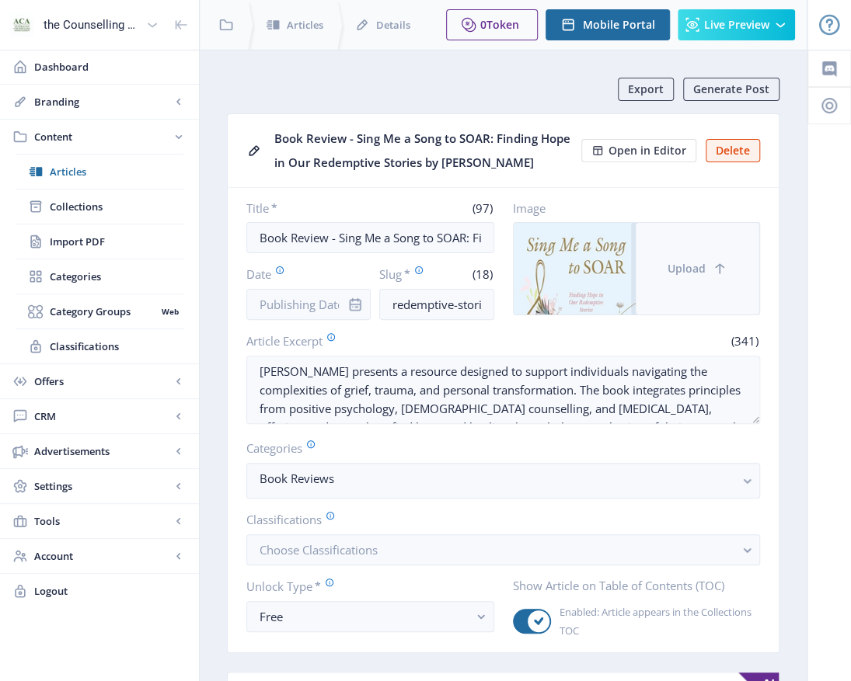
click at [690, 278] on button "Upload" at bounding box center [698, 269] width 124 height 92
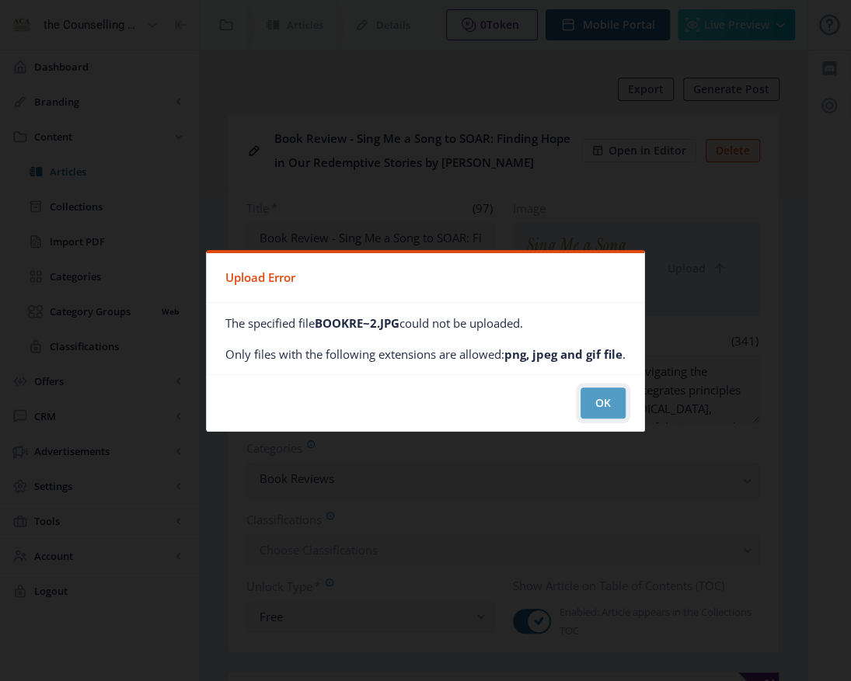
click at [601, 401] on button "OK" at bounding box center [602, 403] width 45 height 31
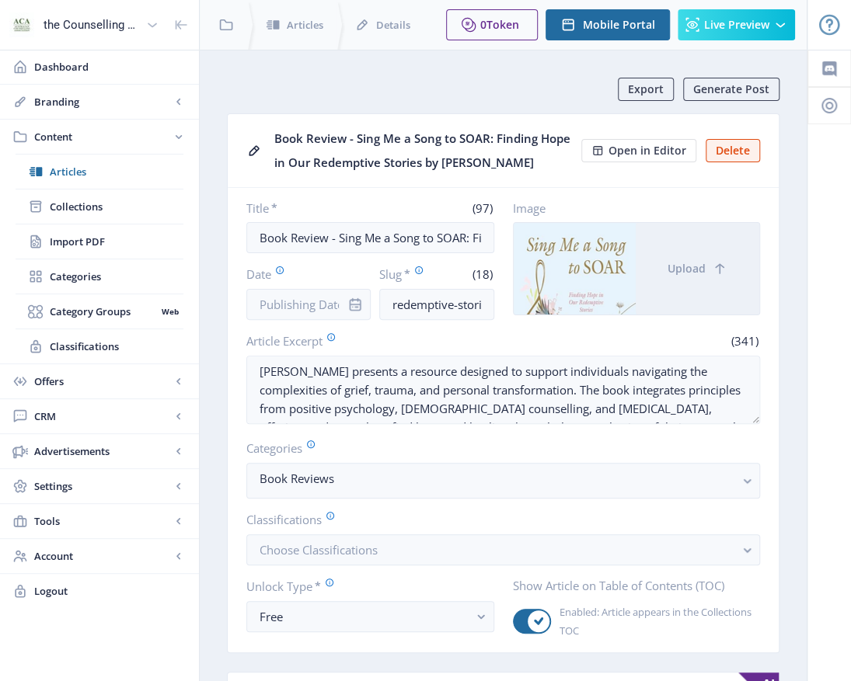
click at [606, 263] on div at bounding box center [575, 269] width 122 height 92
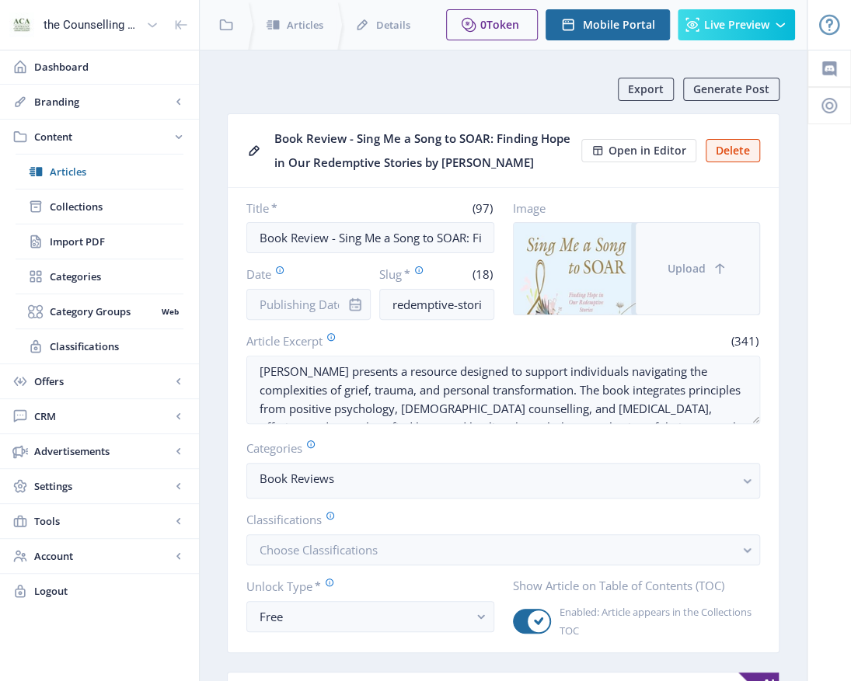
click at [695, 253] on button "Upload" at bounding box center [698, 269] width 124 height 92
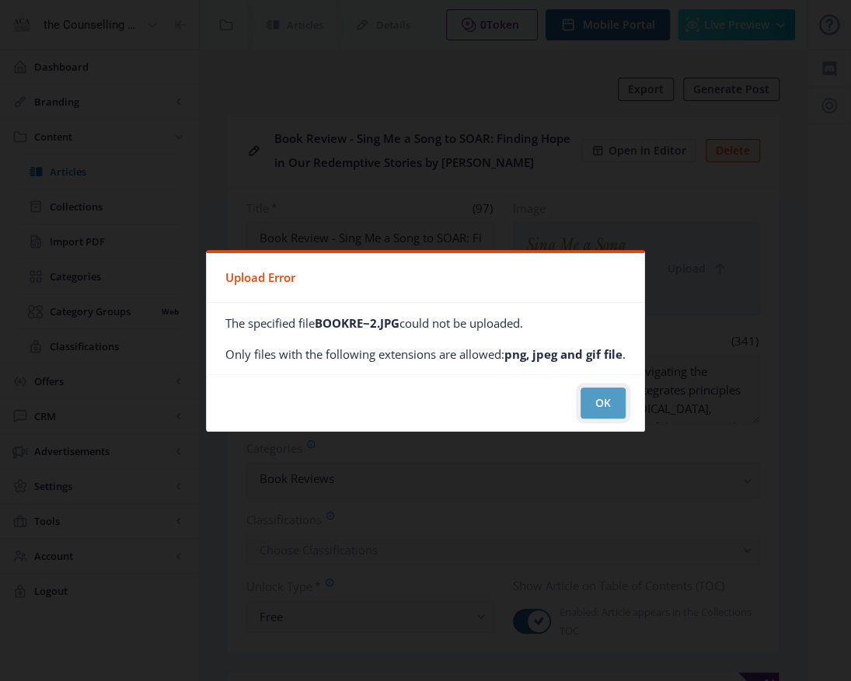
click at [597, 408] on button "OK" at bounding box center [602, 403] width 45 height 31
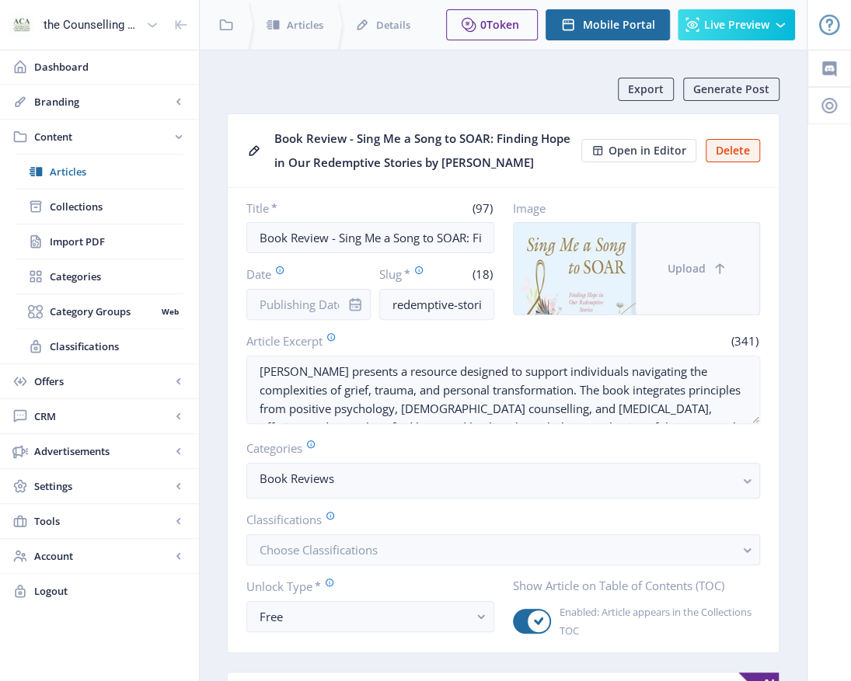
click at [674, 268] on span "Upload" at bounding box center [686, 269] width 38 height 12
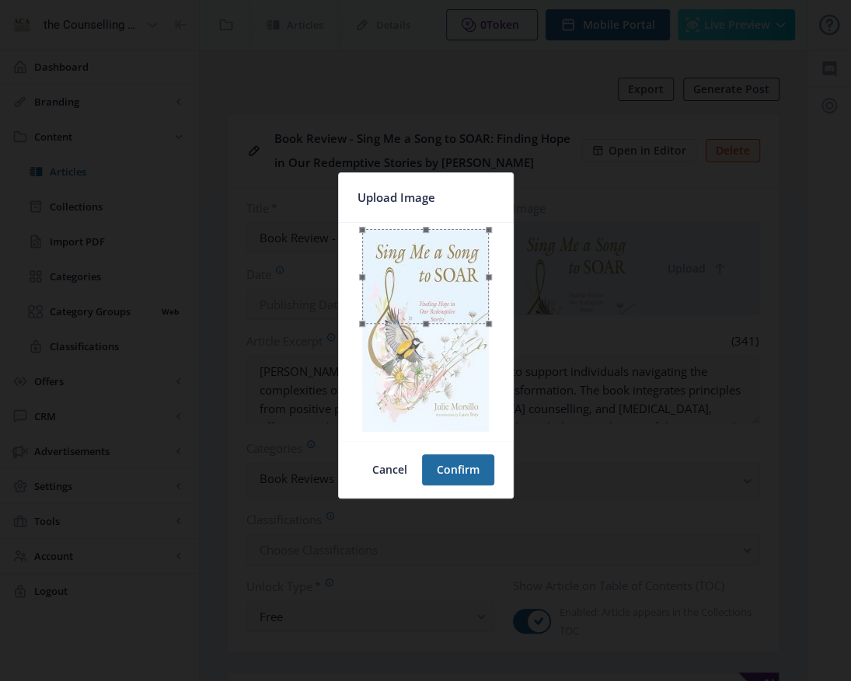
drag, startPoint x: 424, startPoint y: 322, endPoint x: 422, endPoint y: 402, distance: 80.8
click at [422, 402] on div at bounding box center [426, 332] width 162 height 206
drag, startPoint x: 385, startPoint y: 463, endPoint x: 401, endPoint y: 451, distance: 20.1
click at [385, 455] on button "Cancel" at bounding box center [389, 470] width 64 height 31
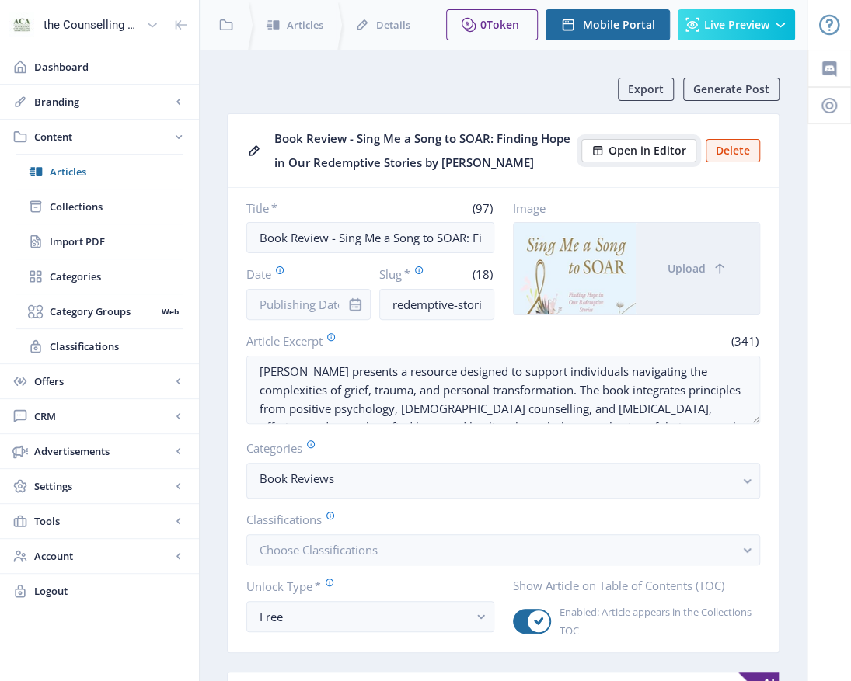
click at [640, 155] on span "Open in Editor" at bounding box center [647, 151] width 78 height 12
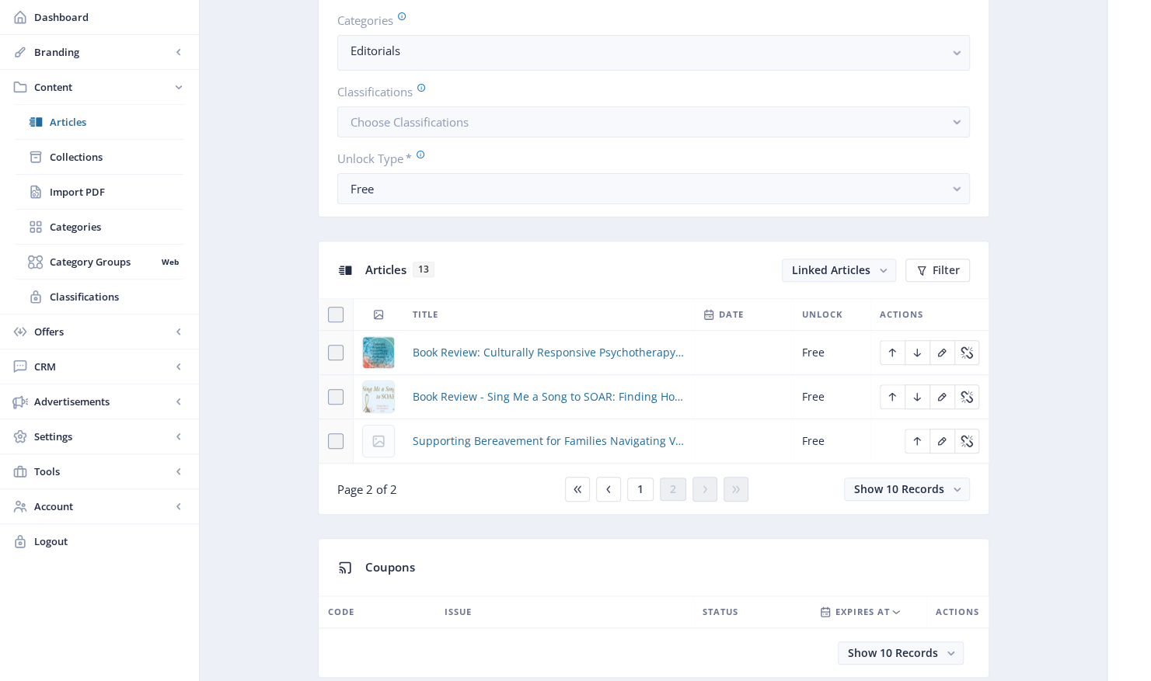
scroll to position [622, 0]
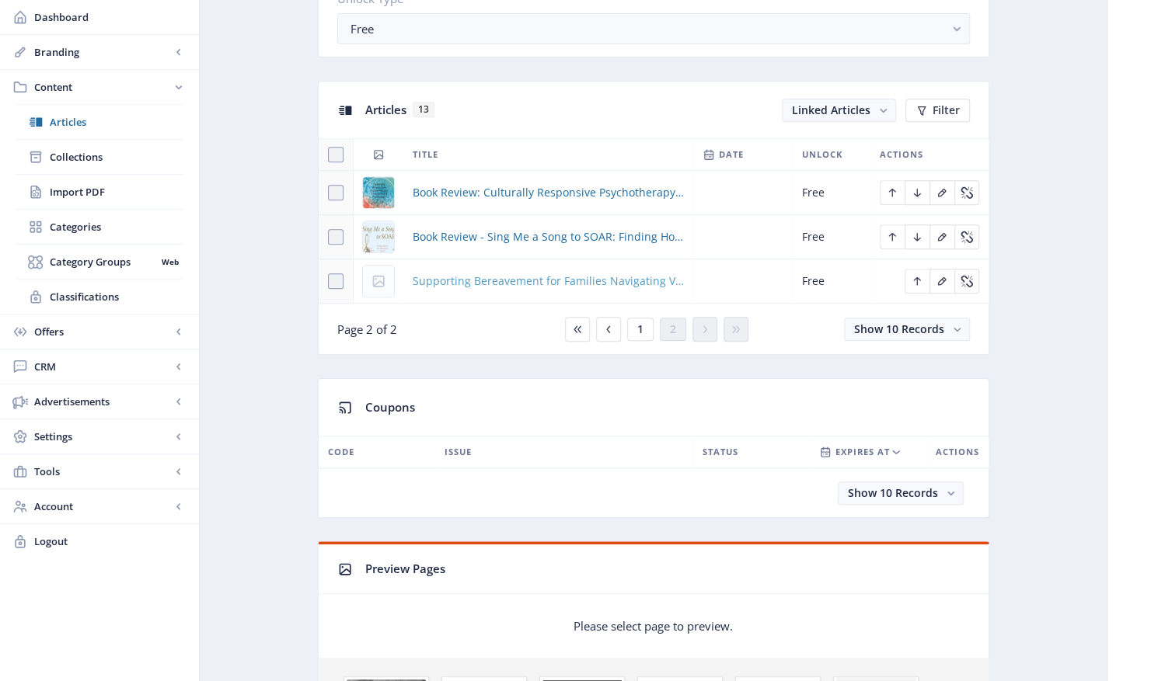
click at [567, 277] on span "Supporting Bereavement for Families Navigating Voluntary Assisted Dying (VAD): …" at bounding box center [548, 281] width 271 height 19
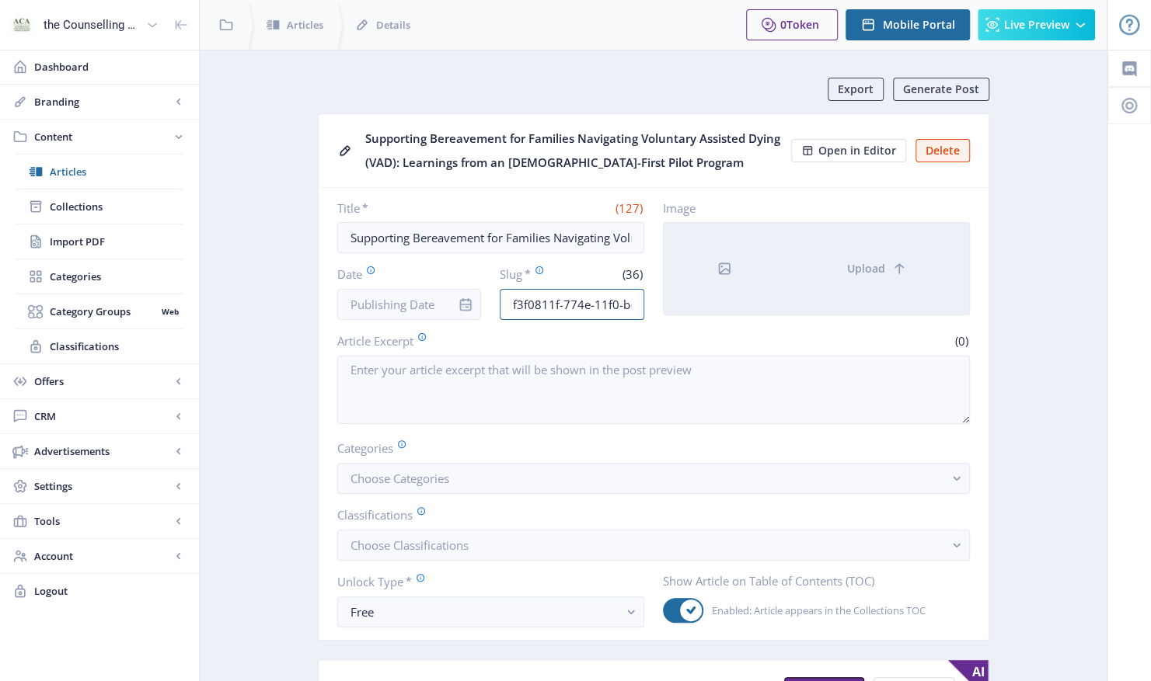
scroll to position [0, 95]
drag, startPoint x: 508, startPoint y: 300, endPoint x: 749, endPoint y: 286, distance: 241.3
click at [716, 314] on div "Title * (127) Supporting Bereavement for Families Navigating Voluntary Assisted…" at bounding box center [653, 260] width 632 height 120
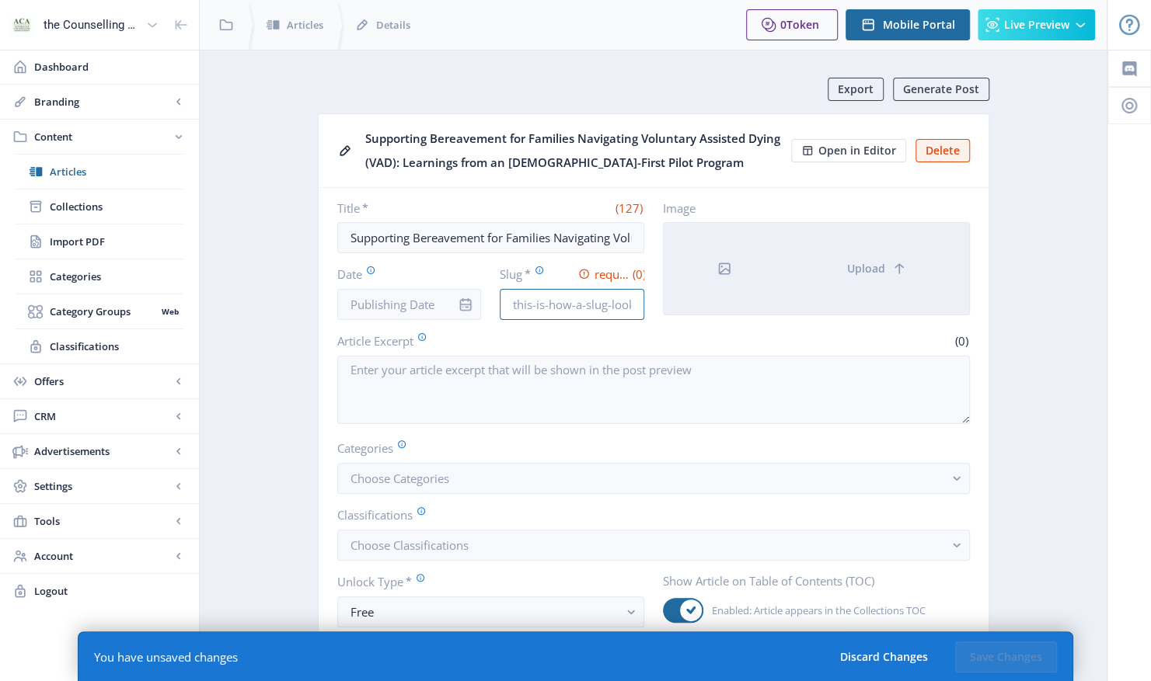
scroll to position [0, 0]
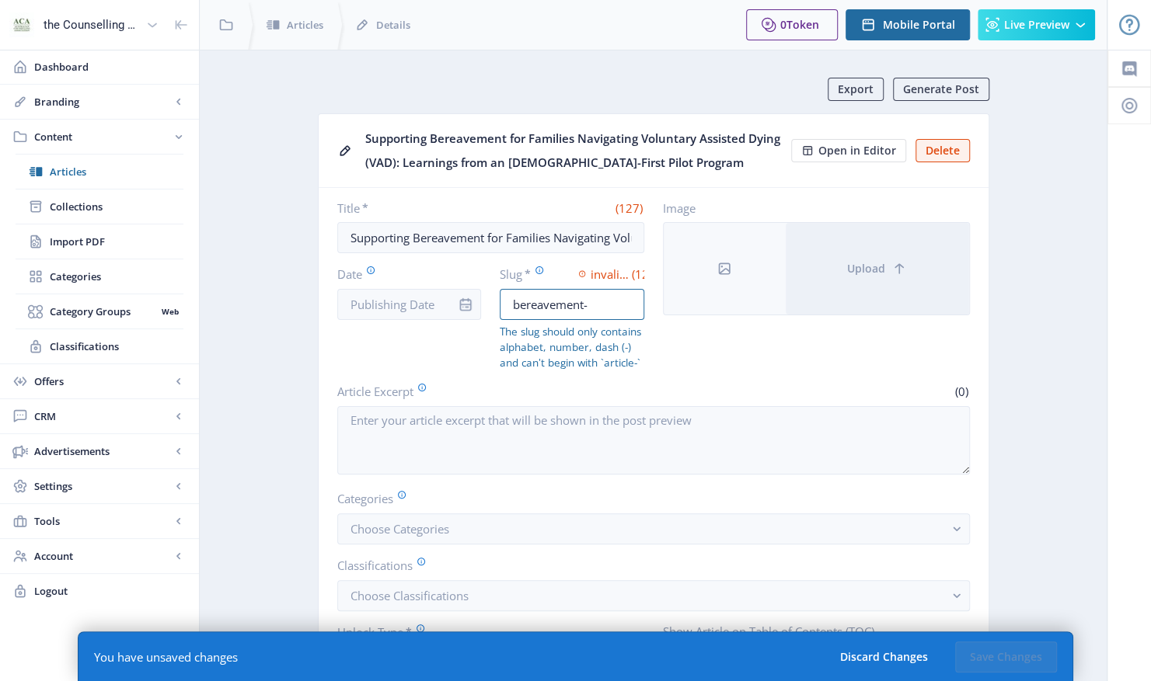
drag, startPoint x: 597, startPoint y: 305, endPoint x: 711, endPoint y: 322, distance: 115.4
click at [598, 305] on input "bereavement-" at bounding box center [572, 304] width 145 height 31
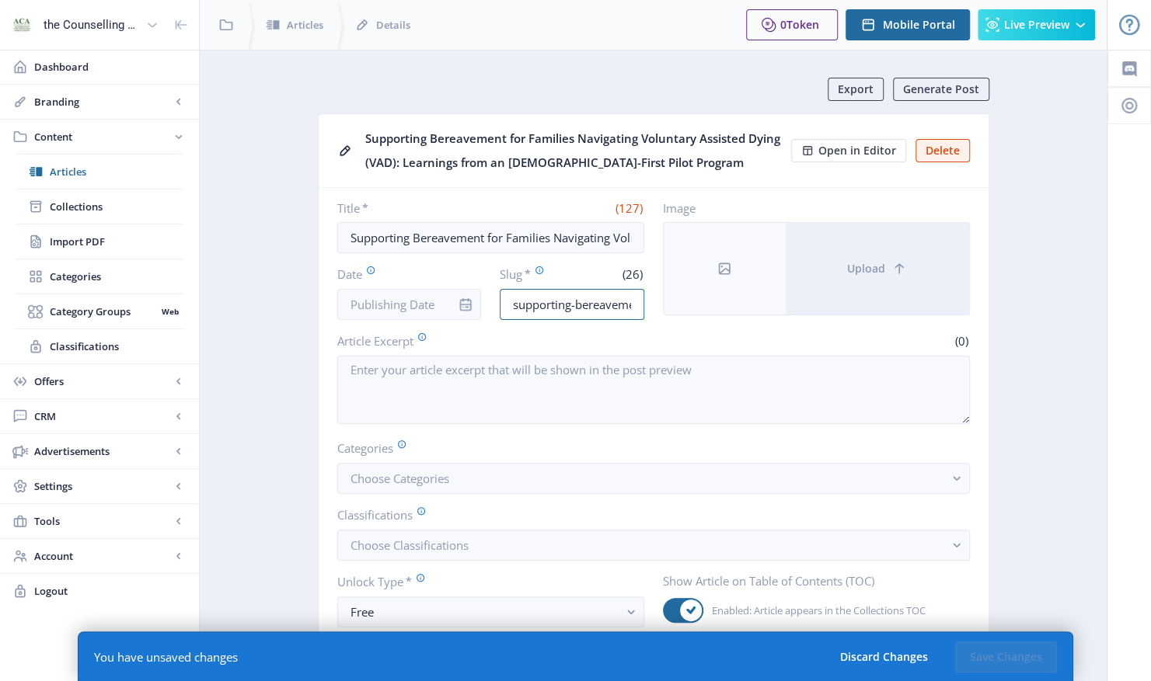
scroll to position [0, 44]
drag, startPoint x: 507, startPoint y: 298, endPoint x: 724, endPoint y: 316, distance: 217.5
click at [729, 319] on nb-card-body "Title * (127) Supporting Bereavement for Families Navigating Voluntary Assisted…" at bounding box center [654, 414] width 670 height 452
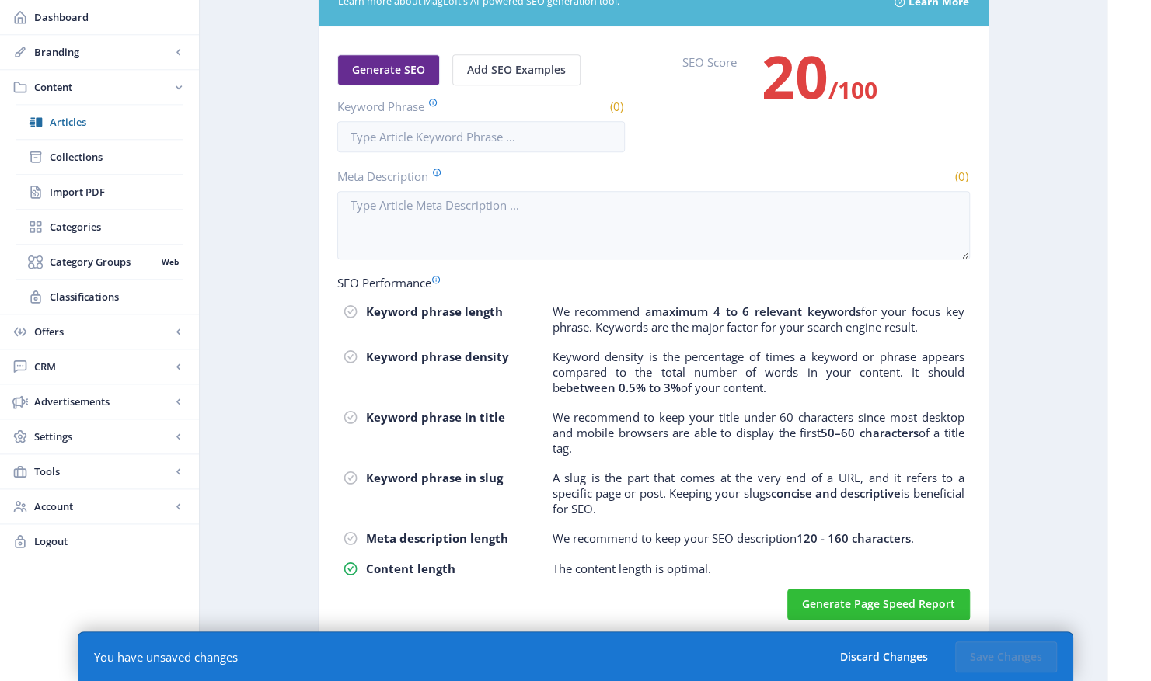
scroll to position [921, 0]
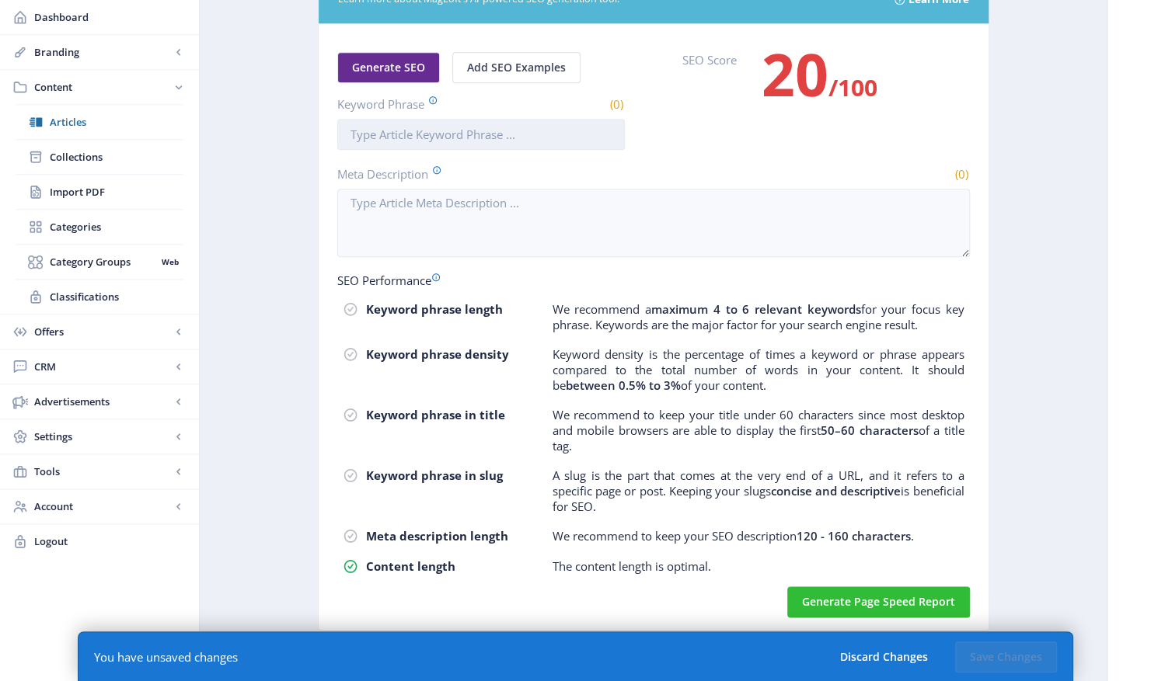
type input "supporting-bereavement-VAD"
click at [350, 119] on input "Keyword Phrase" at bounding box center [480, 134] width 287 height 31
paste input "supporting-bereavement-VAD"
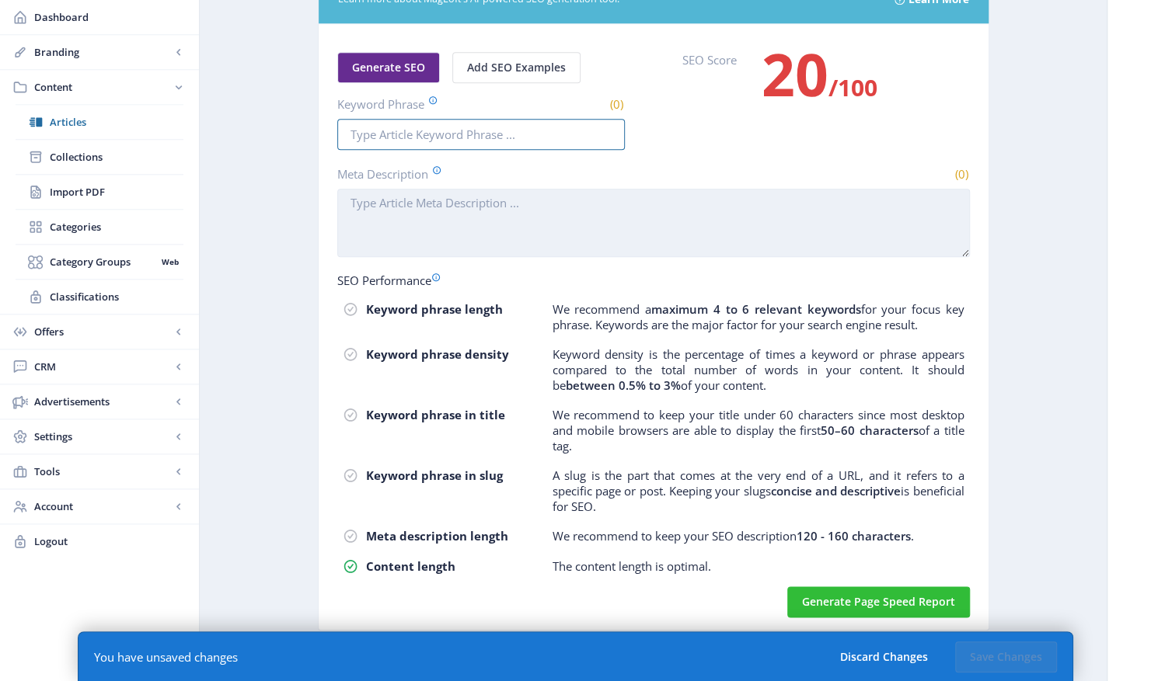
type input "supporting-bereavement-VAD"
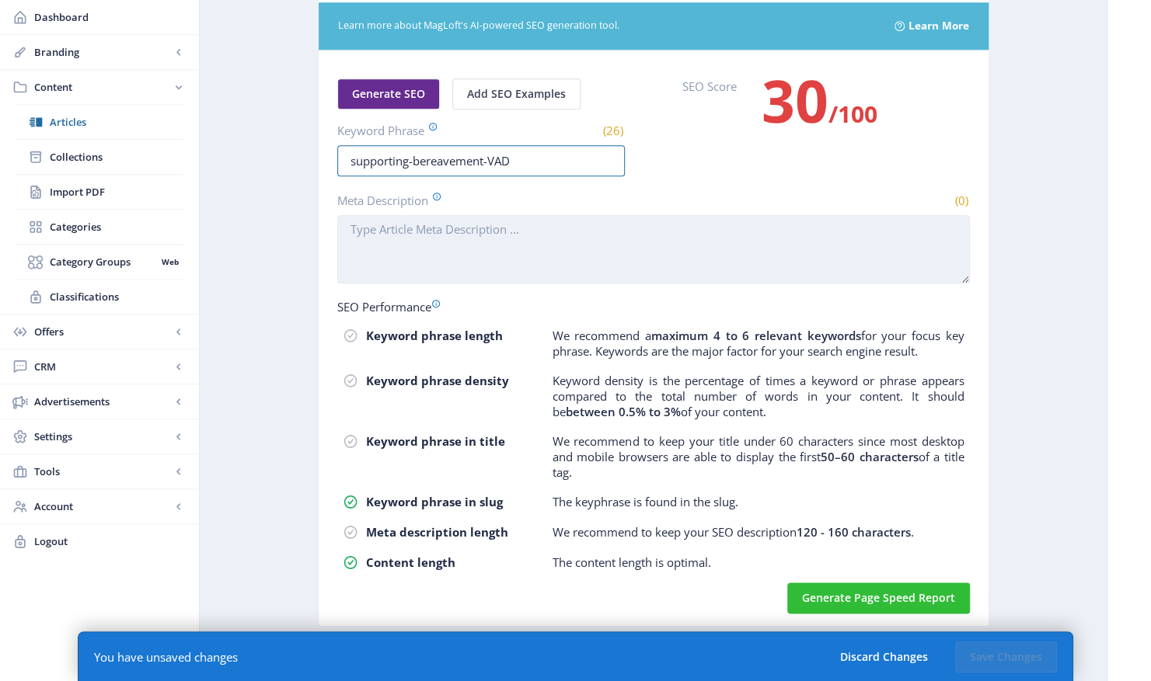
scroll to position [892, 0]
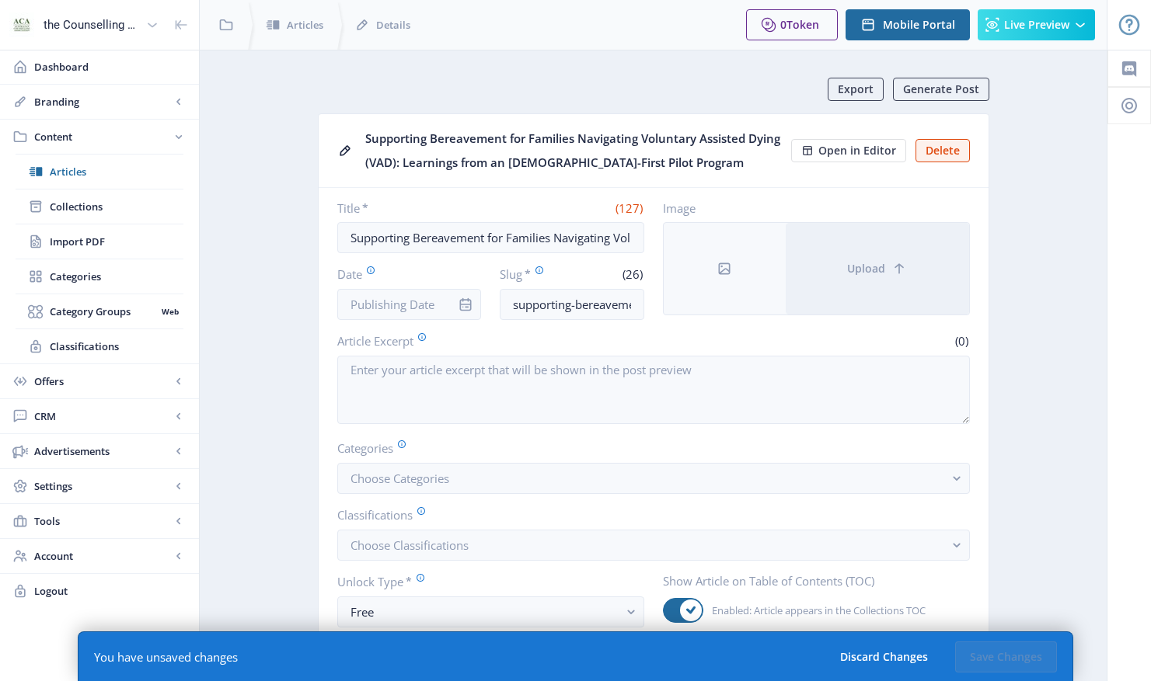
scroll to position [892, 0]
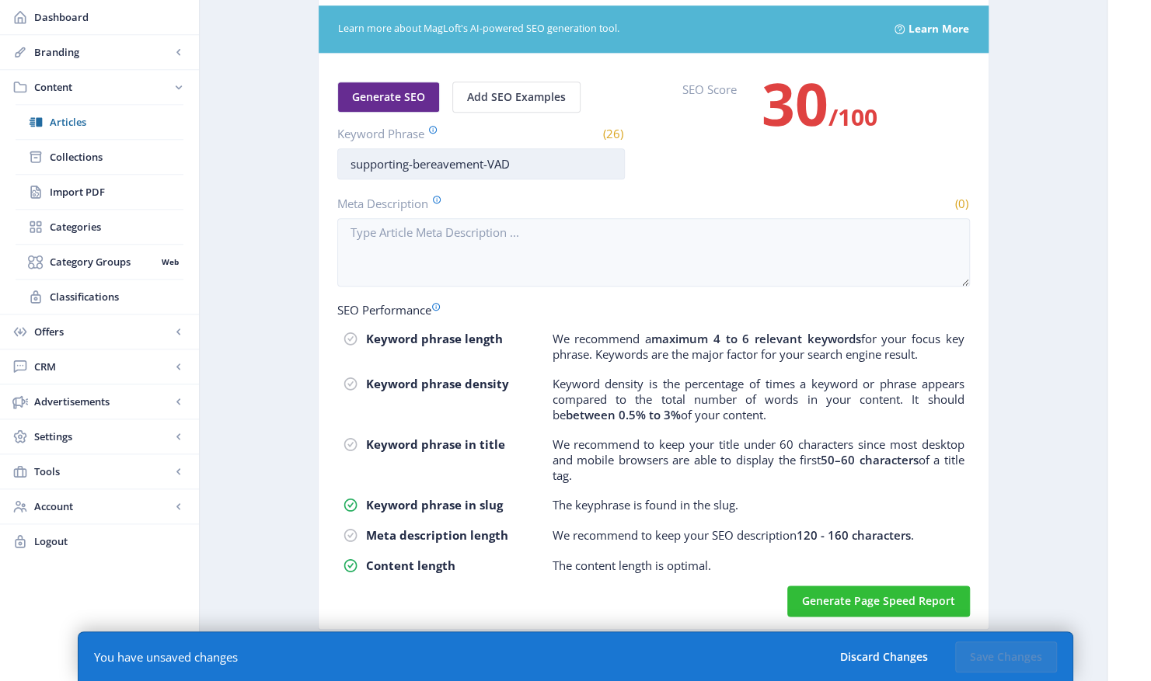
drag, startPoint x: 411, startPoint y: 158, endPoint x: 436, endPoint y: 158, distance: 24.9
click at [411, 158] on input "supporting-bereavement-VAD" at bounding box center [480, 163] width 287 height 31
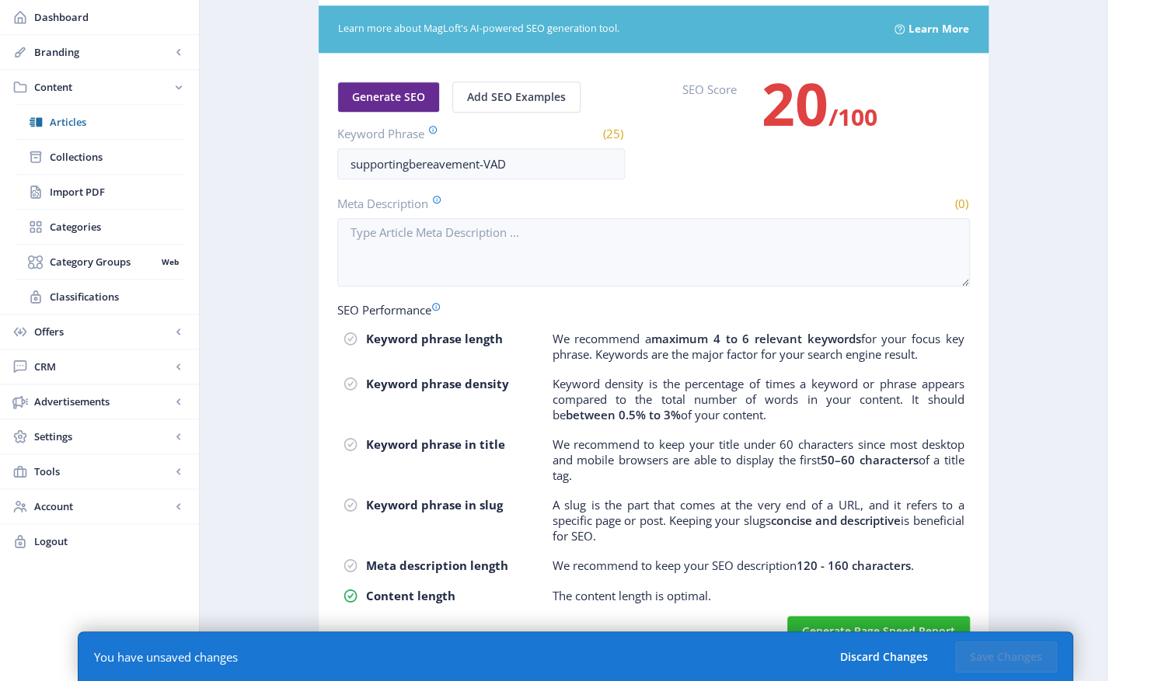
scroll to position [921, 0]
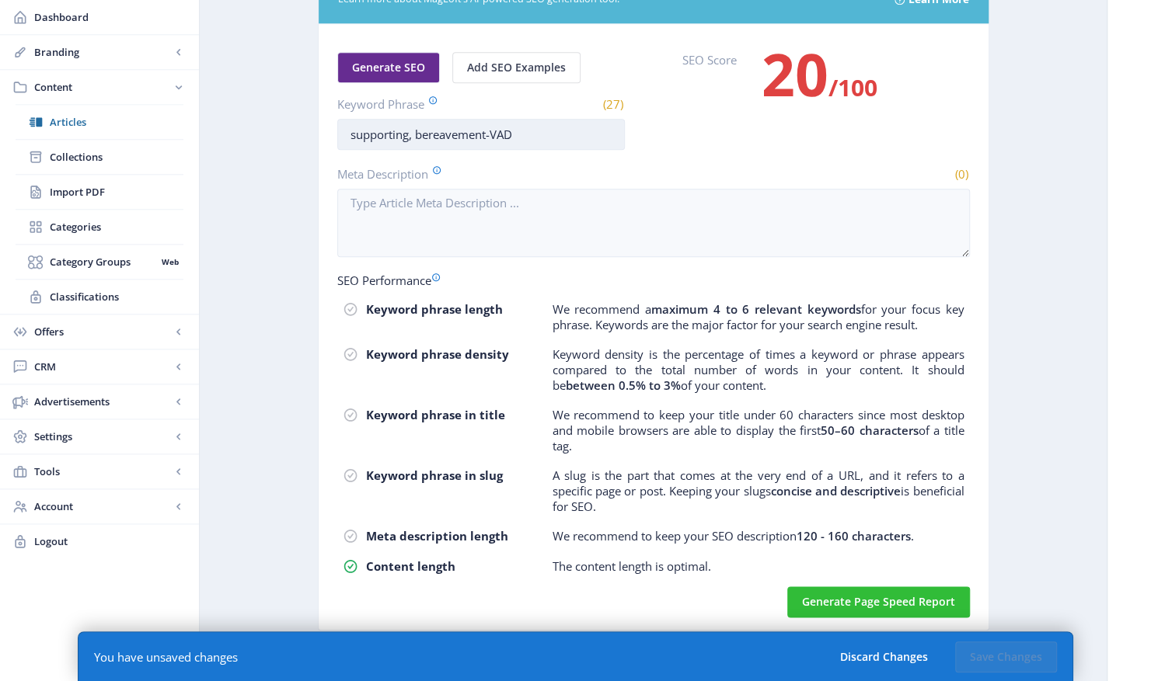
drag, startPoint x: 496, startPoint y: 129, endPoint x: 508, endPoint y: 129, distance: 12.4
click at [507, 129] on input "supporting, bereavement-VAD" at bounding box center [480, 134] width 287 height 31
drag, startPoint x: 521, startPoint y: 132, endPoint x: 326, endPoint y: 123, distance: 194.5
click at [326, 123] on nb-card-body "Generate SEO Add SEO Examples Keyword Phrase (28) supporting, bereavement, VAD …" at bounding box center [654, 327] width 670 height 606
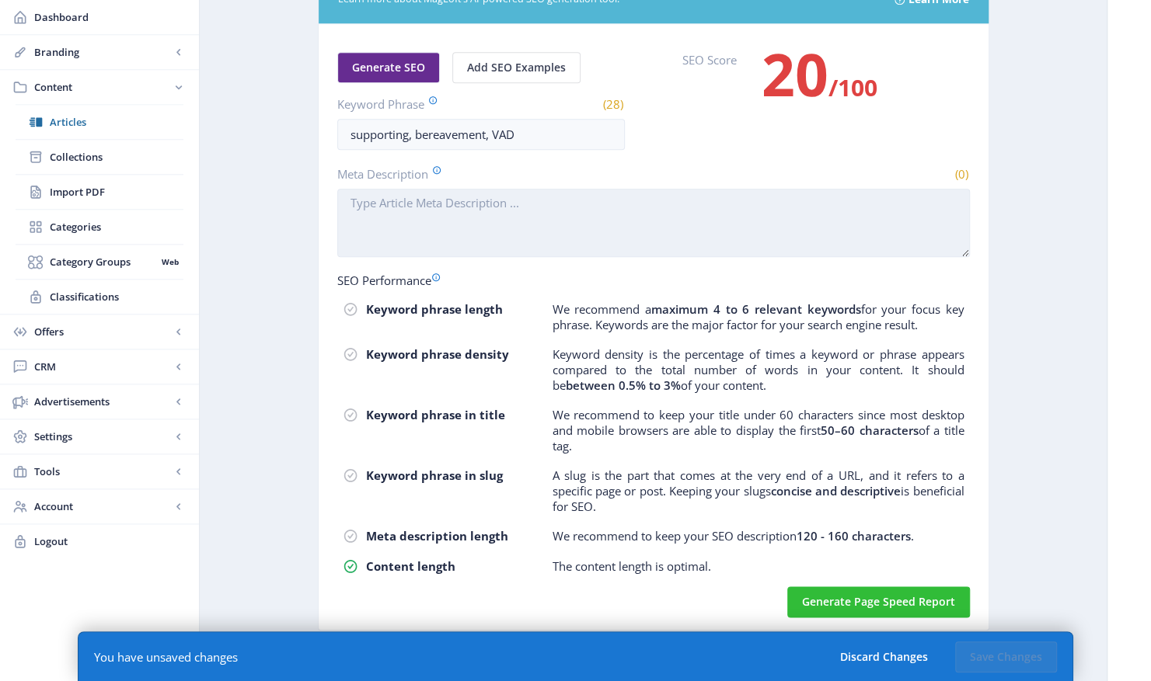
type input "supporting, bereavement, VAD"
click at [347, 200] on textarea "Meta Description" at bounding box center [653, 223] width 632 height 68
paste textarea "supporting, bereavement, VAD"
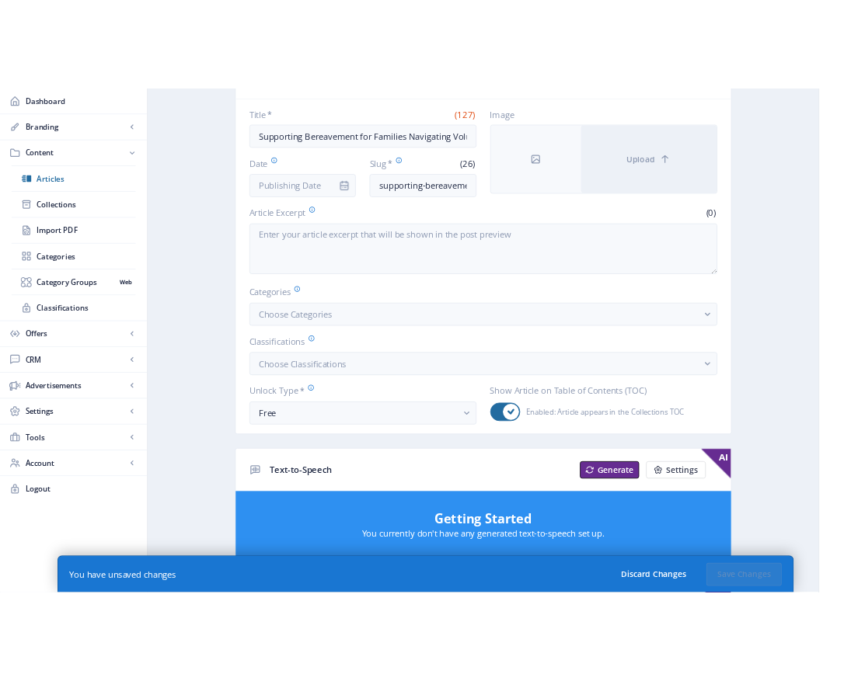
scroll to position [145, 0]
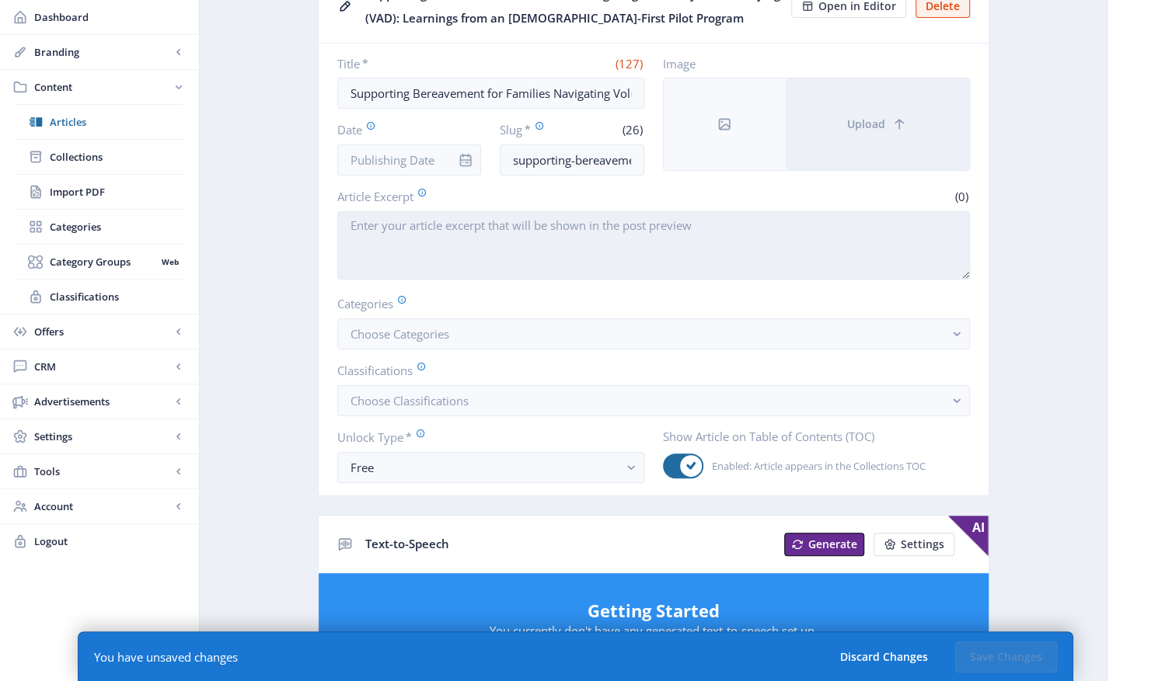
type textarea "supporting, bereavement, VAD"
click at [542, 218] on textarea "Article Excerpt" at bounding box center [653, 245] width 632 height 68
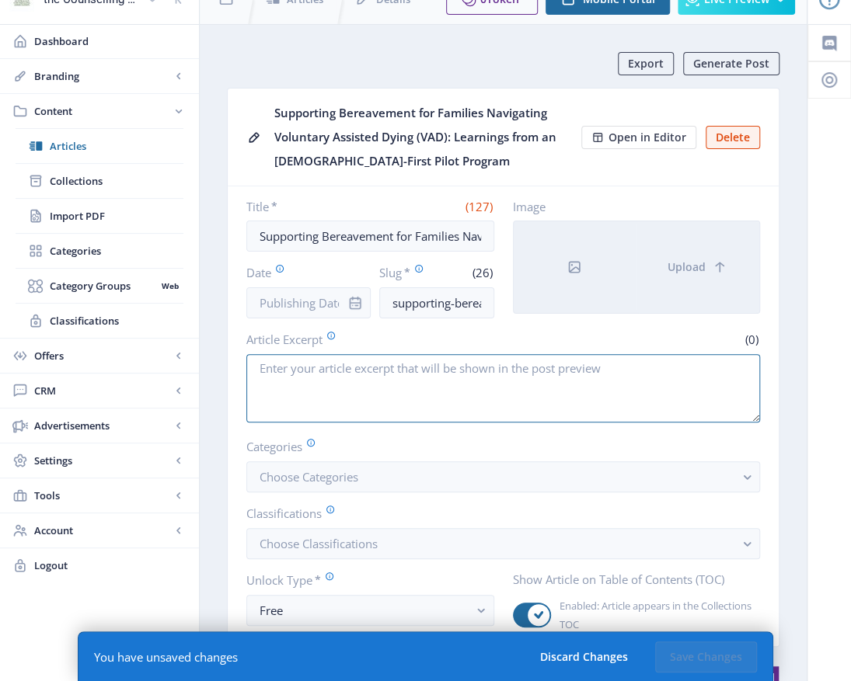
scroll to position [0, 0]
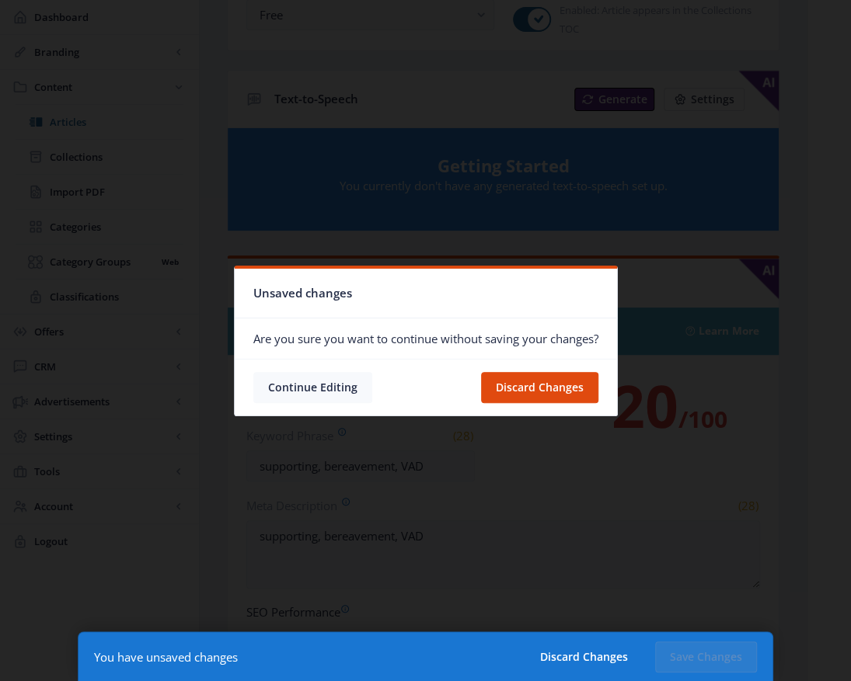
click at [339, 386] on button "Continue Editing" at bounding box center [312, 387] width 119 height 31
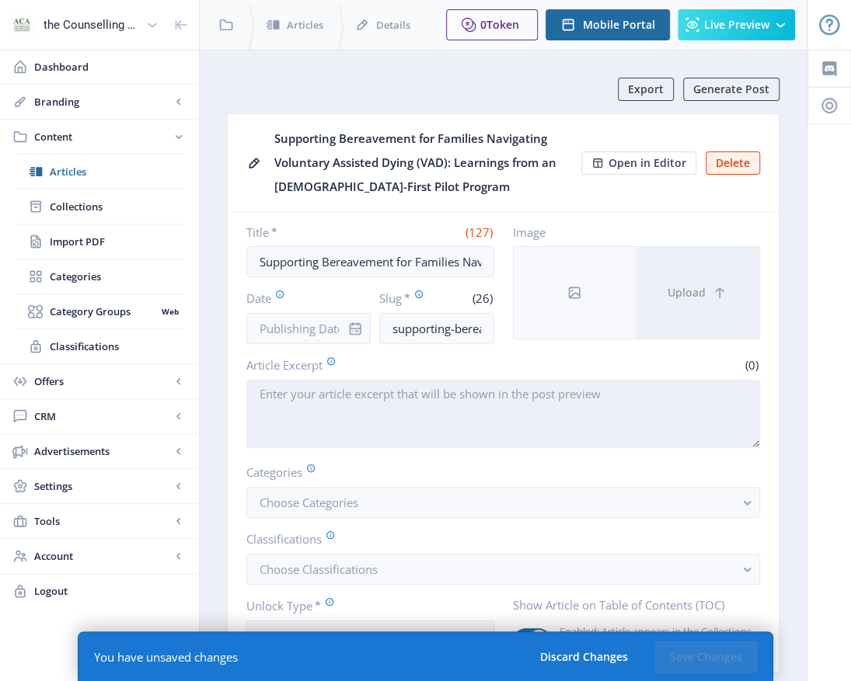
drag, startPoint x: 317, startPoint y: 385, endPoint x: 325, endPoint y: 389, distance: 8.7
click at [320, 388] on textarea "Article Excerpt" at bounding box center [503, 414] width 514 height 68
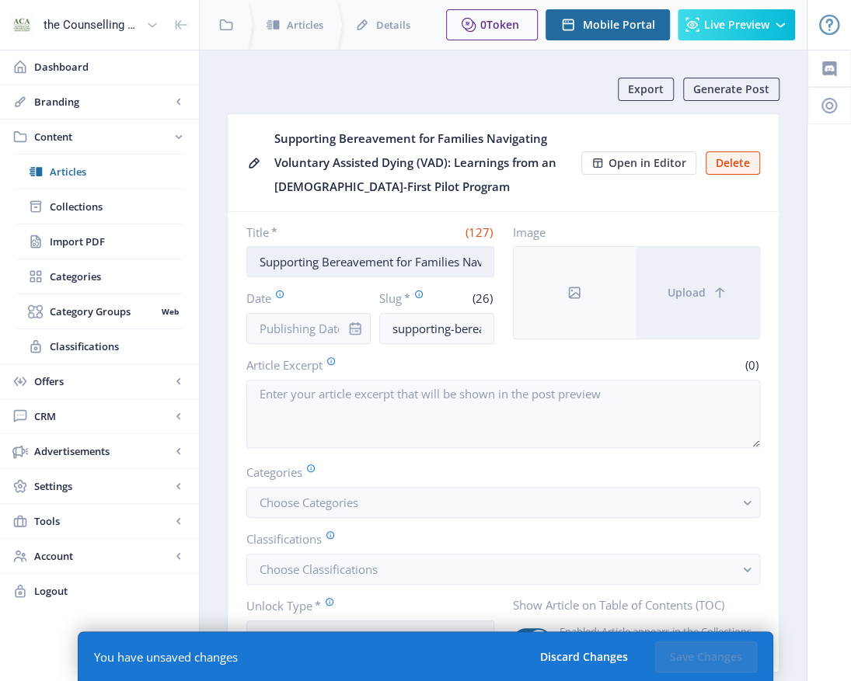
click at [486, 256] on input "Supporting Bereavement for Families Navigating Voluntary Assisted Dying (VAD): …" at bounding box center [370, 261] width 248 height 31
drag, startPoint x: 256, startPoint y: 260, endPoint x: 287, endPoint y: 257, distance: 30.5
click at [262, 260] on input "Supporting Bereavement for Families Navigating Voluntary Assisted Dying (VAD): …" at bounding box center [370, 261] width 248 height 31
click at [471, 257] on input "Supporting Bereavement for Families Navigating Voluntary Assisted Dying (VAD): …" at bounding box center [370, 261] width 248 height 31
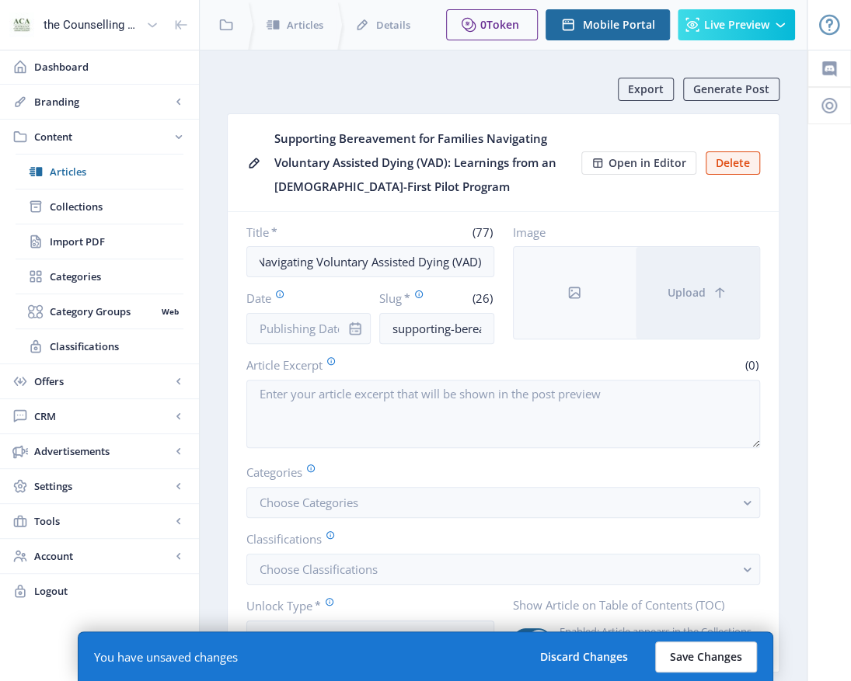
type input "Supporting Bereavement for Families Navigating Voluntary Assisted Dying (VAD)"
click at [716, 660] on button "Save Changes" at bounding box center [706, 657] width 102 height 31
type input "supporting-bereavement-vad"
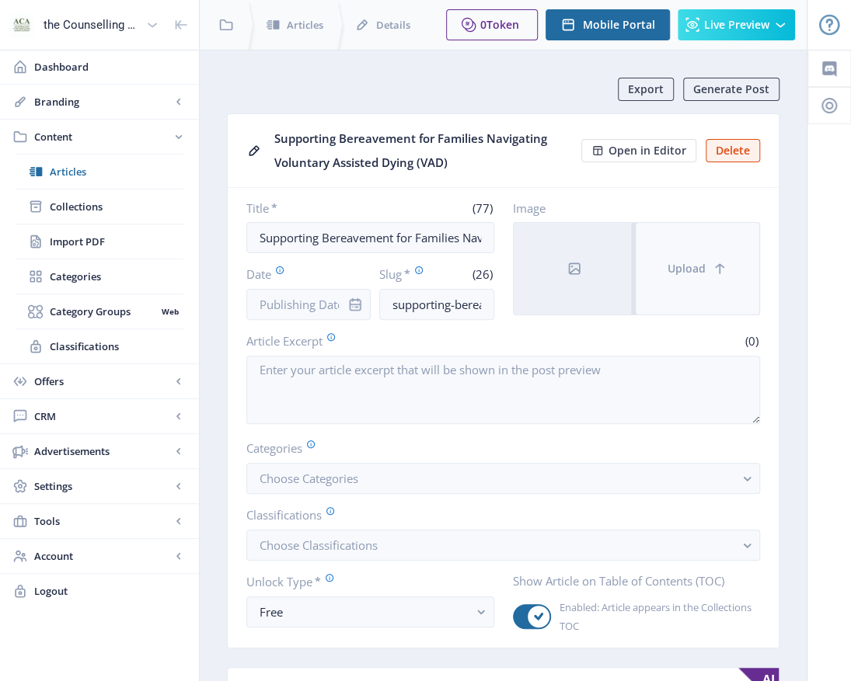
click at [688, 281] on button "Upload" at bounding box center [698, 269] width 124 height 92
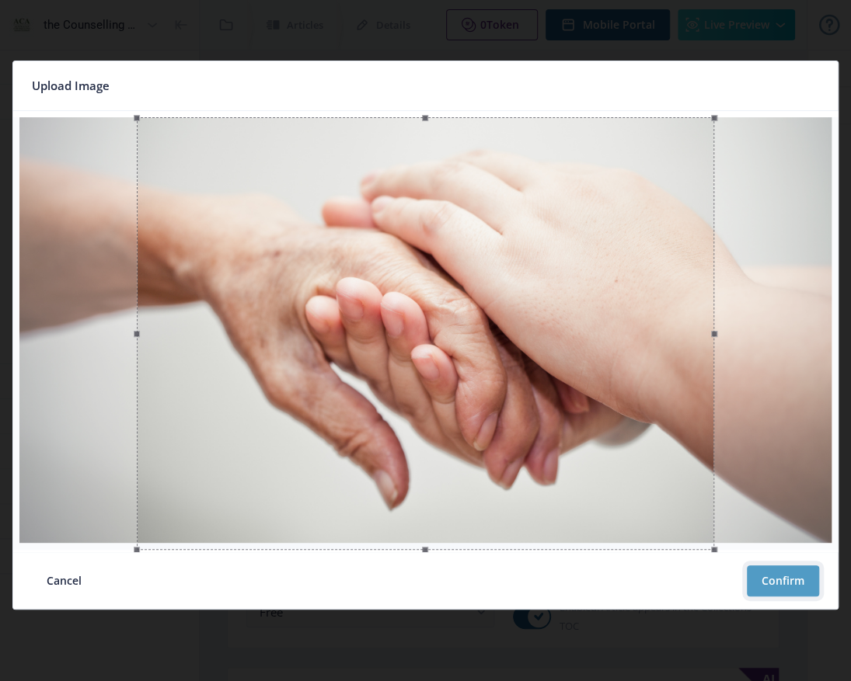
click at [797, 588] on button "Confirm" at bounding box center [783, 581] width 72 height 31
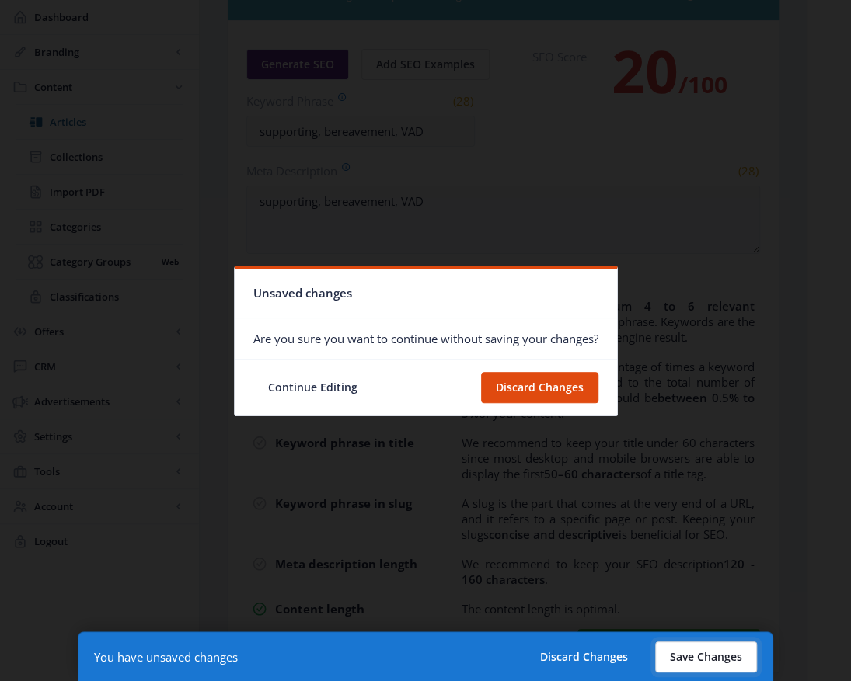
click at [709, 658] on button "Save Changes" at bounding box center [706, 657] width 102 height 31
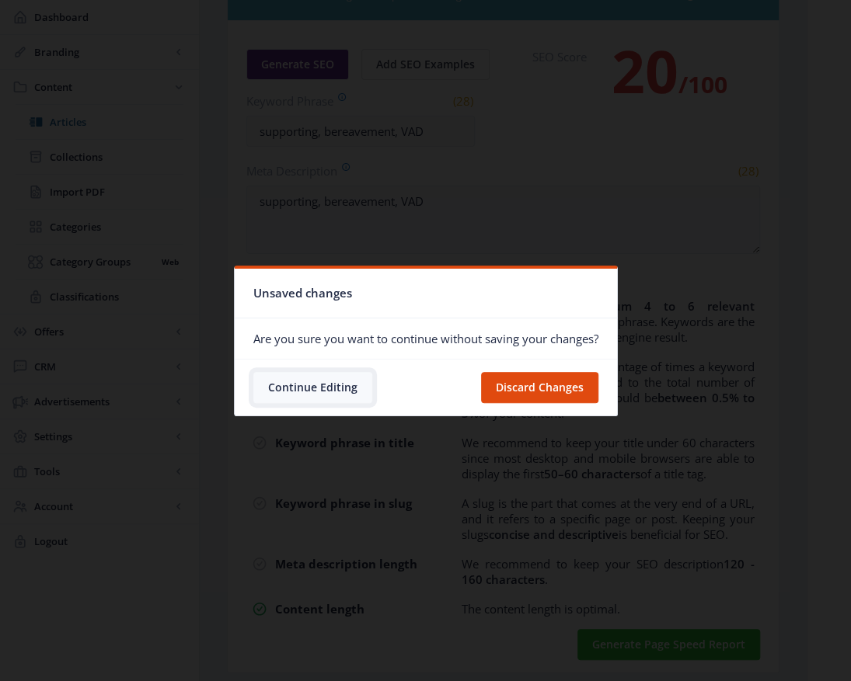
click at [277, 384] on button "Continue Editing" at bounding box center [312, 387] width 119 height 31
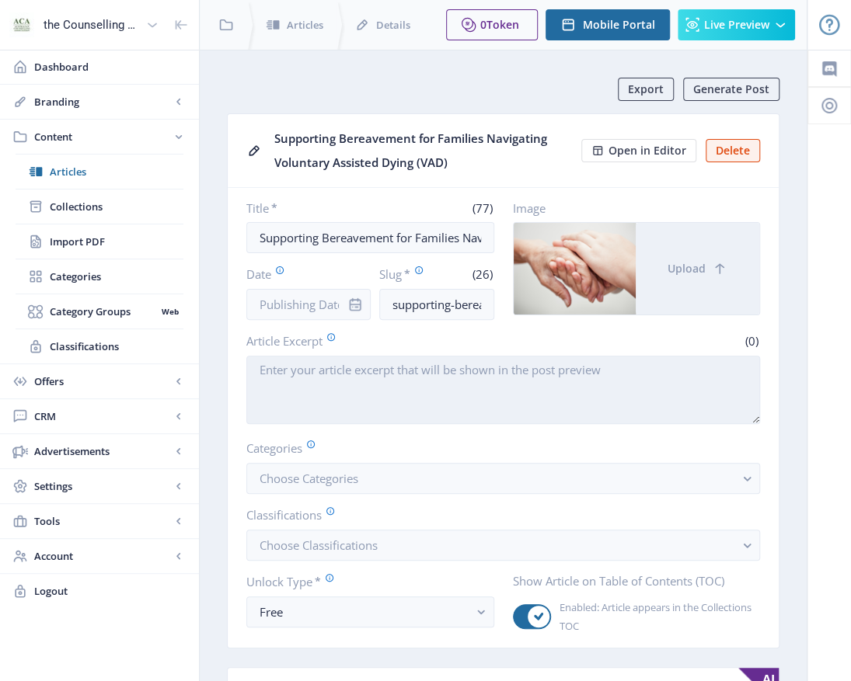
click at [739, 374] on textarea "Article Excerpt" at bounding box center [503, 390] width 514 height 68
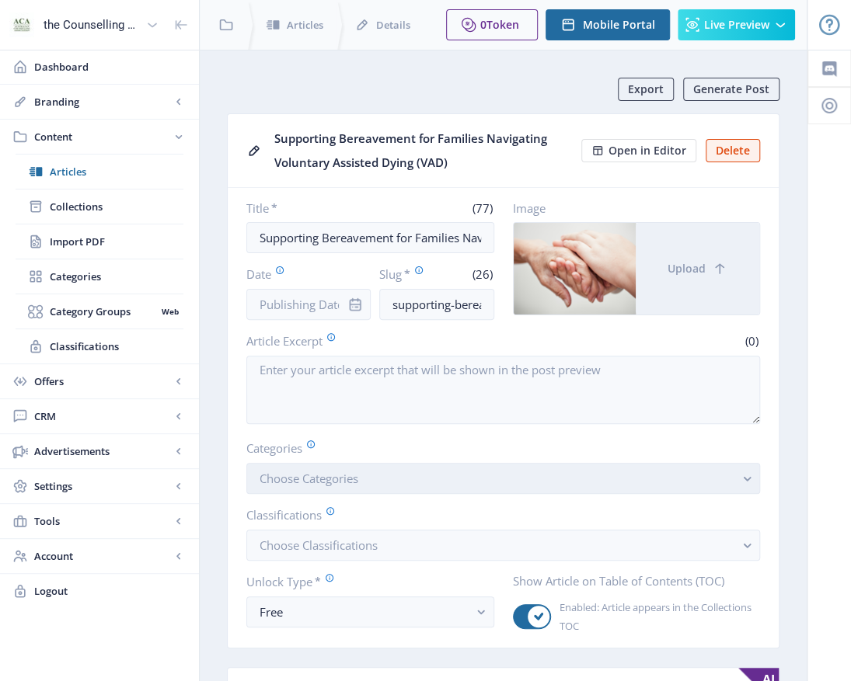
click at [754, 480] on rect "button" at bounding box center [747, 479] width 18 height 18
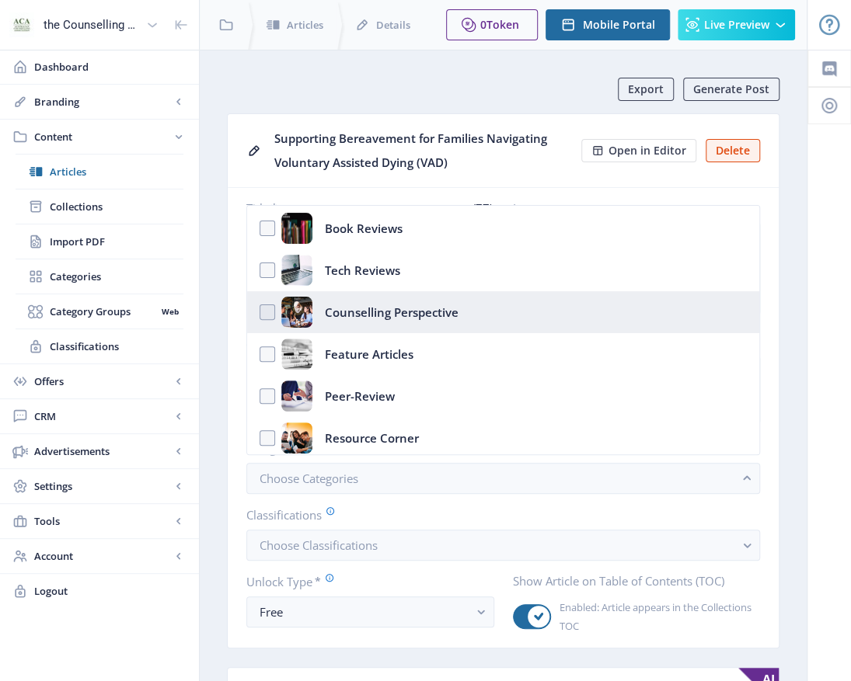
scroll to position [155, 0]
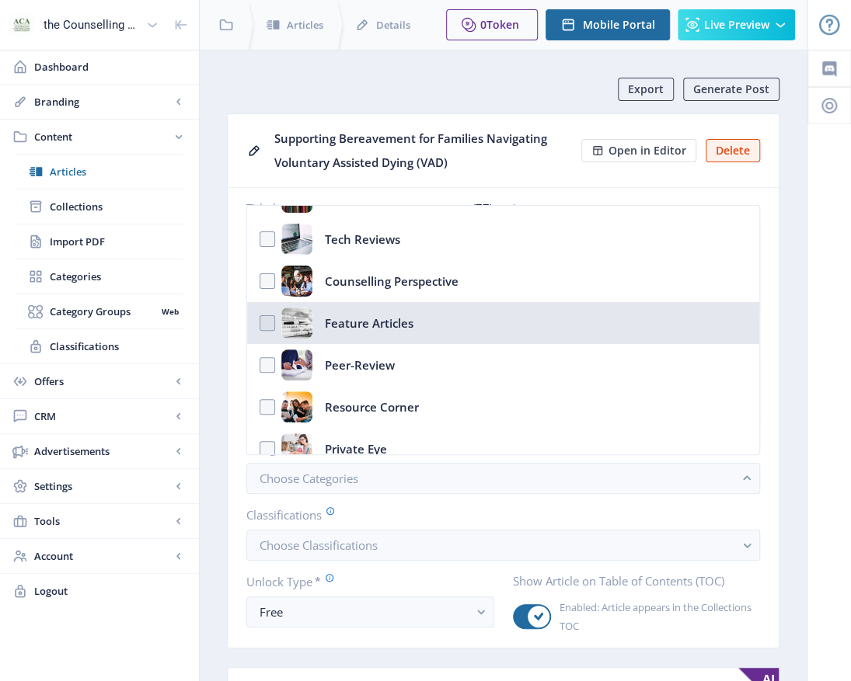
click at [374, 320] on div "Feature Articles" at bounding box center [369, 323] width 89 height 31
checkbox input "true"
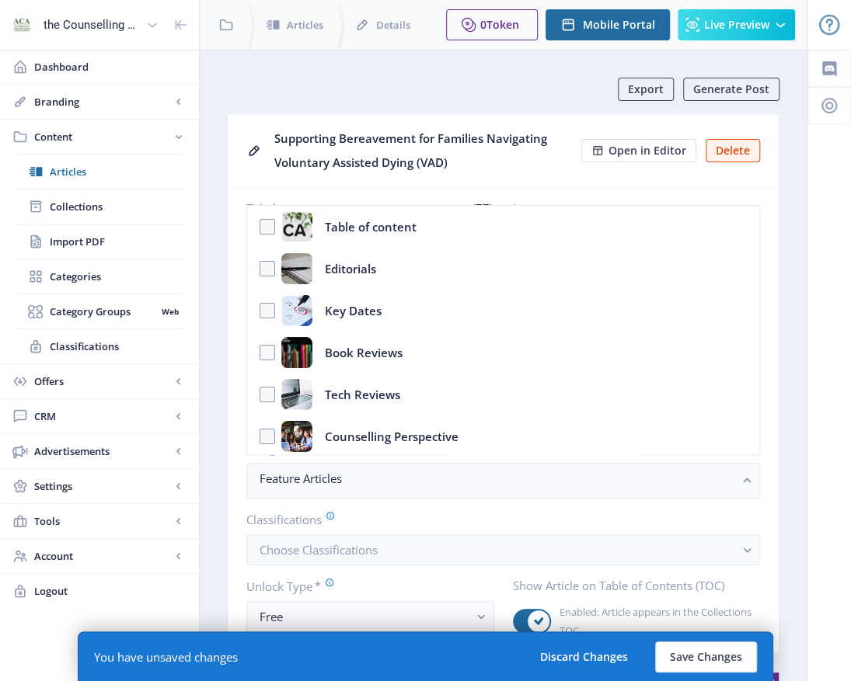
click at [701, 666] on button "Save Changes" at bounding box center [706, 657] width 102 height 31
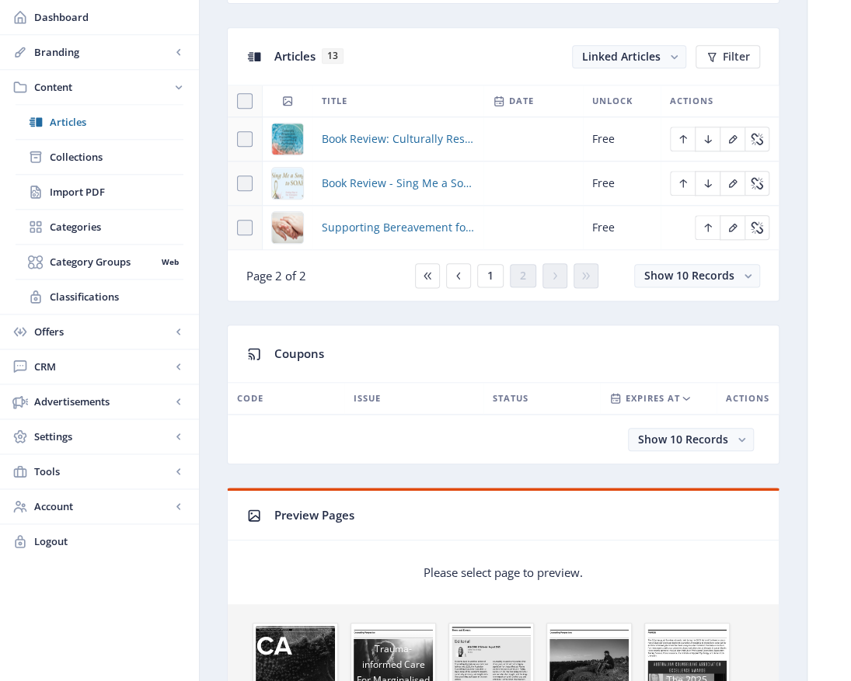
scroll to position [544, 0]
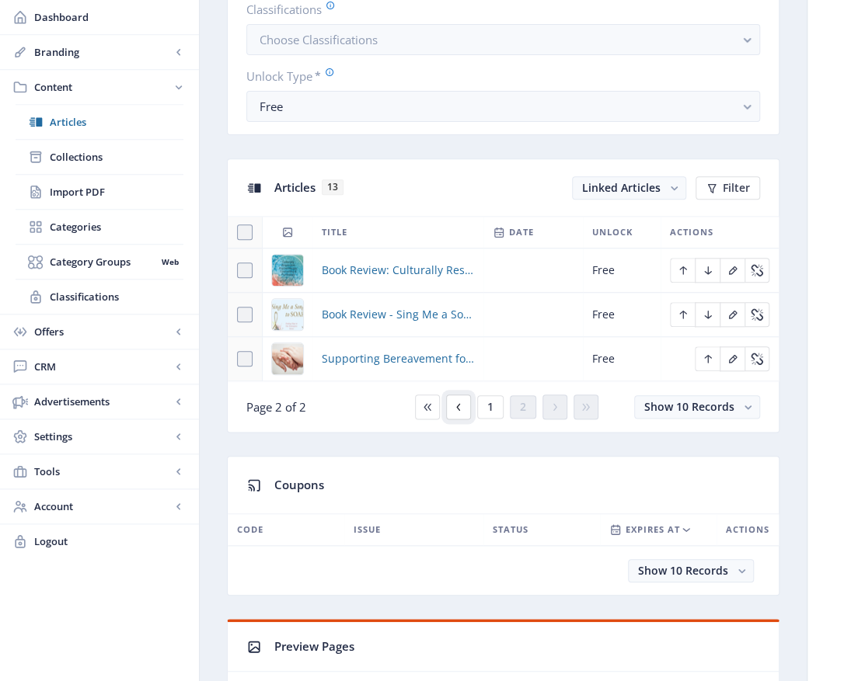
click at [457, 409] on icon at bounding box center [458, 407] width 12 height 12
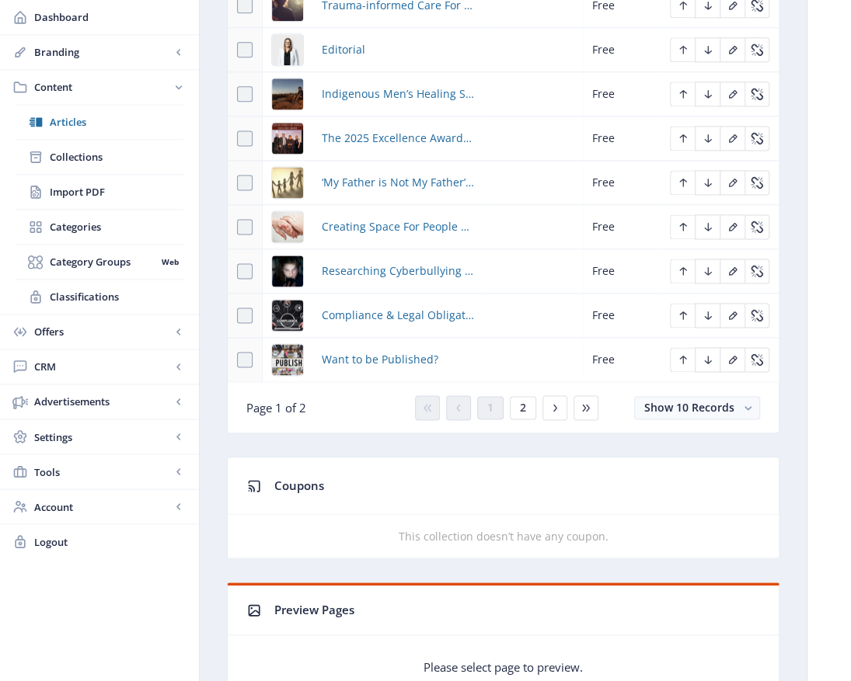
scroll to position [855, 0]
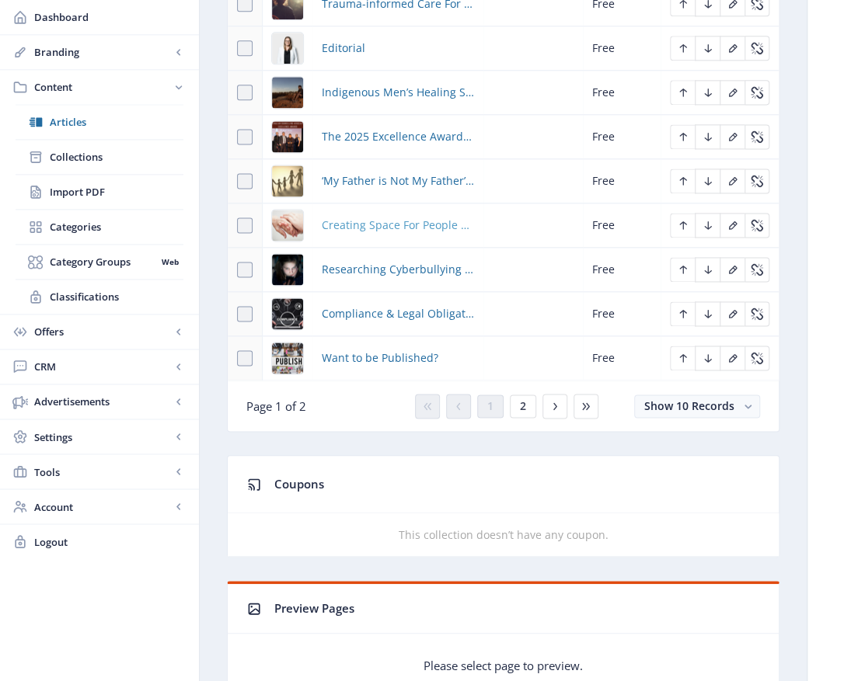
click at [355, 216] on span "Creating Space For People To Process VAD-Related Grief" at bounding box center [398, 225] width 152 height 19
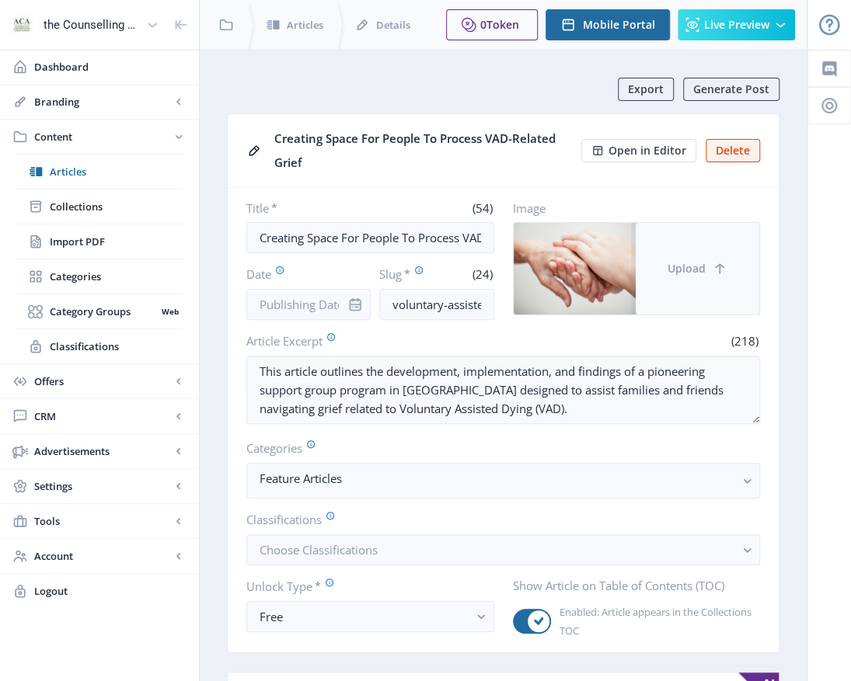
click at [681, 264] on span "Upload" at bounding box center [686, 269] width 38 height 12
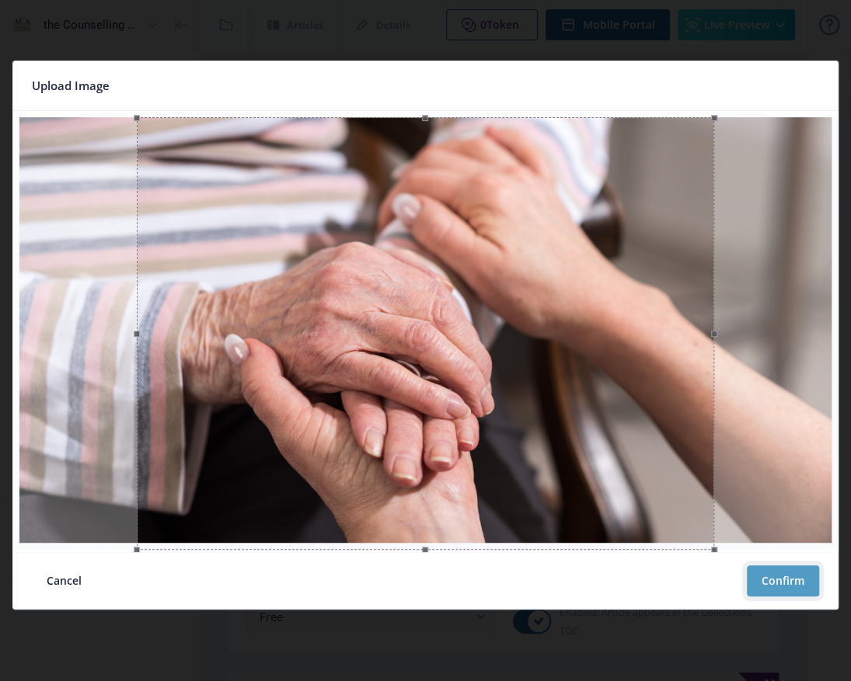
click at [797, 584] on button "Confirm" at bounding box center [783, 581] width 72 height 31
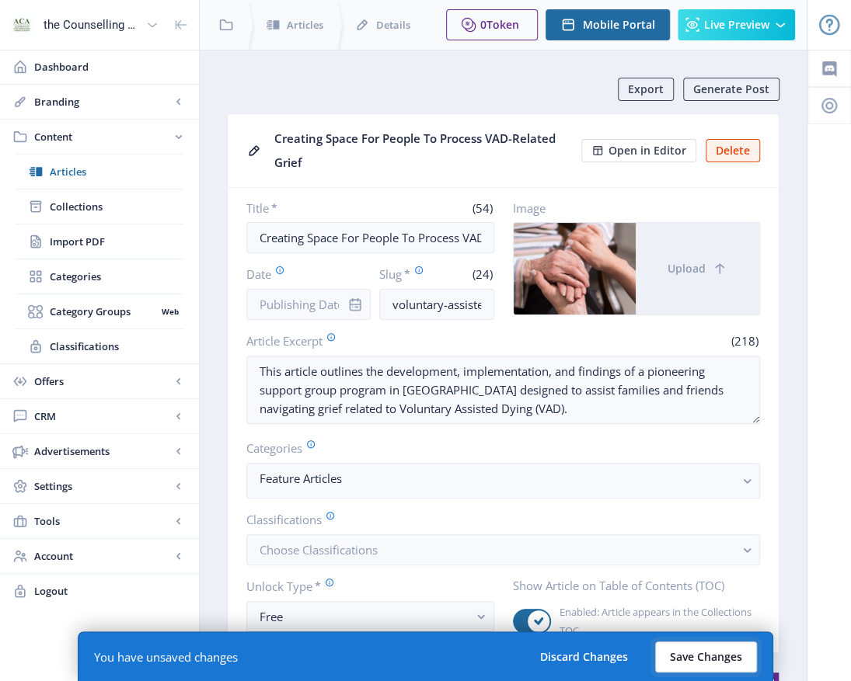
click at [721, 657] on button "Save Changes" at bounding box center [706, 657] width 102 height 31
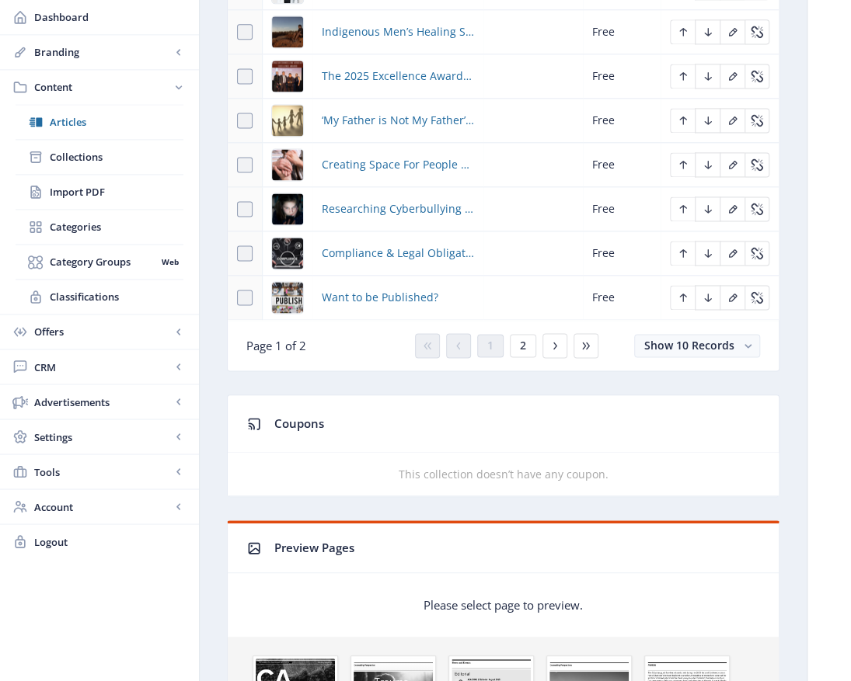
scroll to position [932, 0]
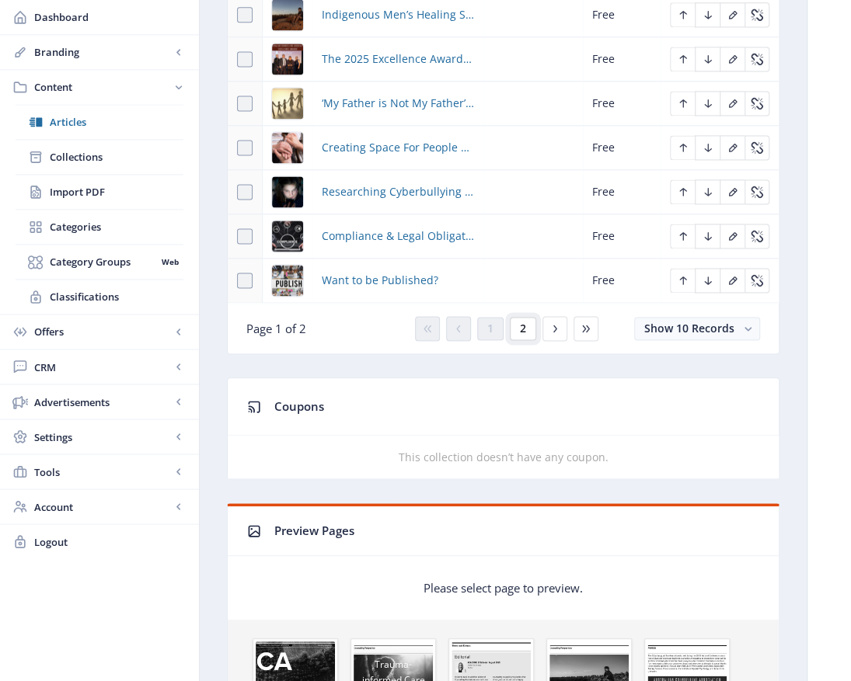
click at [526, 323] on button "2" at bounding box center [523, 328] width 26 height 23
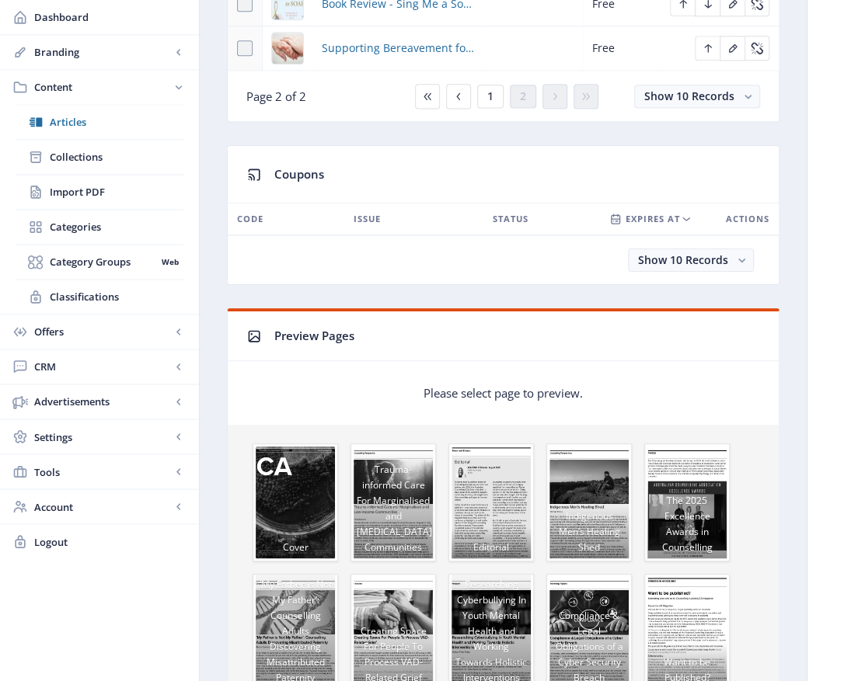
scroll to position [388, 0]
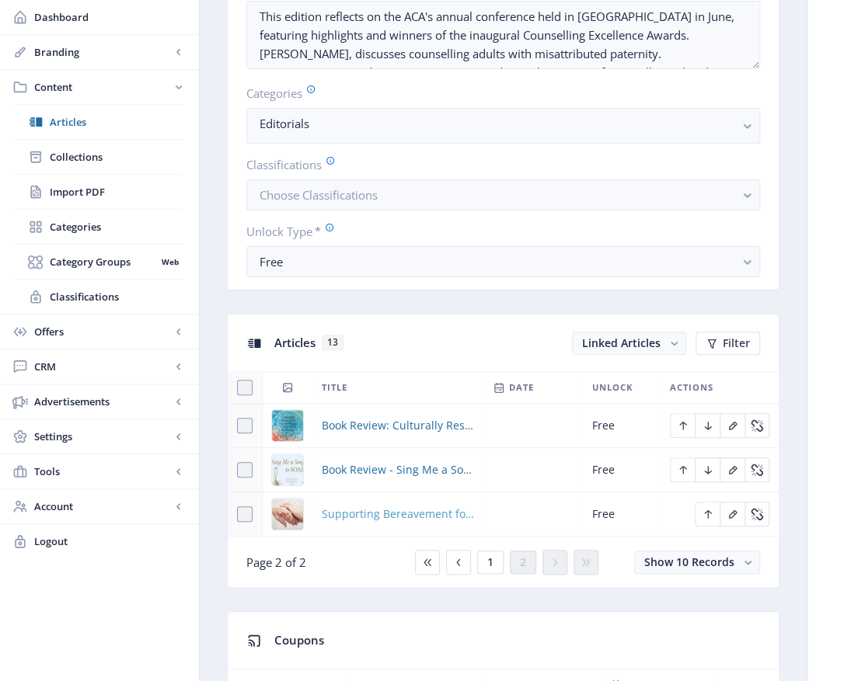
click at [442, 514] on span "Supporting Bereavement for Families Navigating Voluntary Assisted Dying (VAD)" at bounding box center [398, 514] width 152 height 19
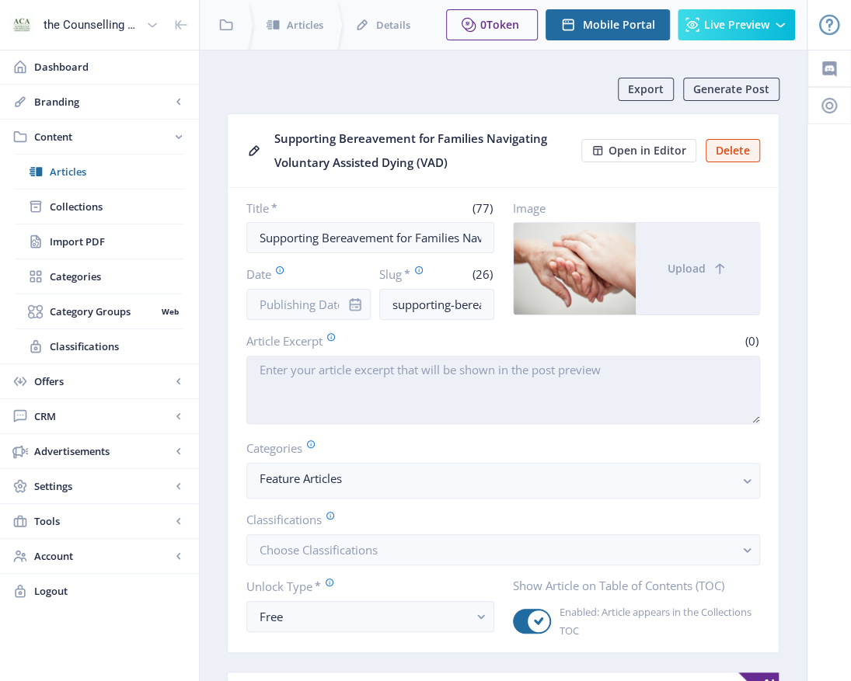
click at [258, 372] on textarea "Article Excerpt" at bounding box center [503, 390] width 514 height 68
paste textarea "The document outlines the development, implementation, and findings of a pionee…"
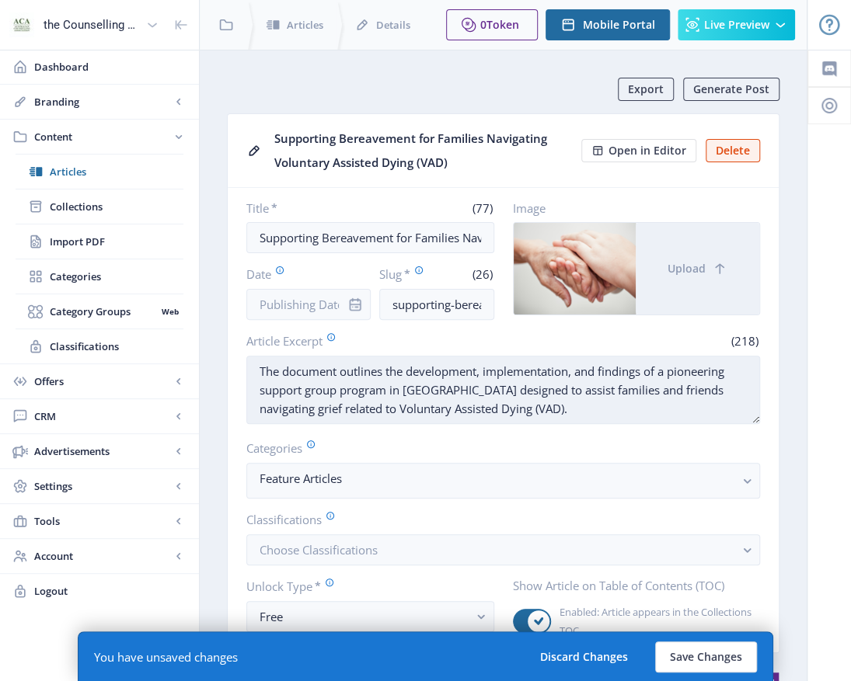
click at [338, 367] on textarea "The document outlines the development, implementation, and findings of a pionee…" at bounding box center [503, 390] width 514 height 68
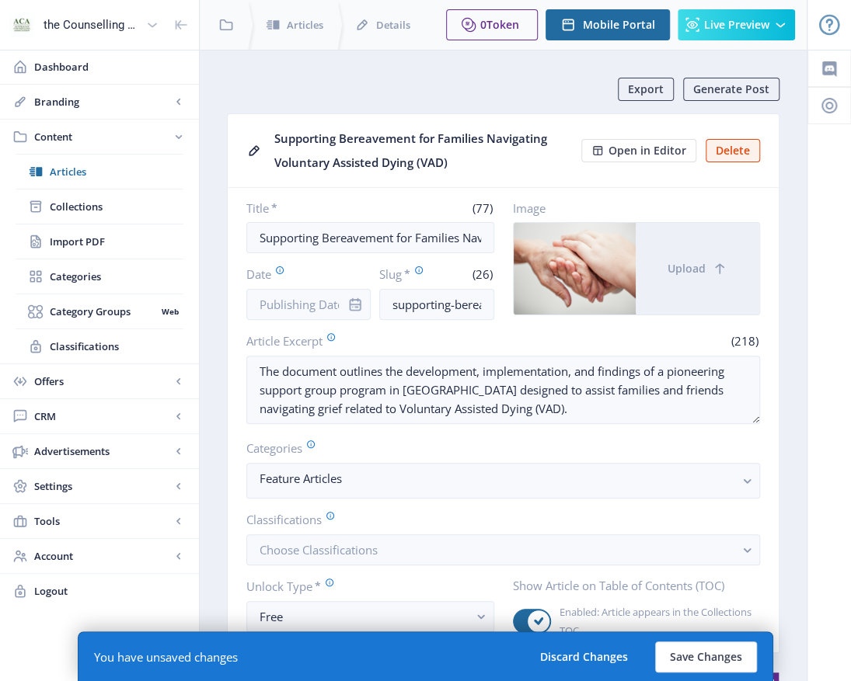
click at [510, 345] on div "Article Excerpt (218)" at bounding box center [503, 341] width 514 height 17
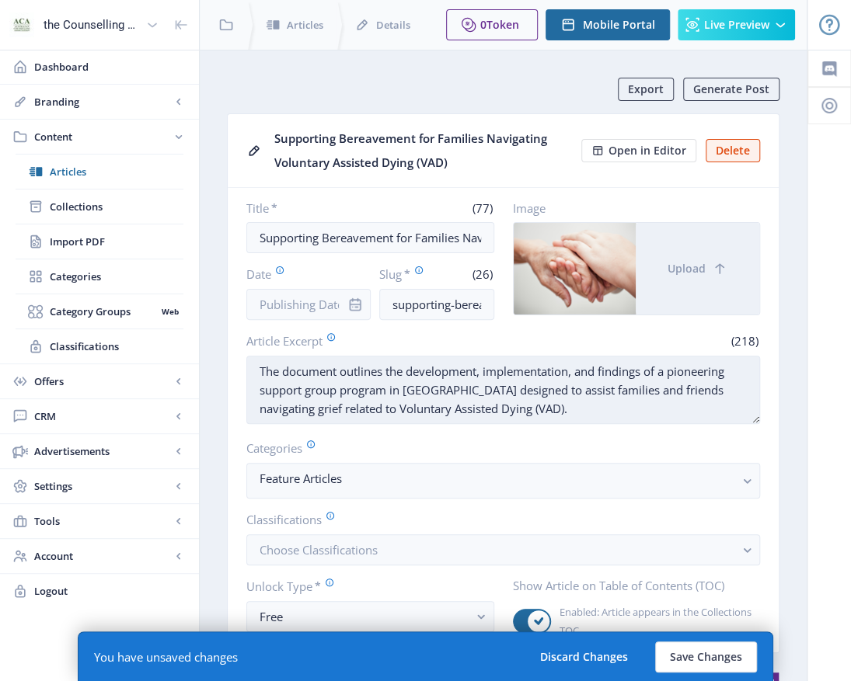
drag, startPoint x: 340, startPoint y: 367, endPoint x: 479, endPoint y: 361, distance: 139.3
click at [343, 367] on textarea "The document outlines the development, implementation, and findings of a pionee…" at bounding box center [503, 390] width 514 height 68
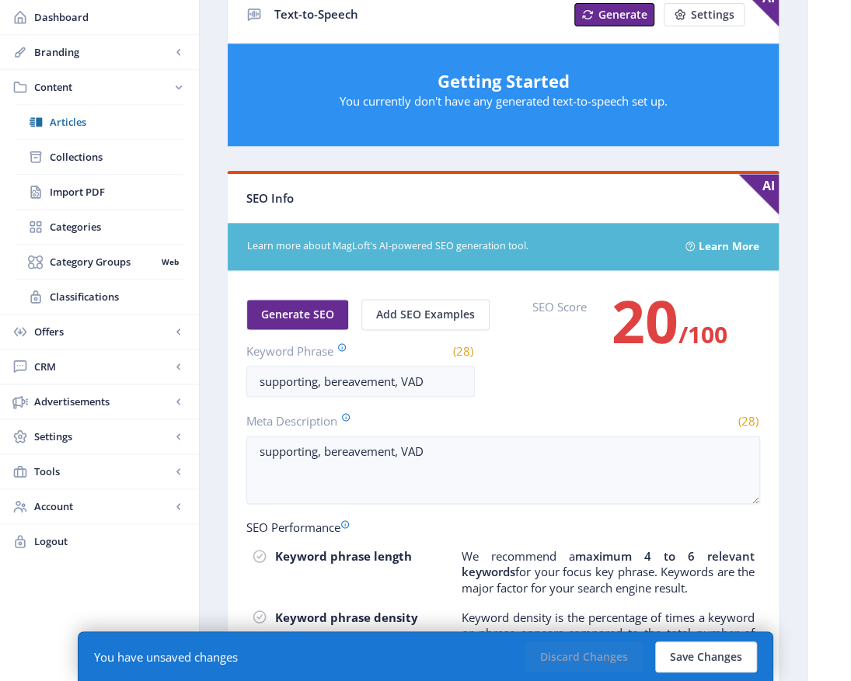
scroll to position [684, 0]
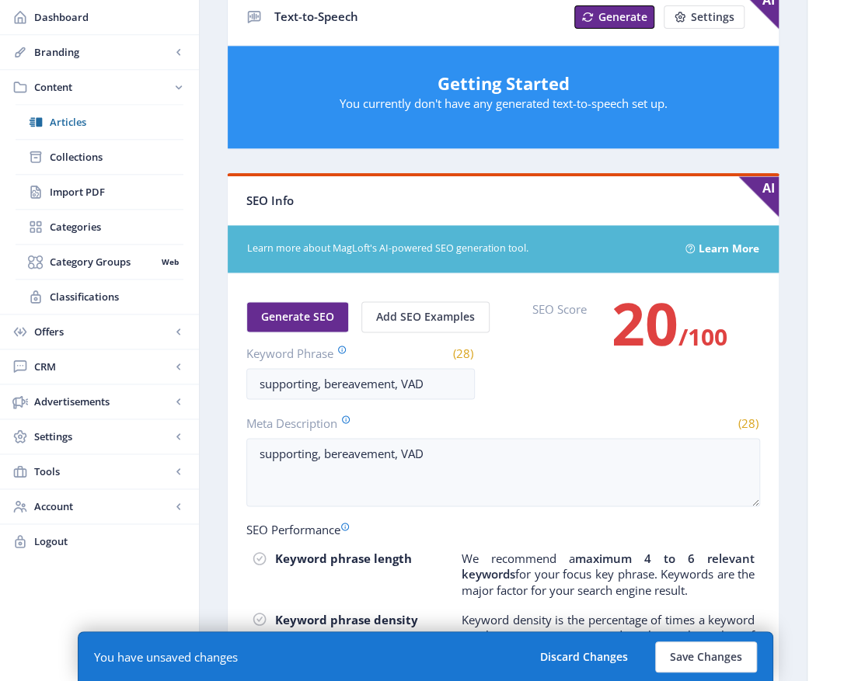
type textarea "This article outlines the development, implementation, and findings of a pionee…"
drag, startPoint x: 255, startPoint y: 378, endPoint x: 284, endPoint y: 378, distance: 28.7
click at [259, 378] on input "supporting, bereavement, VAD" at bounding box center [360, 383] width 228 height 31
type input "supporting, bereavement, VAD,"
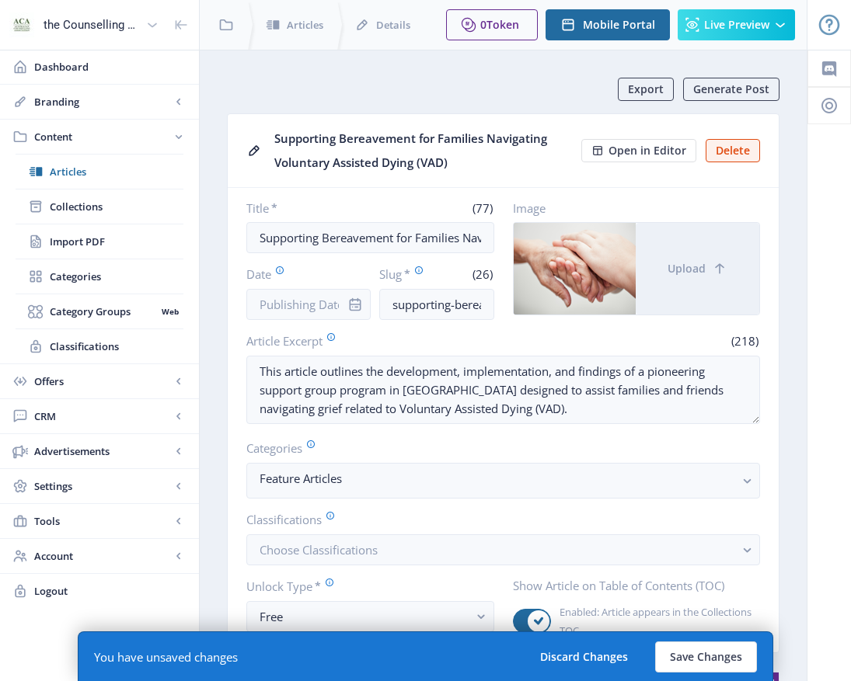
scroll to position [684, 0]
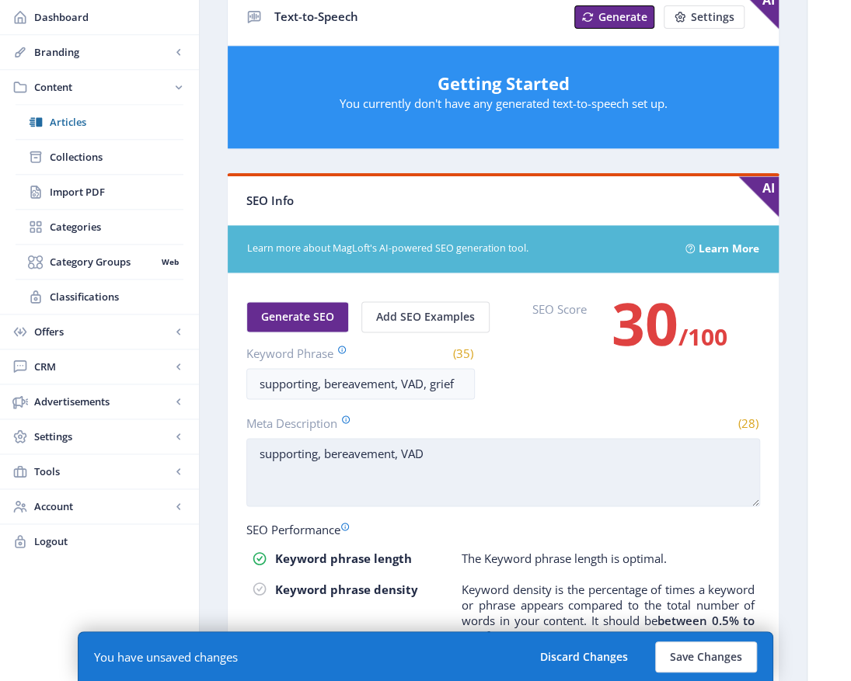
type input "supporting, bereavement, VAD, grief"
drag, startPoint x: 432, startPoint y: 446, endPoint x: 439, endPoint y: 450, distance: 8.0
click at [439, 450] on textarea "supporting, bereavement, VAD" at bounding box center [503, 472] width 514 height 68
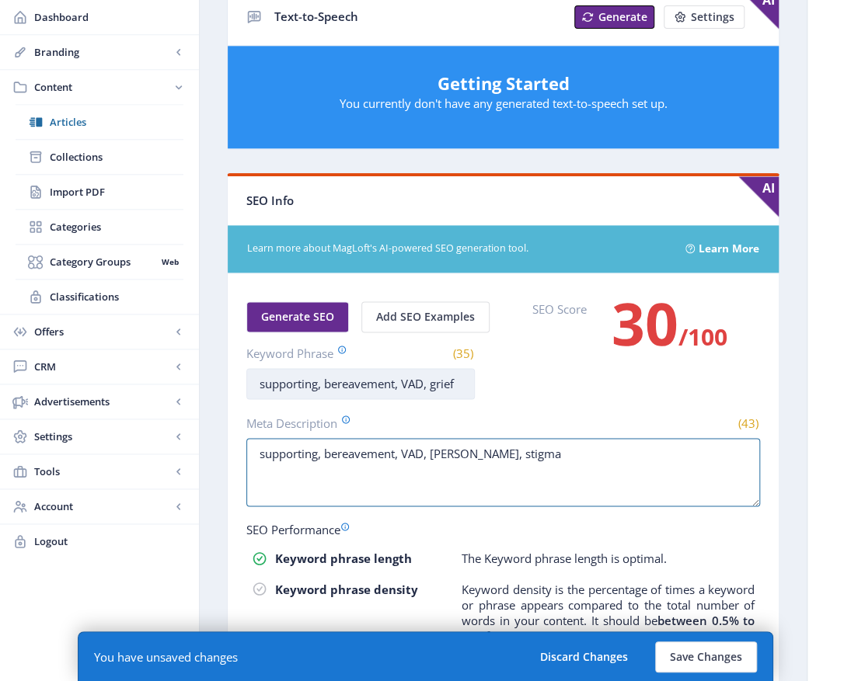
type textarea "supporting, bereavement, VAD, [PERSON_NAME], stigma"
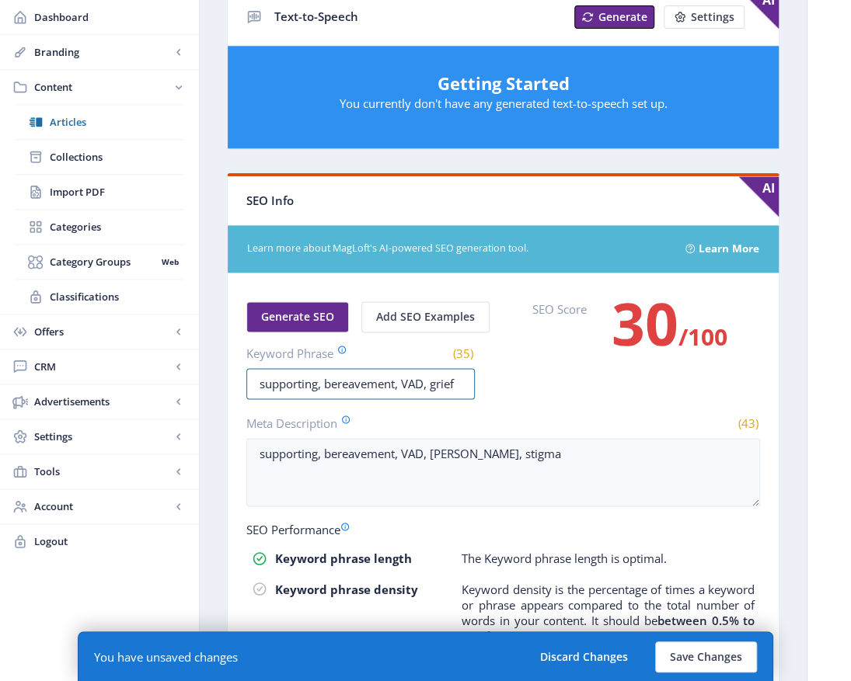
drag, startPoint x: 461, startPoint y: 373, endPoint x: 482, endPoint y: 375, distance: 21.9
click at [462, 373] on input "supporting, bereavement, VAD, grief" at bounding box center [360, 383] width 228 height 31
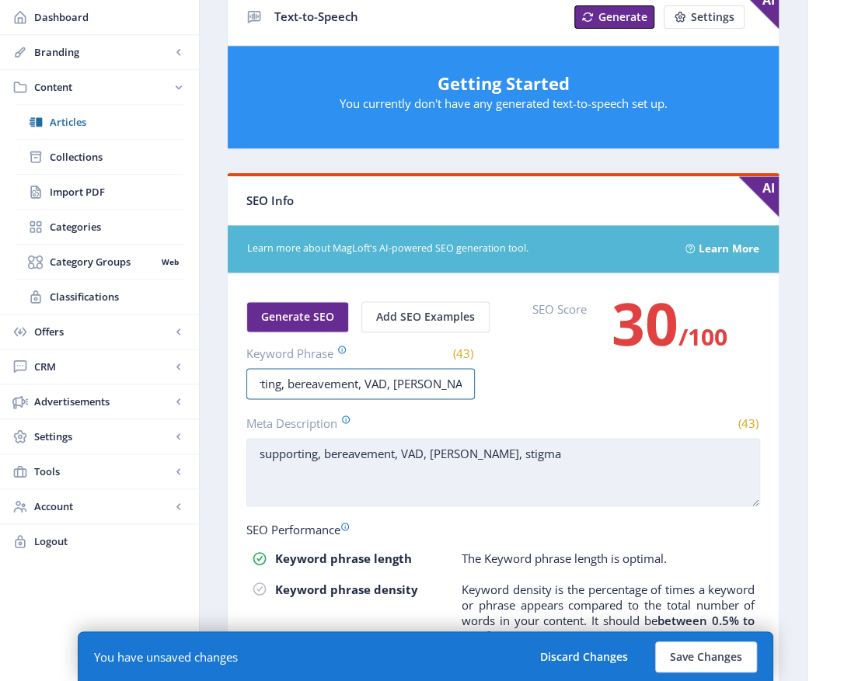
type input "supporting, bereavement, VAD, [PERSON_NAME], stigma"
click at [611, 475] on textarea "supporting, bereavement, VAD, [PERSON_NAME], stigma" at bounding box center [503, 472] width 514 height 68
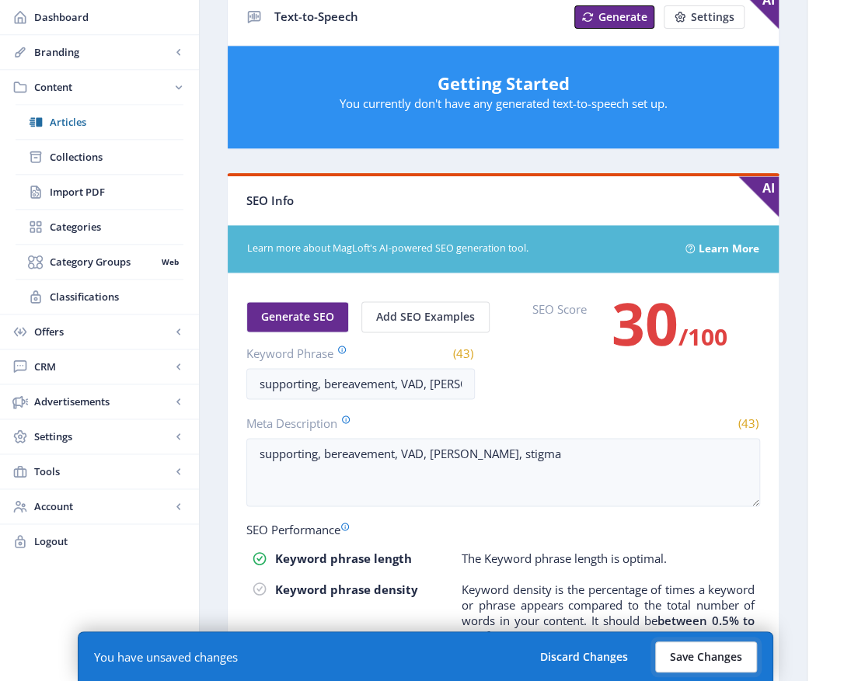
click at [727, 656] on button "Save Changes" at bounding box center [706, 657] width 102 height 31
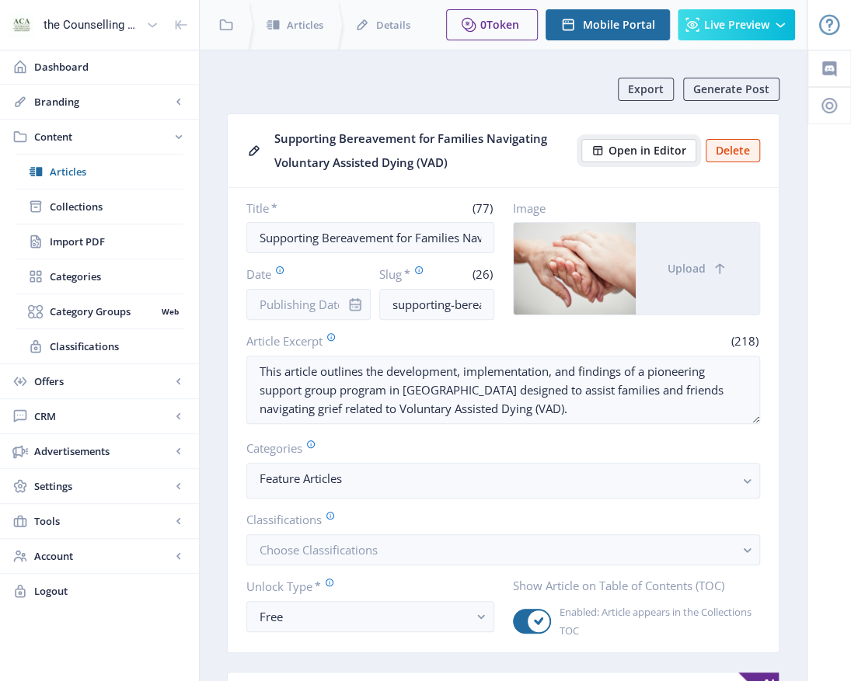
click at [648, 154] on span "Open in Editor" at bounding box center [647, 151] width 78 height 12
